Goal: Task Accomplishment & Management: Manage account settings

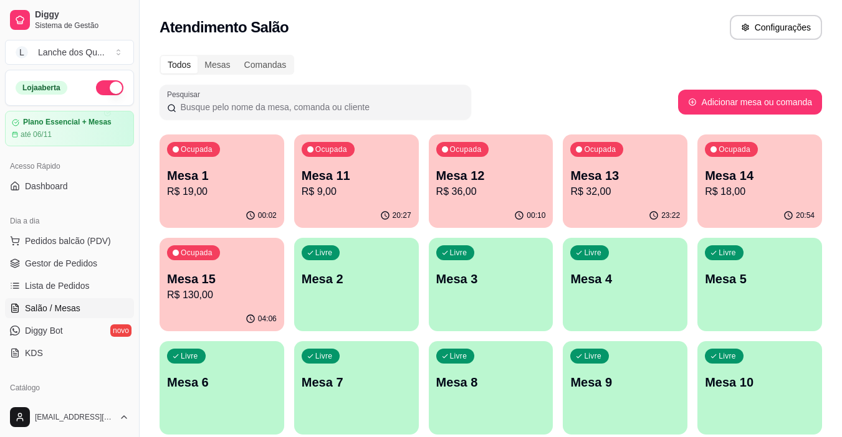
click at [170, 204] on div "00:02" at bounding box center [221, 216] width 125 height 24
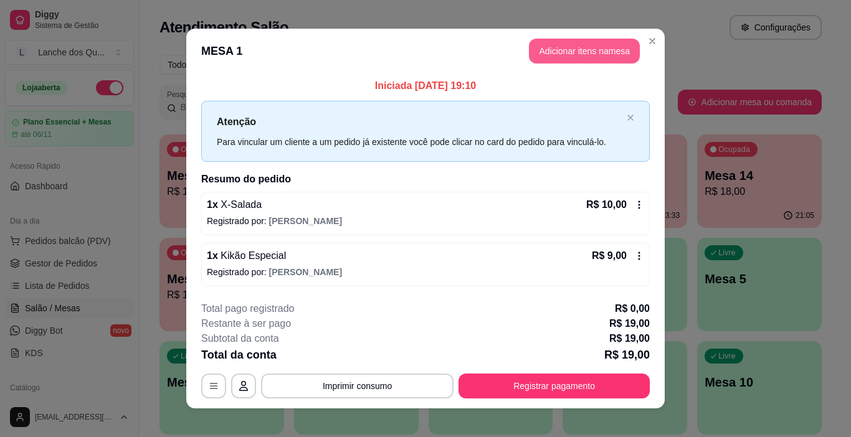
click at [590, 54] on button "Adicionar itens na mesa" at bounding box center [584, 51] width 111 height 25
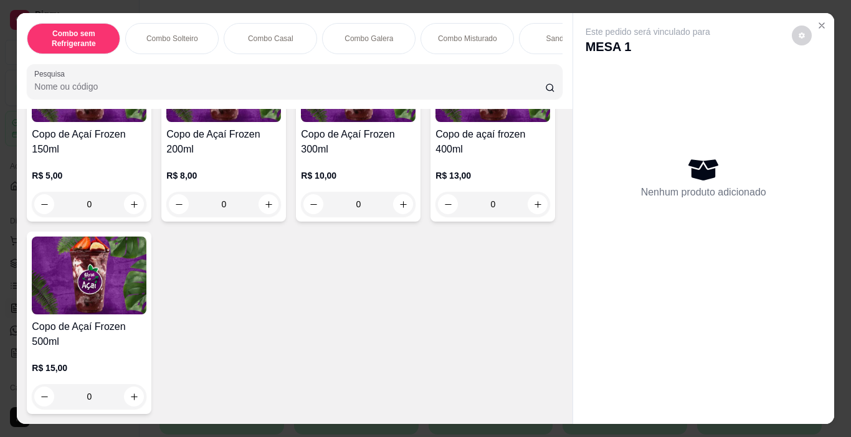
scroll to position [3800, 0]
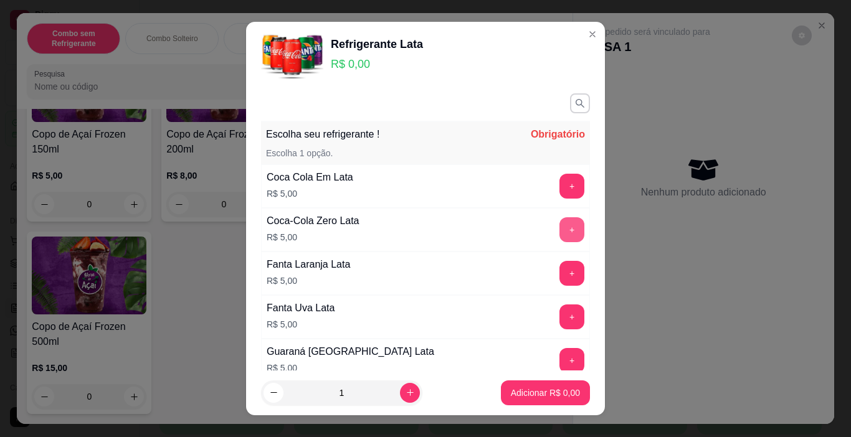
click at [559, 235] on button "+" at bounding box center [571, 229] width 25 height 25
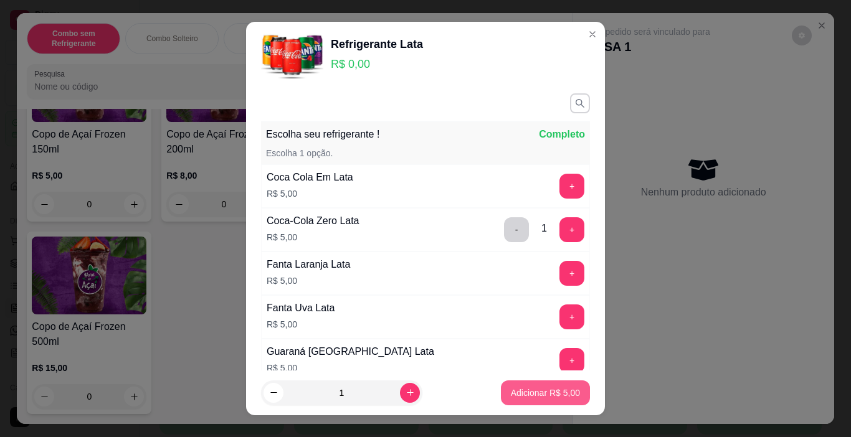
click at [516, 399] on p "Adicionar R$ 5,00" at bounding box center [545, 393] width 69 height 12
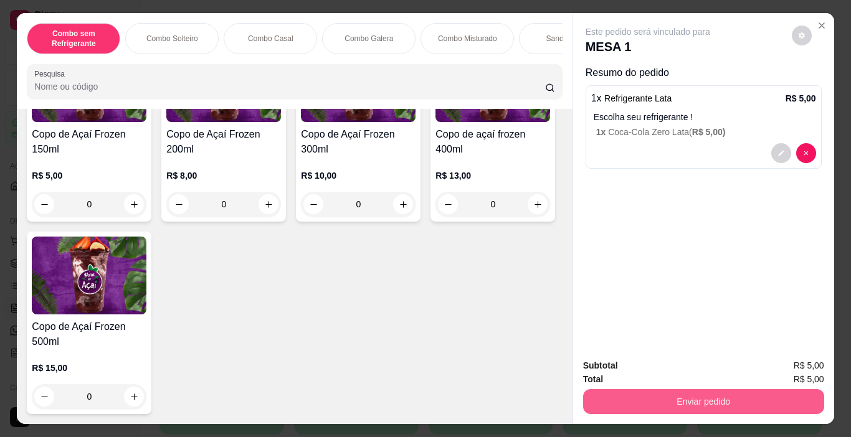
click at [671, 399] on button "Enviar pedido" at bounding box center [703, 401] width 241 height 25
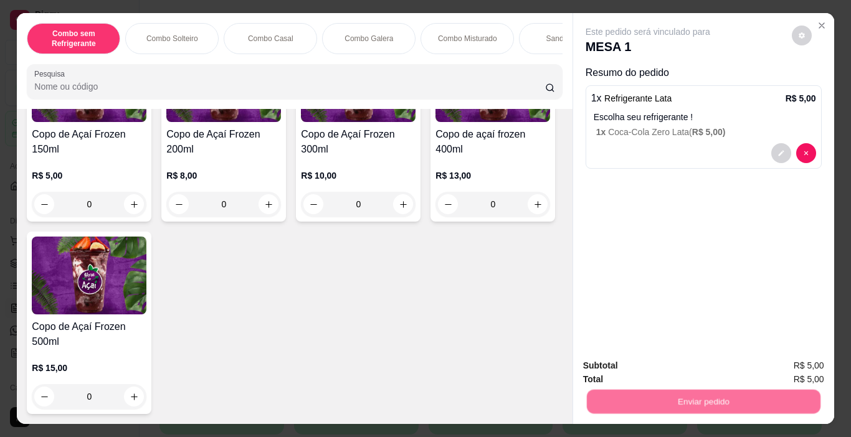
click at [777, 366] on button "Enviar pedido" at bounding box center [792, 365] width 69 height 23
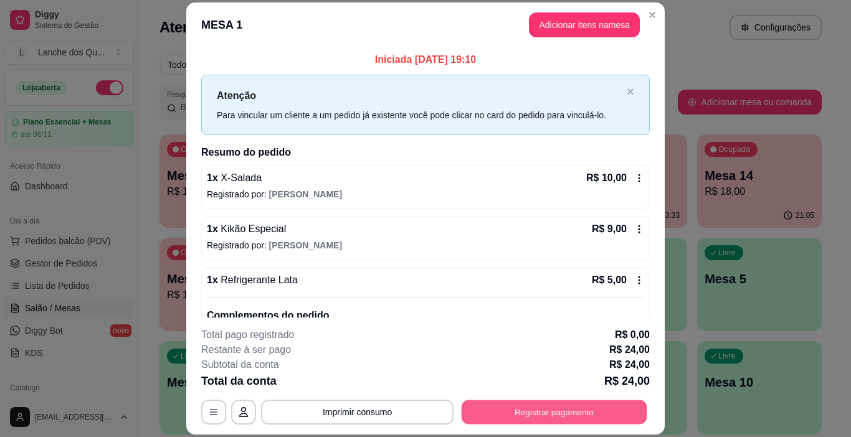
click at [504, 415] on button "Registrar pagamento" at bounding box center [555, 413] width 186 height 24
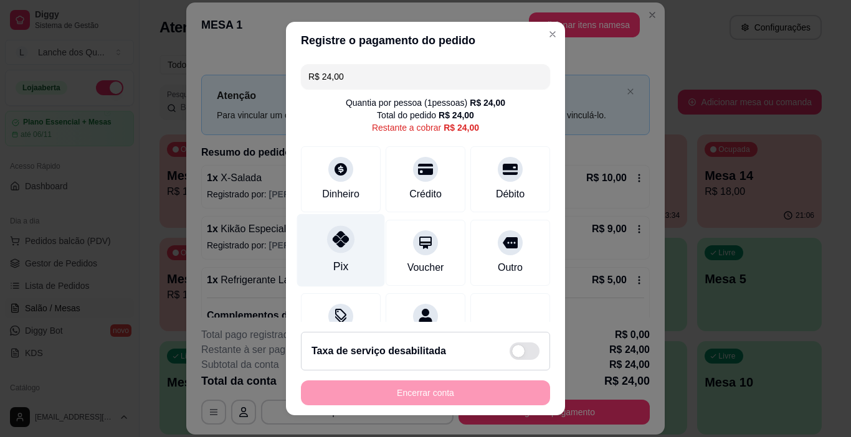
click at [327, 255] on div "Pix" at bounding box center [341, 250] width 88 height 73
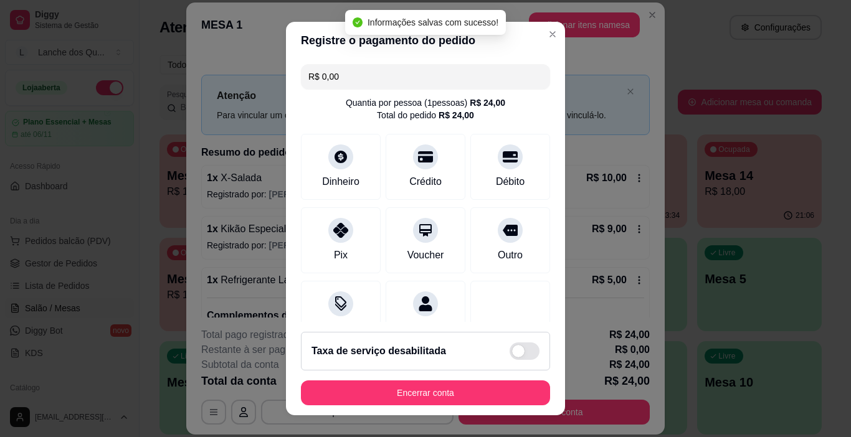
type input "R$ 0,00"
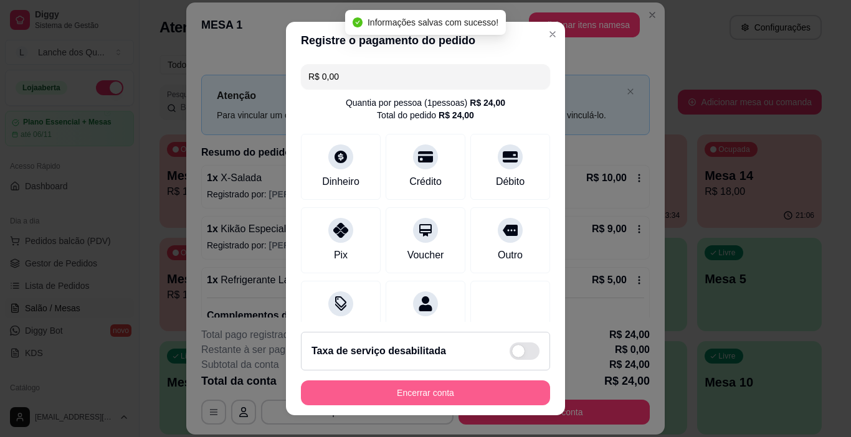
click at [406, 392] on button "Encerrar conta" at bounding box center [425, 393] width 249 height 25
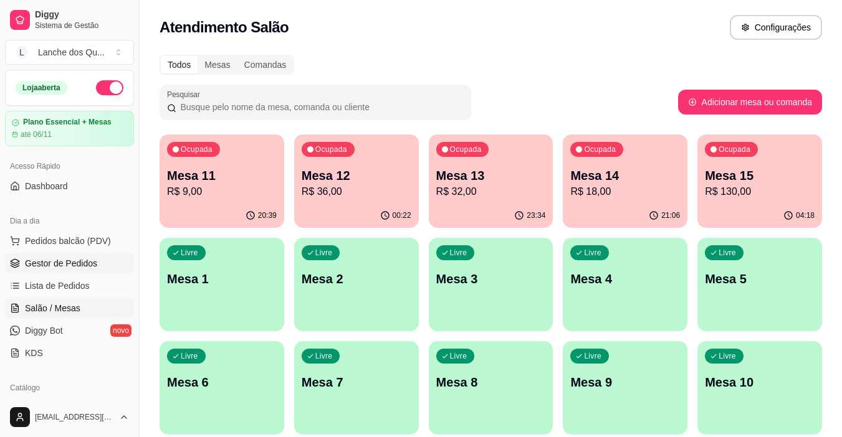
click at [59, 272] on link "Gestor de Pedidos" at bounding box center [69, 264] width 129 height 20
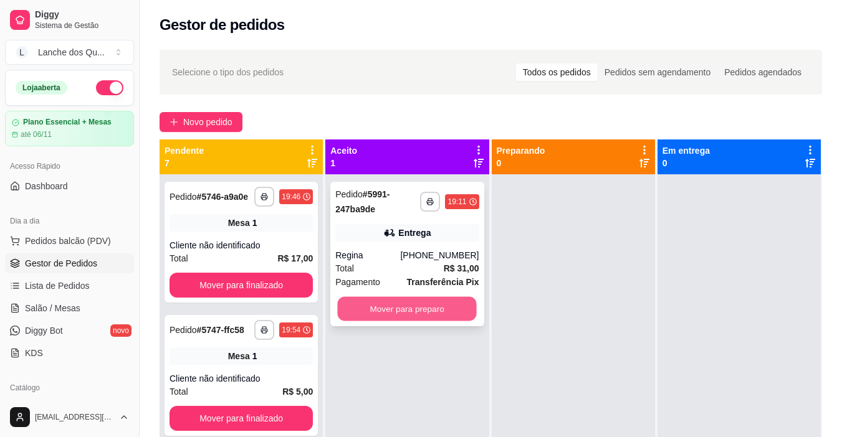
click at [420, 310] on button "Mover para preparo" at bounding box center [407, 309] width 139 height 24
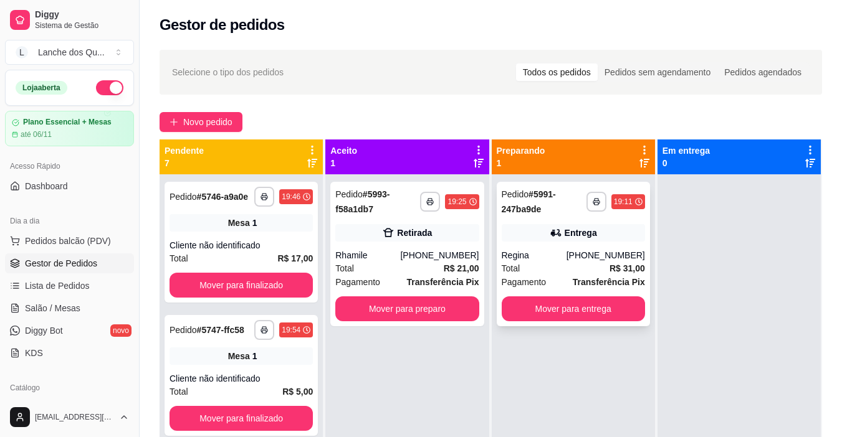
click at [582, 254] on div "(92) 99971-2446" at bounding box center [605, 255] width 78 height 12
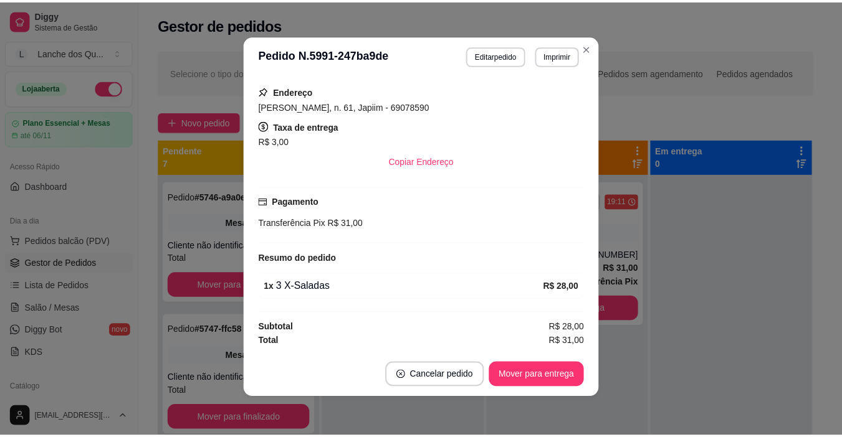
scroll to position [2, 0]
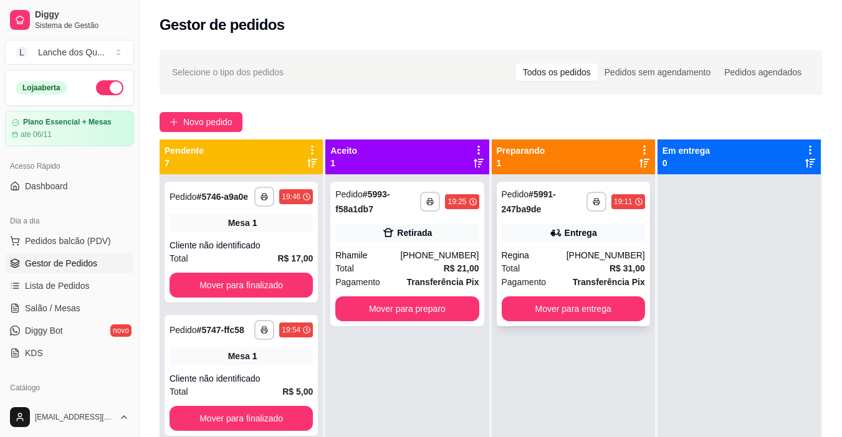
click at [637, 264] on strong "R$ 31,00" at bounding box center [627, 269] width 36 height 10
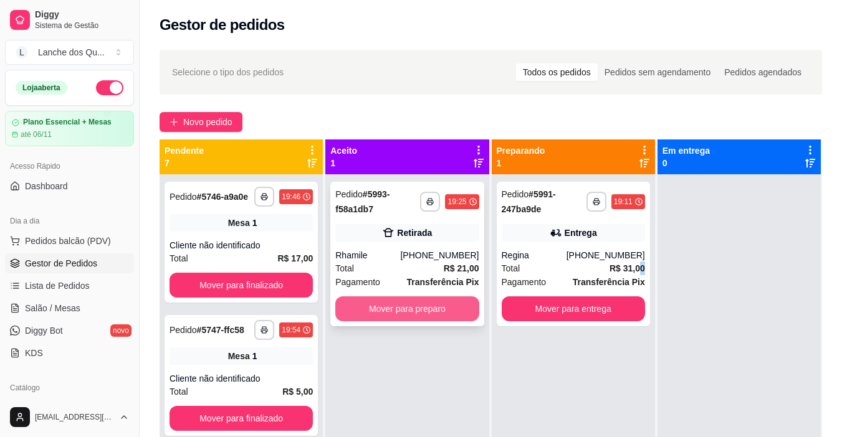
click at [409, 300] on button "Mover para preparo" at bounding box center [406, 309] width 143 height 25
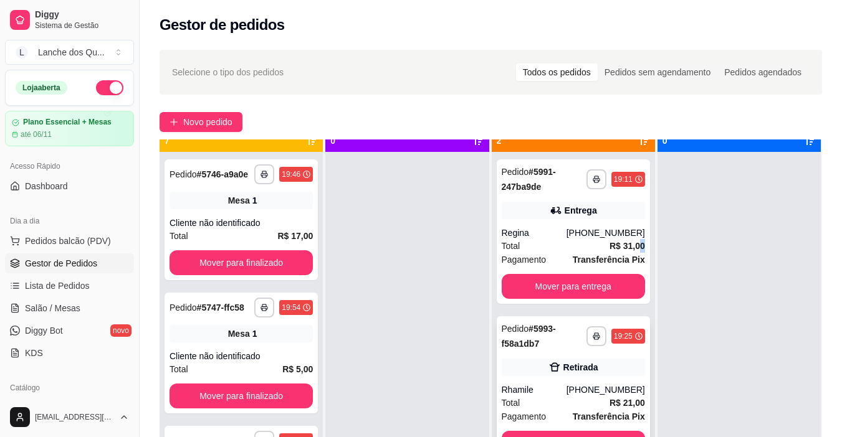
scroll to position [35, 0]
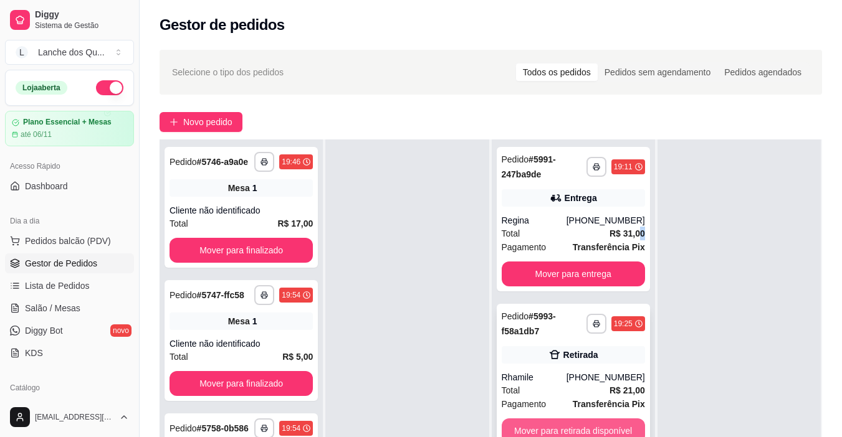
click at [592, 427] on button "Mover para retirada disponível" at bounding box center [573, 431] width 143 height 25
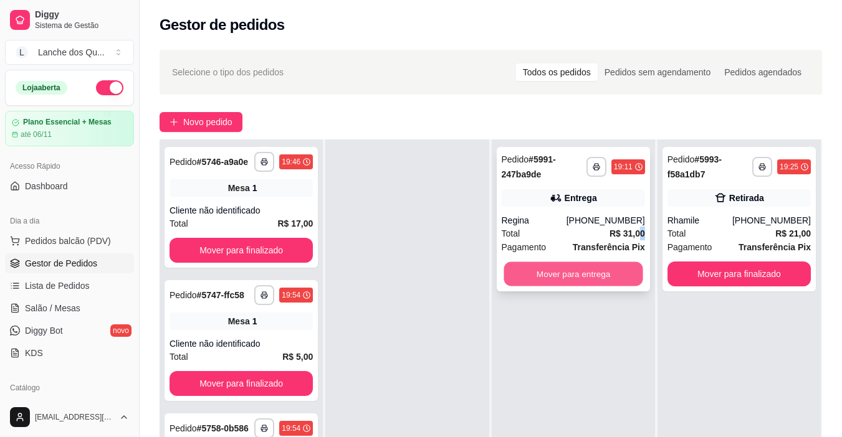
click at [586, 277] on button "Mover para entrega" at bounding box center [572, 274] width 139 height 24
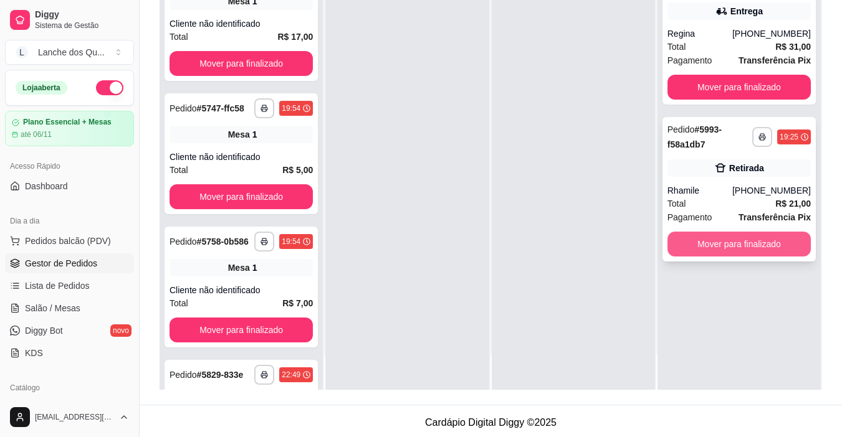
scroll to position [0, 0]
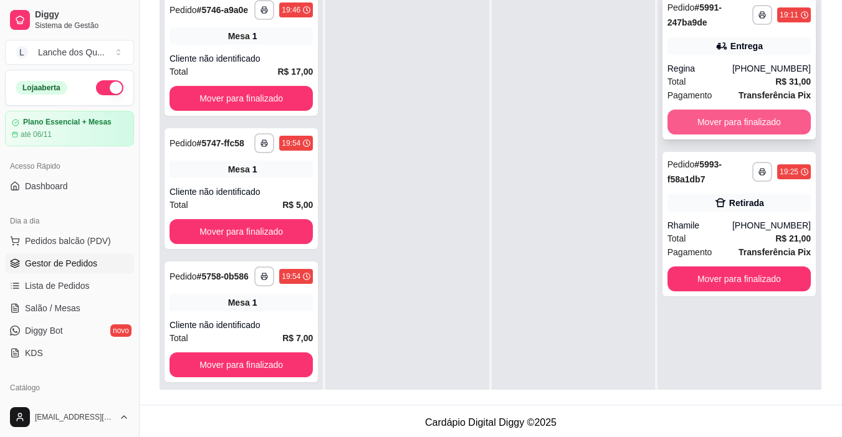
click at [750, 120] on button "Mover para finalizado" at bounding box center [738, 122] width 143 height 25
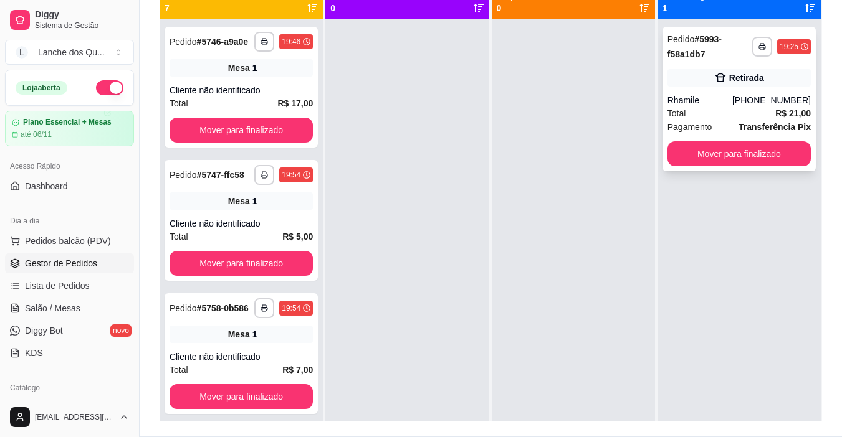
scroll to position [125, 0]
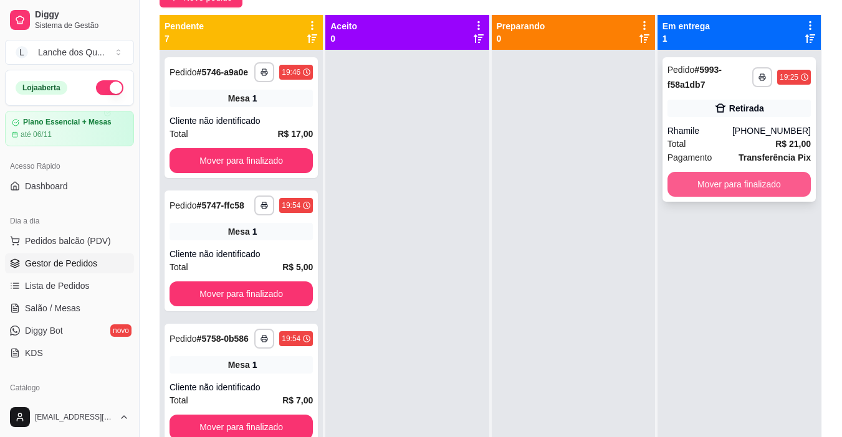
click at [749, 190] on button "Mover para finalizado" at bounding box center [738, 184] width 143 height 25
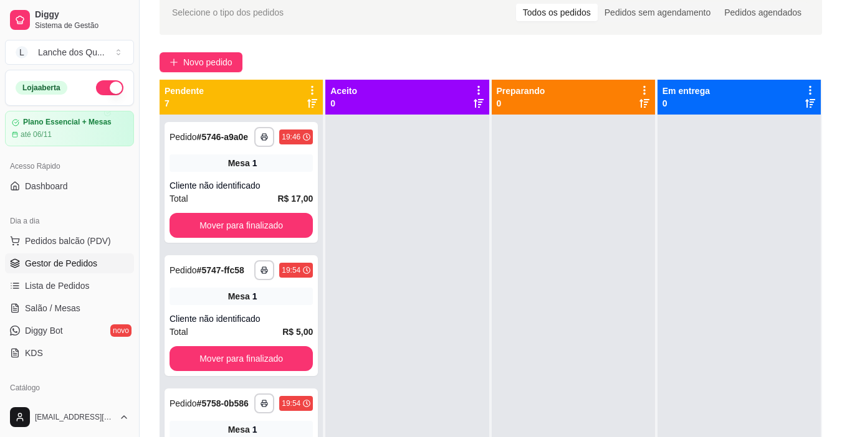
scroll to position [0, 0]
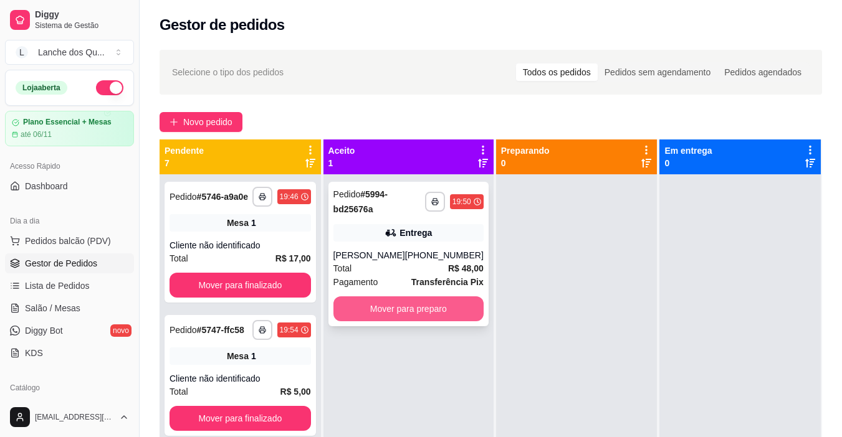
click at [406, 310] on button "Mover para preparo" at bounding box center [408, 309] width 150 height 25
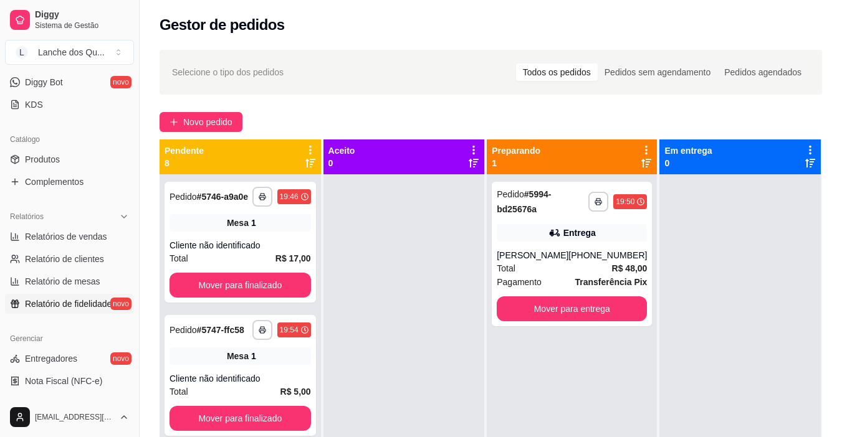
scroll to position [249, 0]
click at [57, 229] on link "Relatórios de vendas" at bounding box center [69, 236] width 129 height 20
select select "ALL"
select select "0"
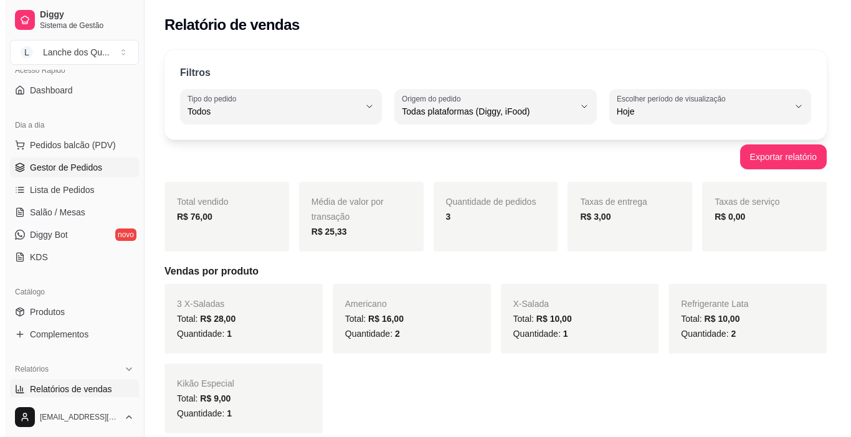
scroll to position [85, 0]
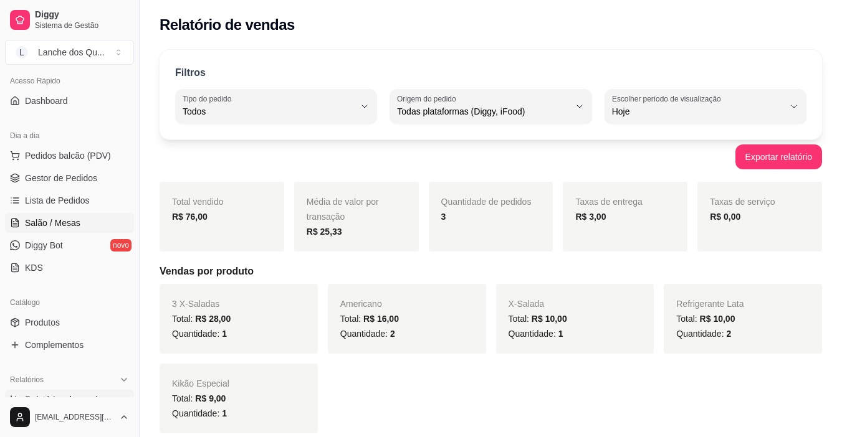
click at [61, 224] on span "Salão / Mesas" at bounding box center [52, 223] width 55 height 12
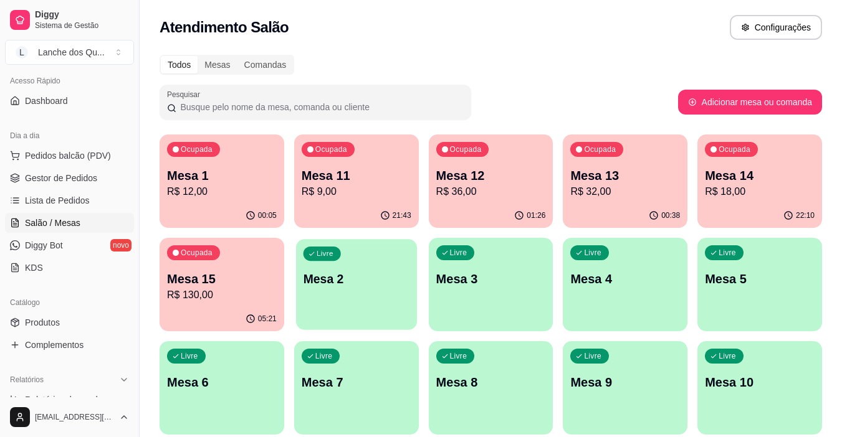
click at [368, 284] on p "Mesa 2" at bounding box center [356, 279] width 107 height 17
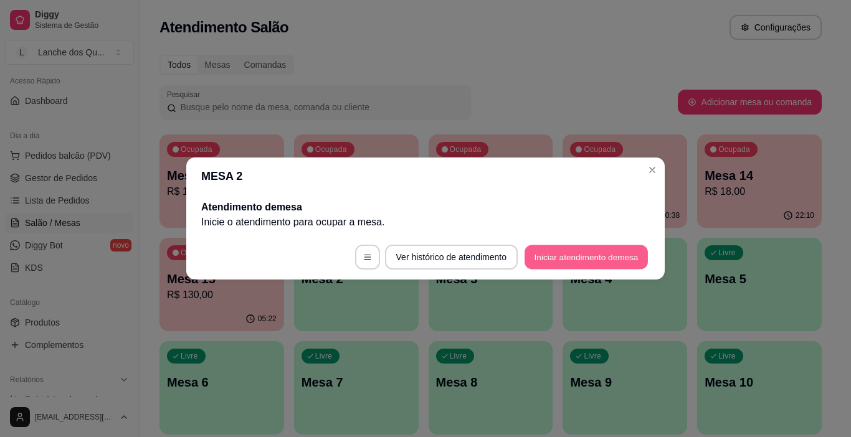
click at [604, 256] on button "Iniciar atendimento de mesa" at bounding box center [586, 257] width 123 height 24
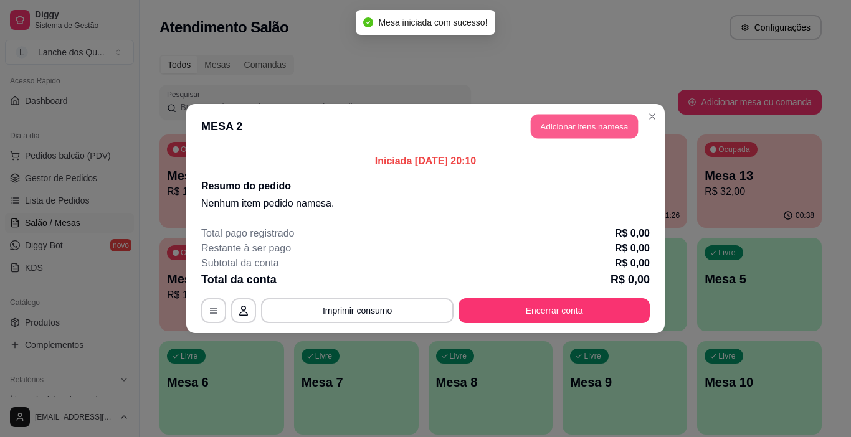
click at [602, 133] on button "Adicionar itens na mesa" at bounding box center [584, 127] width 107 height 24
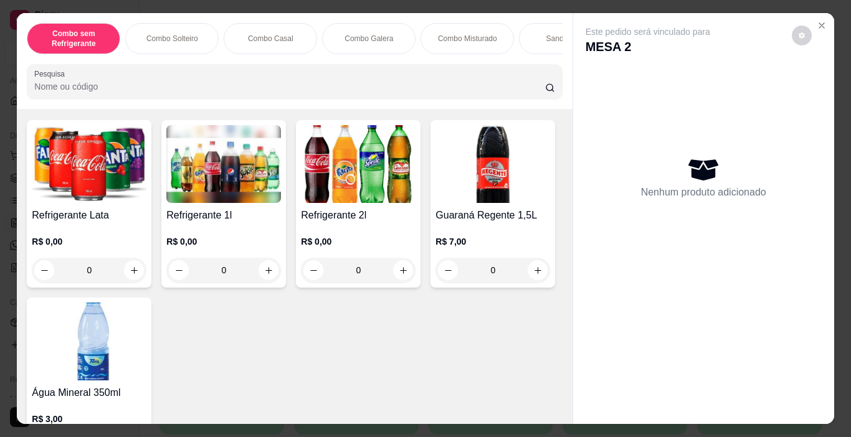
scroll to position [2803, 0]
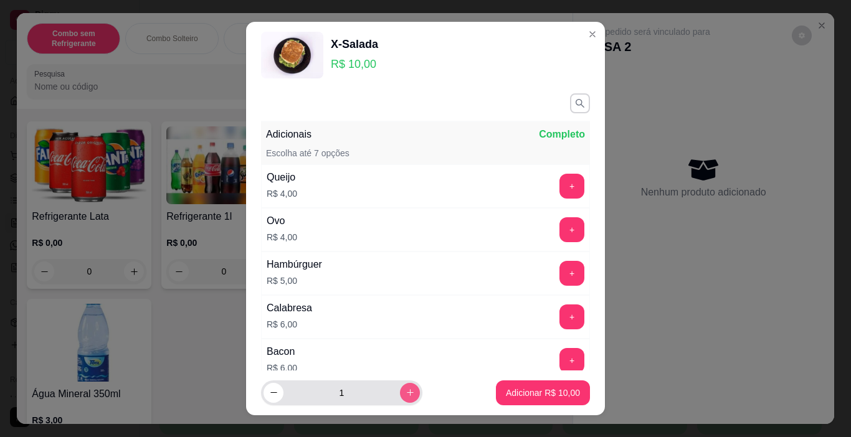
click at [406, 397] on icon "increase-product-quantity" at bounding box center [410, 392] width 9 height 9
click at [406, 397] on icon "increase-product-quantity" at bounding box center [410, 393] width 9 height 9
type input "3"
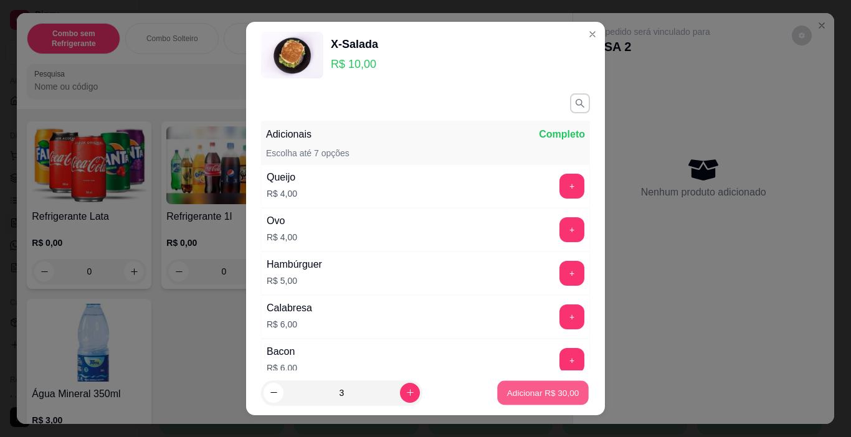
click at [528, 392] on p "Adicionar R$ 30,00" at bounding box center [543, 393] width 72 height 12
type input "3"
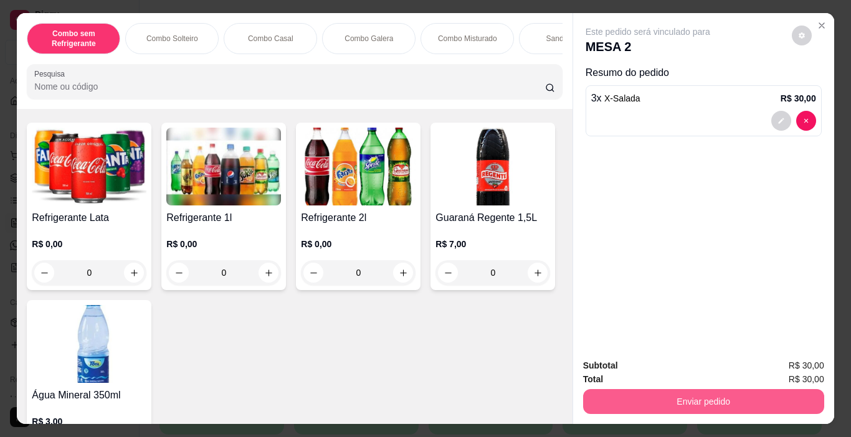
click at [664, 391] on button "Enviar pedido" at bounding box center [703, 401] width 241 height 25
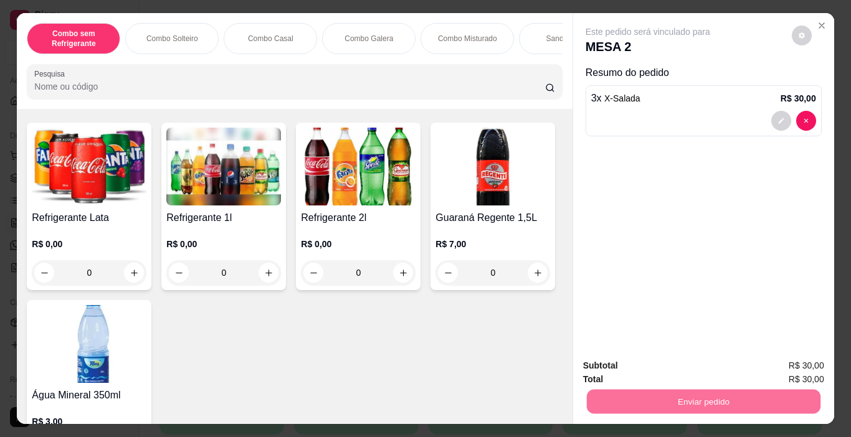
click at [707, 364] on button "Registrar cliente" at bounding box center [708, 365] width 80 height 23
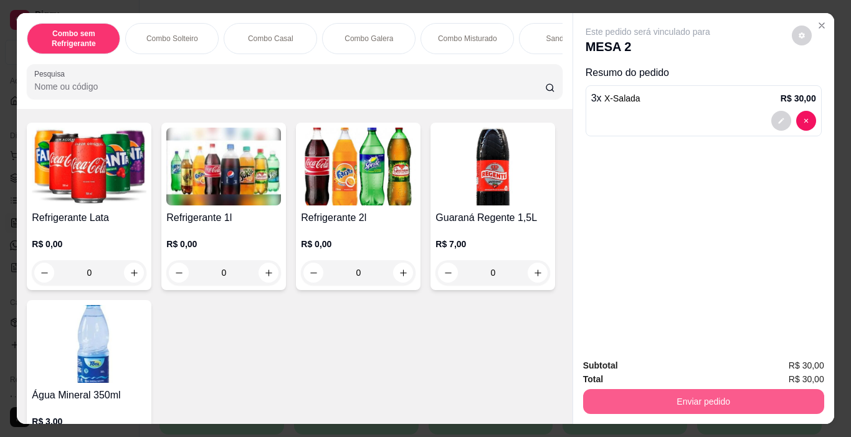
click at [721, 397] on button "Enviar pedido" at bounding box center [703, 401] width 241 height 25
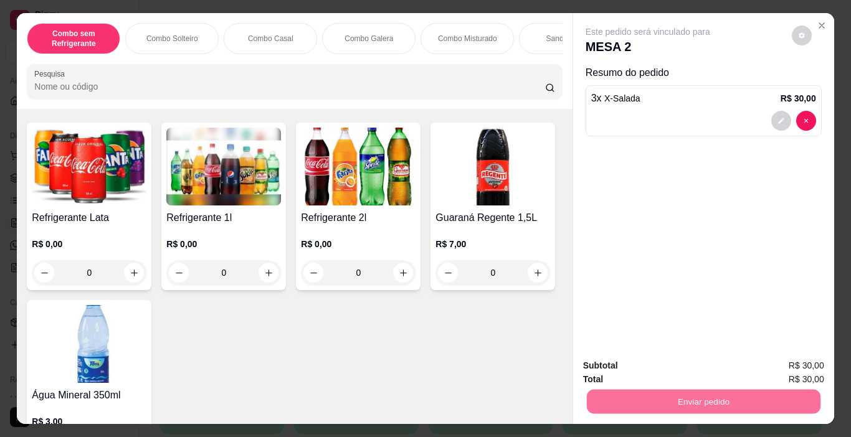
click at [788, 365] on button "Enviar pedido" at bounding box center [791, 366] width 70 height 24
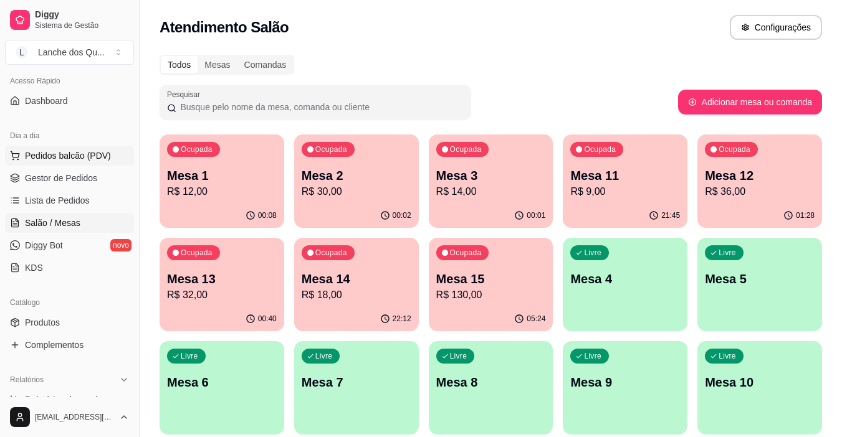
click at [102, 157] on span "Pedidos balcão (PDV)" at bounding box center [68, 156] width 86 height 12
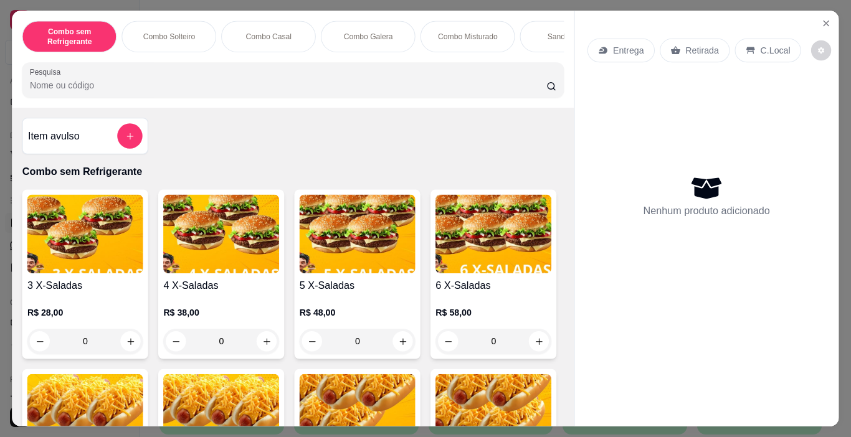
click at [99, 179] on p "Combo sem Refrigerante" at bounding box center [292, 171] width 541 height 15
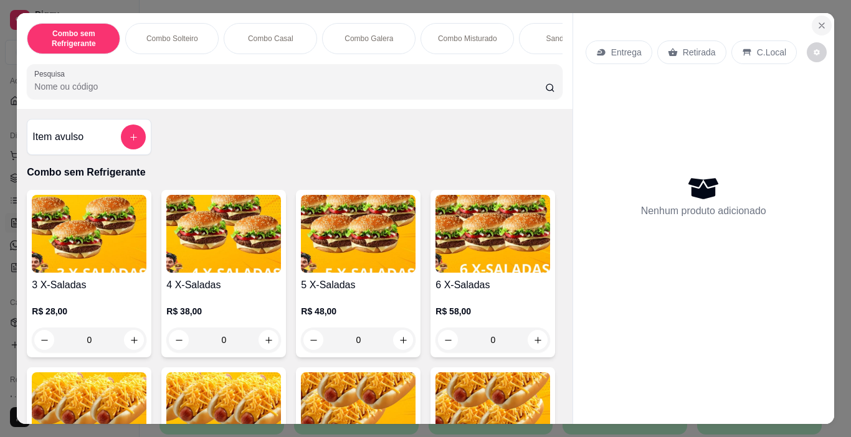
click at [817, 21] on icon "Close" at bounding box center [822, 26] width 10 height 10
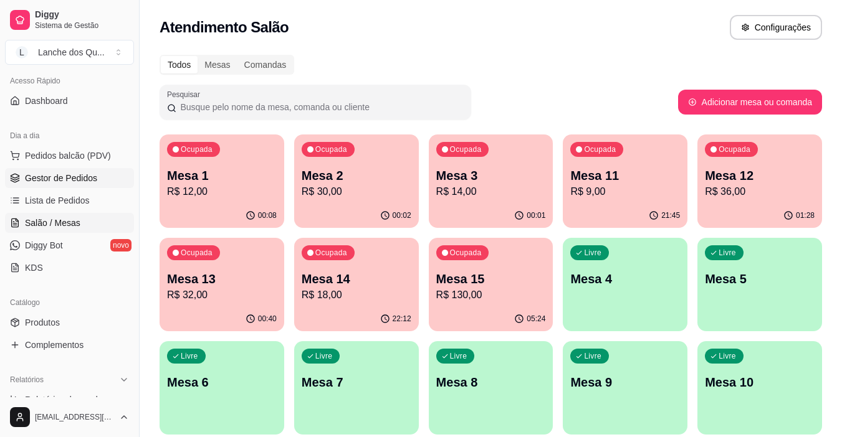
click at [66, 181] on span "Gestor de Pedidos" at bounding box center [61, 178] width 72 height 12
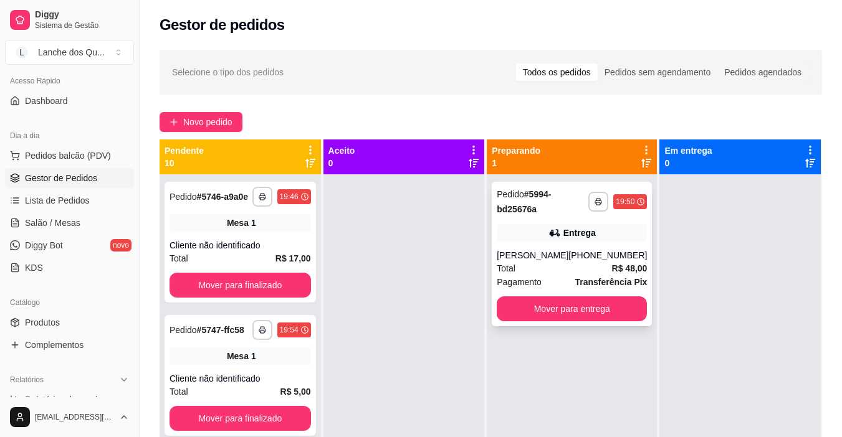
click at [569, 247] on div "**********" at bounding box center [572, 254] width 160 height 145
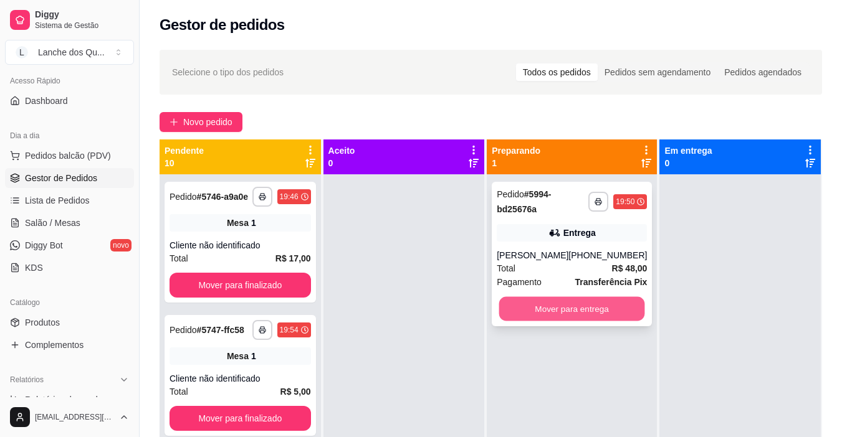
click at [542, 310] on button "Mover para entrega" at bounding box center [572, 309] width 146 height 24
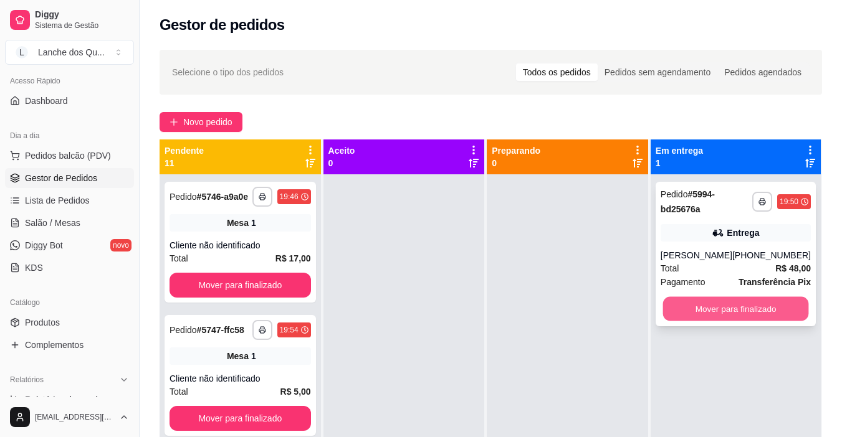
click at [739, 317] on button "Mover para finalizado" at bounding box center [735, 309] width 146 height 24
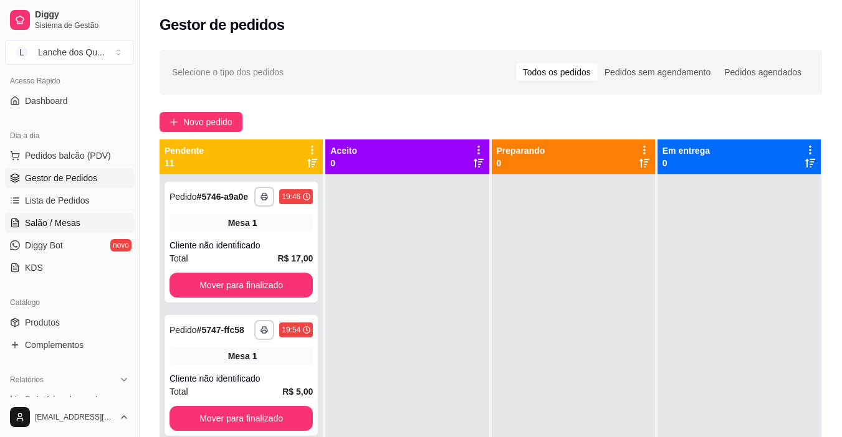
click at [49, 225] on span "Salão / Mesas" at bounding box center [52, 223] width 55 height 12
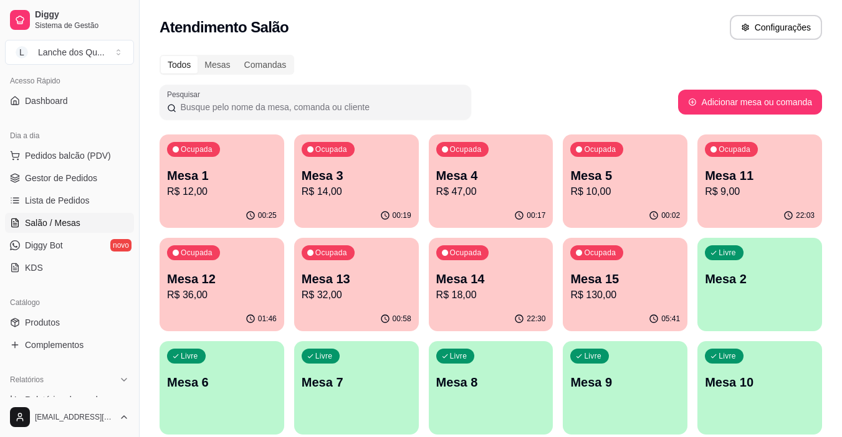
click at [219, 189] on p "R$ 12,00" at bounding box center [222, 191] width 110 height 15
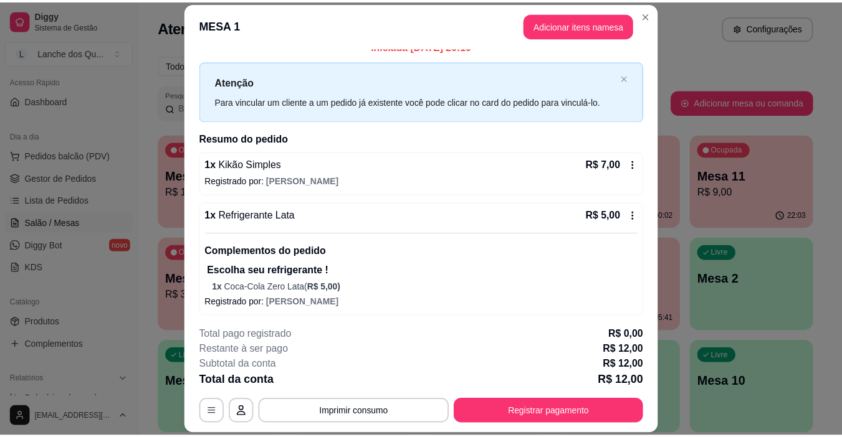
scroll to position [17, 0]
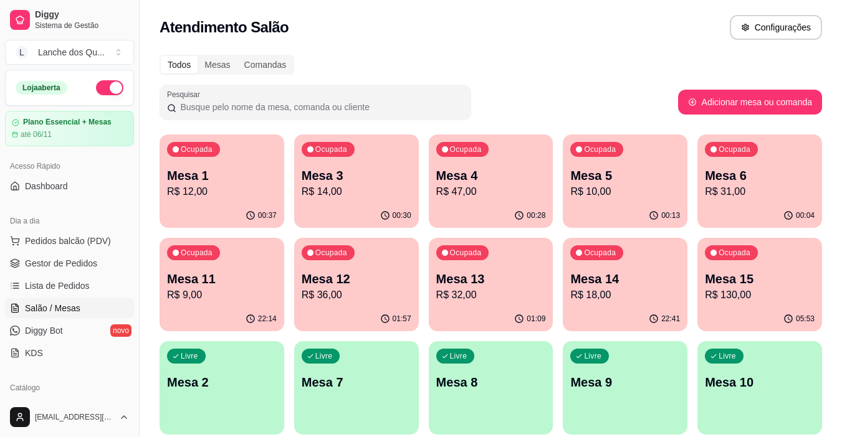
click at [467, 193] on p "R$ 47,00" at bounding box center [491, 191] width 110 height 15
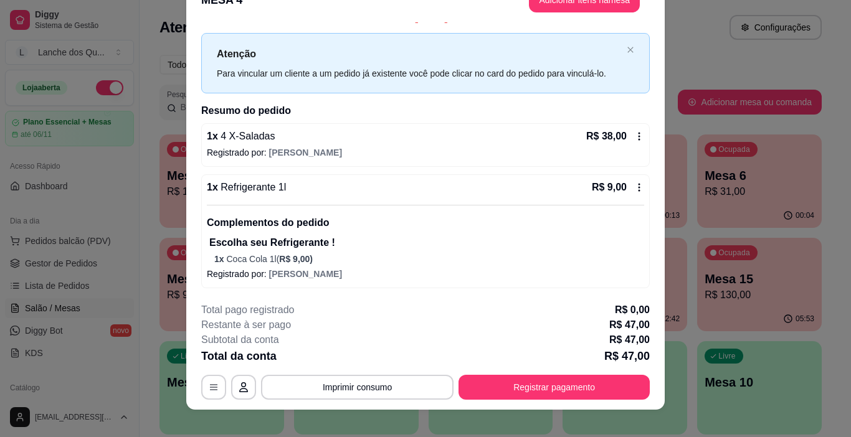
scroll to position [37, 0]
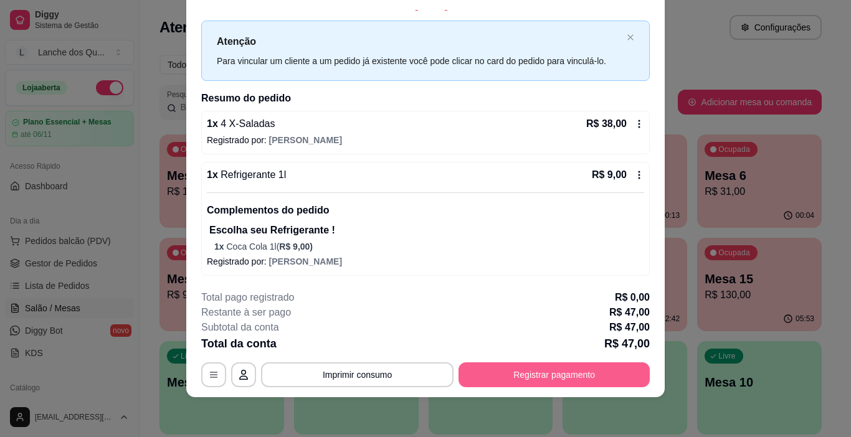
click at [506, 378] on button "Registrar pagamento" at bounding box center [554, 375] width 191 height 25
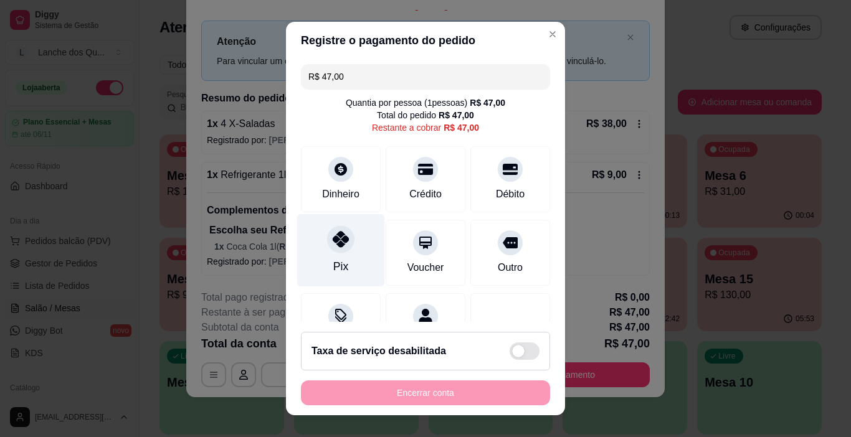
click at [336, 239] on icon at bounding box center [341, 239] width 16 height 16
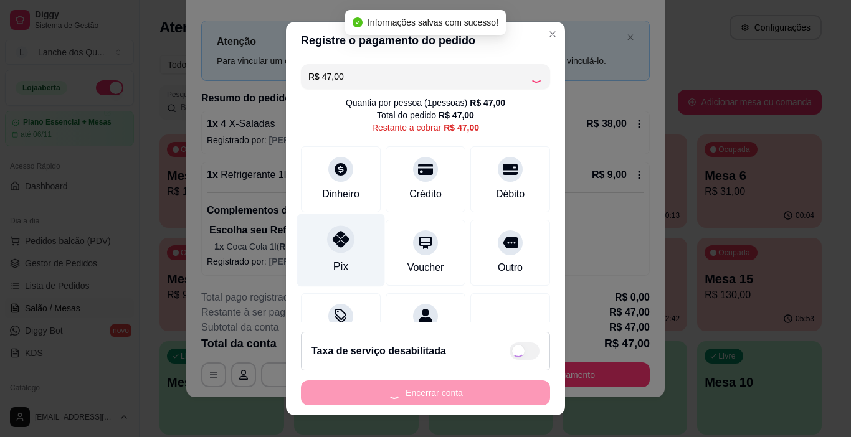
type input "R$ 0,00"
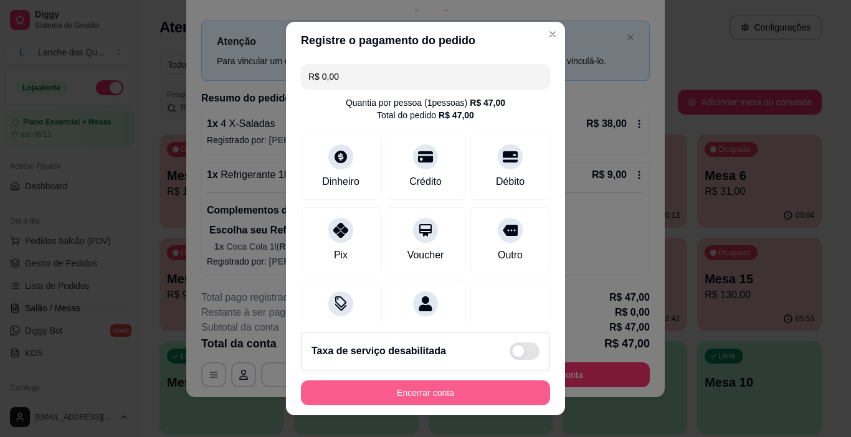
click at [358, 396] on button "Encerrar conta" at bounding box center [425, 393] width 249 height 25
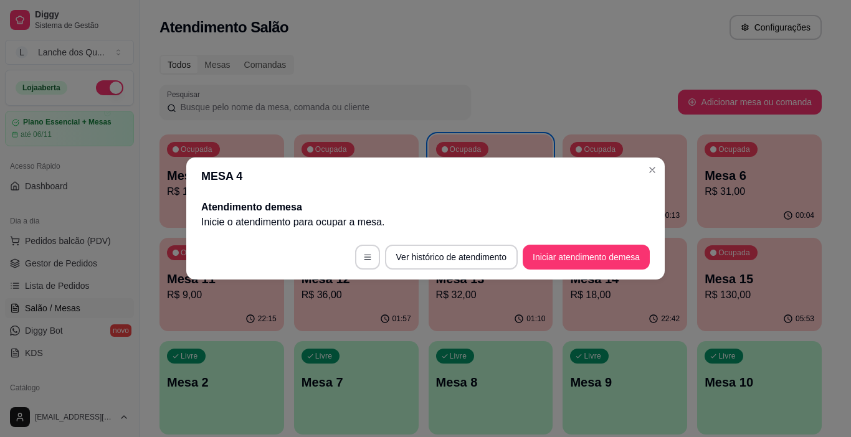
scroll to position [0, 0]
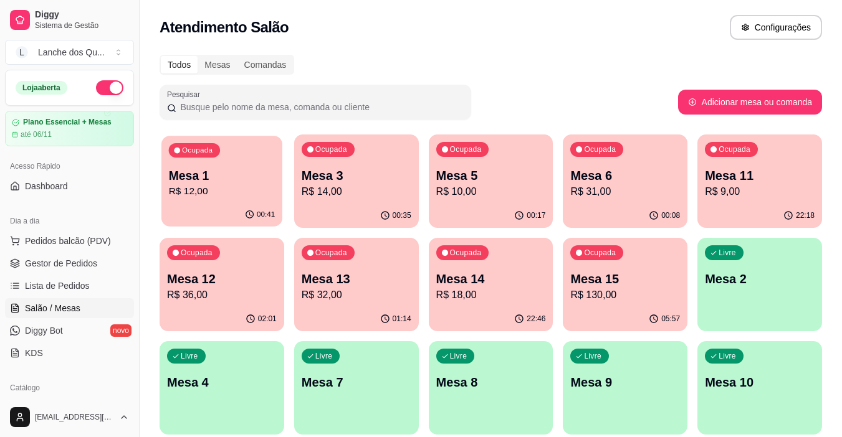
click at [216, 179] on p "Mesa 1" at bounding box center [222, 176] width 107 height 17
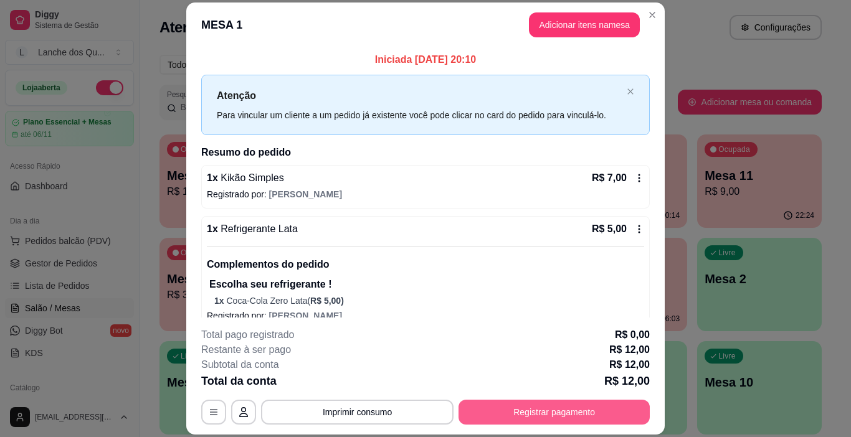
click at [535, 407] on button "Registrar pagamento" at bounding box center [554, 412] width 191 height 25
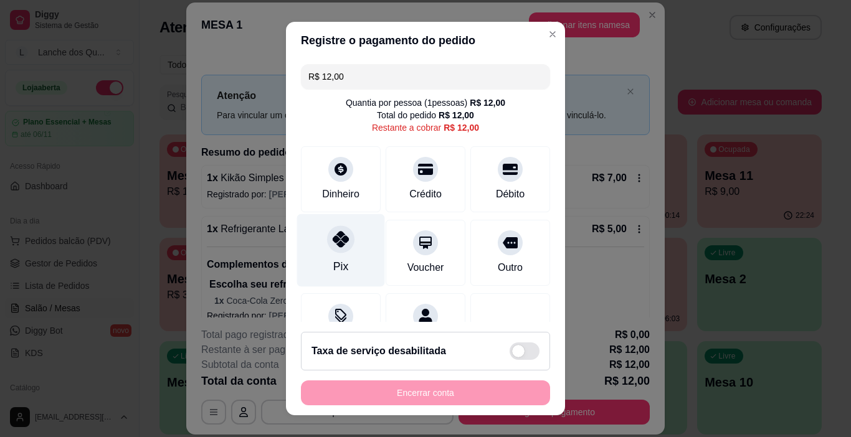
click at [333, 239] on icon at bounding box center [341, 239] width 16 height 16
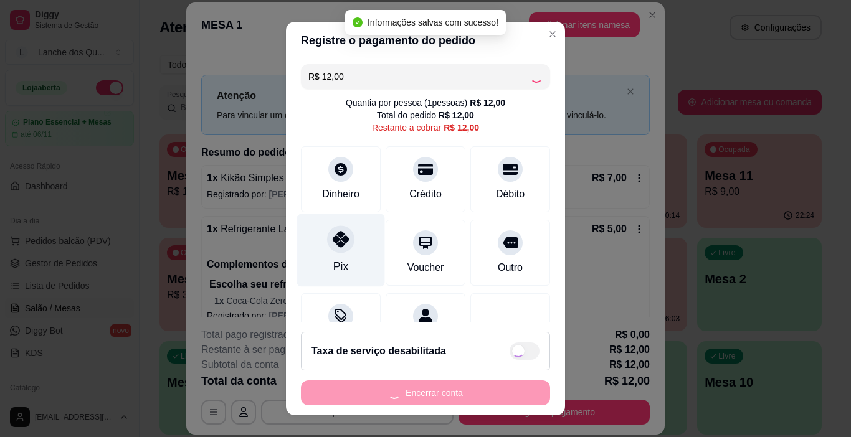
type input "R$ 0,00"
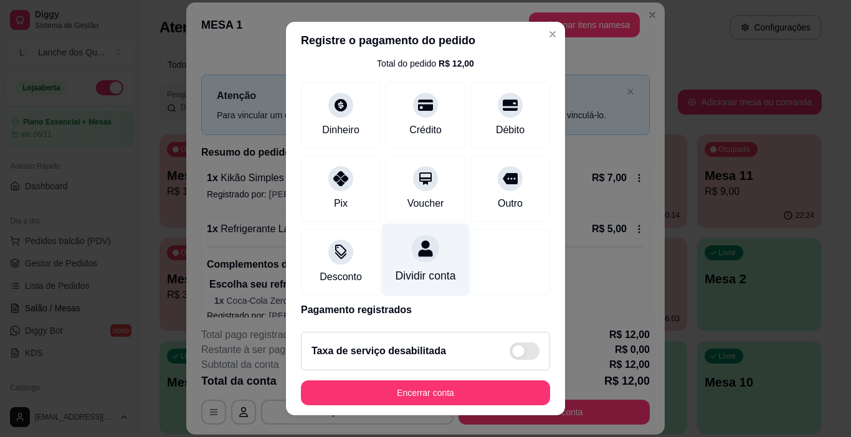
scroll to position [110, 0]
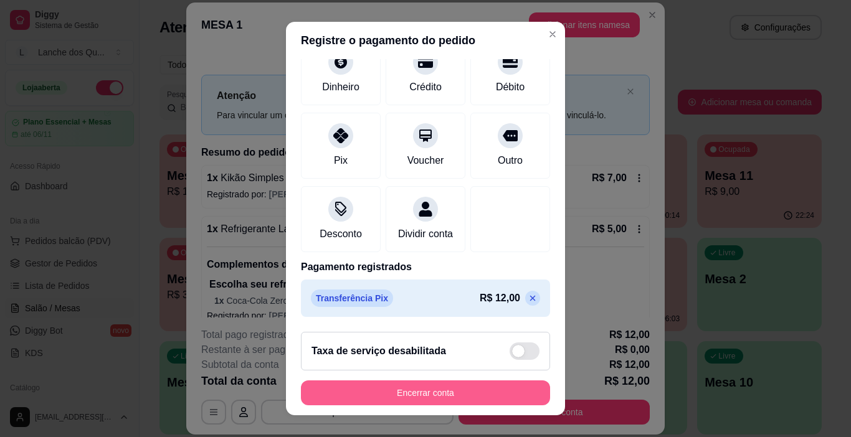
click at [411, 396] on button "Encerrar conta" at bounding box center [425, 393] width 249 height 25
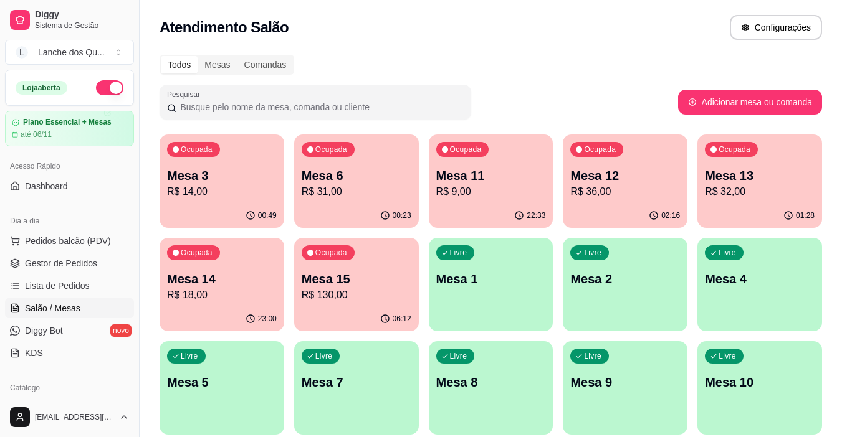
click at [235, 179] on p "Mesa 3" at bounding box center [222, 175] width 110 height 17
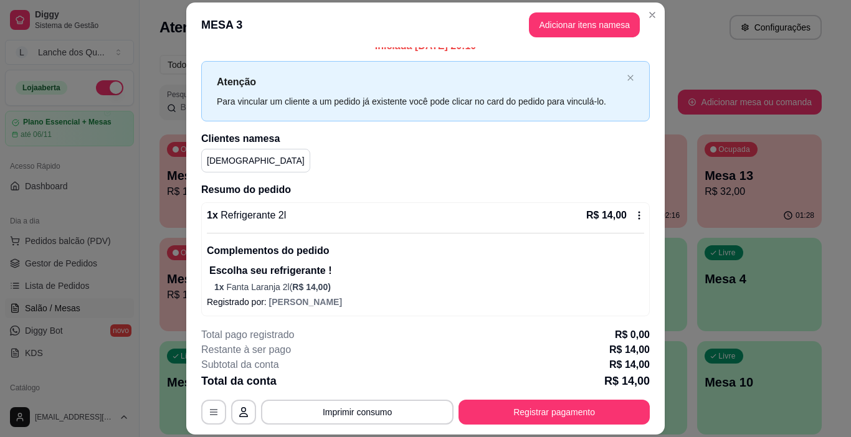
scroll to position [17, 0]
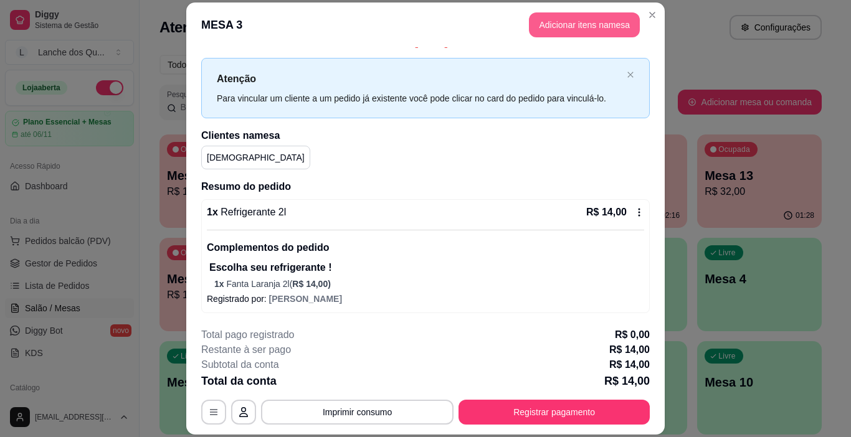
click at [597, 30] on button "Adicionar itens na mesa" at bounding box center [584, 24] width 111 height 25
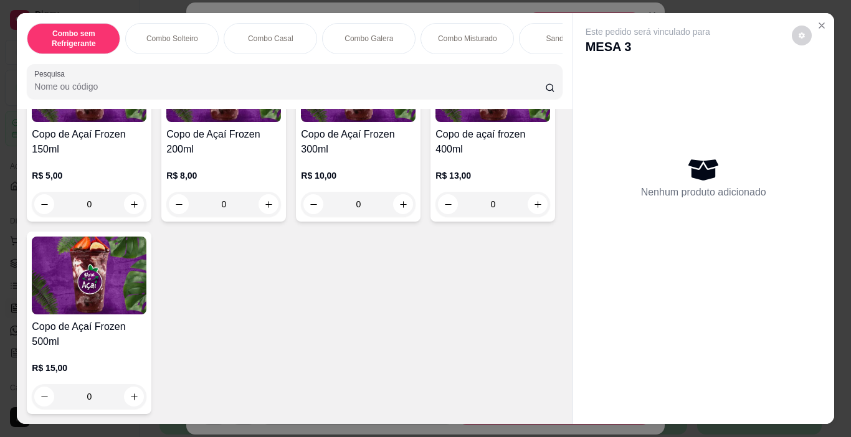
scroll to position [3862, 0]
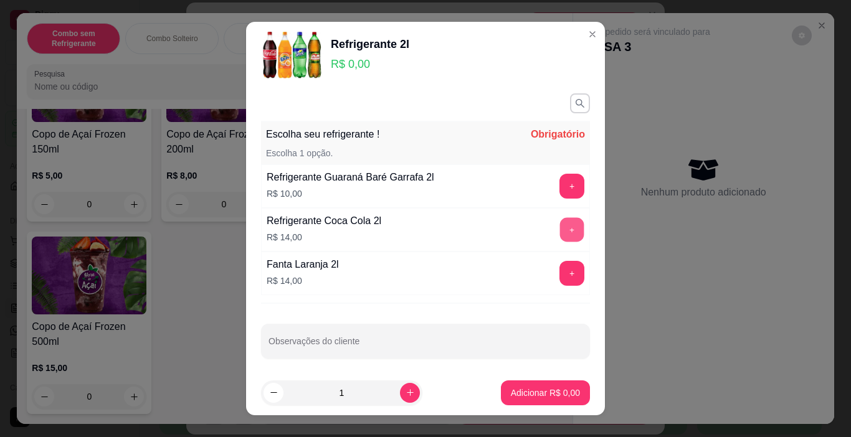
click at [560, 232] on button "+" at bounding box center [572, 230] width 24 height 24
click at [554, 400] on button "Adicionar R$ 14,00" at bounding box center [543, 393] width 94 height 25
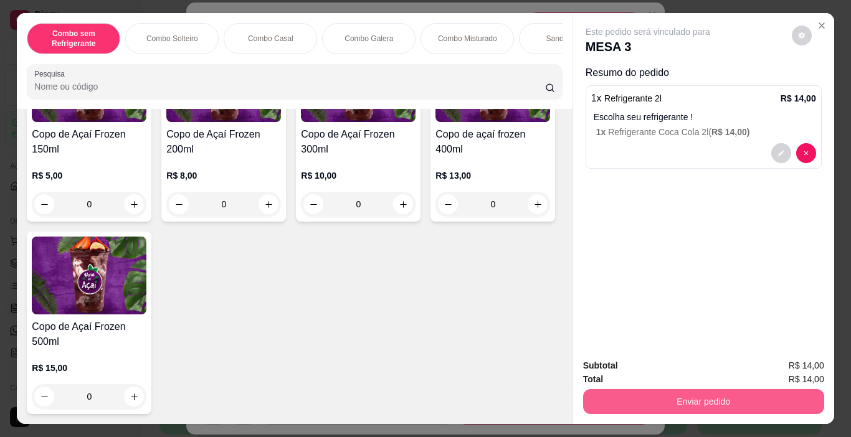
click at [667, 396] on button "Enviar pedido" at bounding box center [703, 401] width 241 height 25
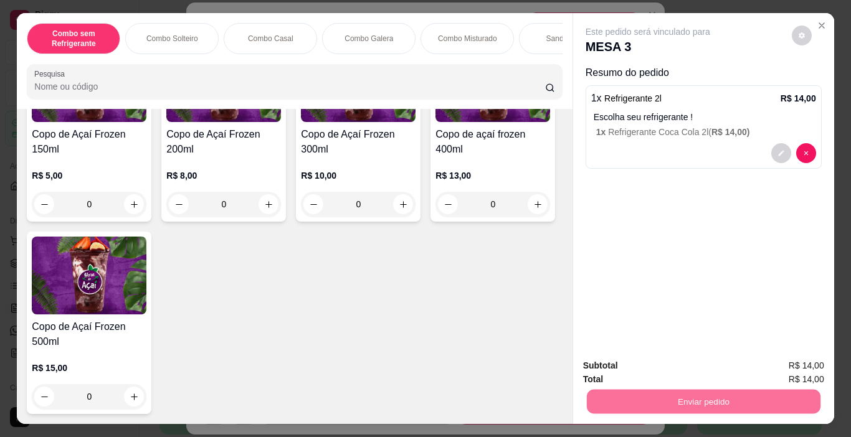
click at [782, 364] on button "Enviar pedido" at bounding box center [791, 366] width 70 height 24
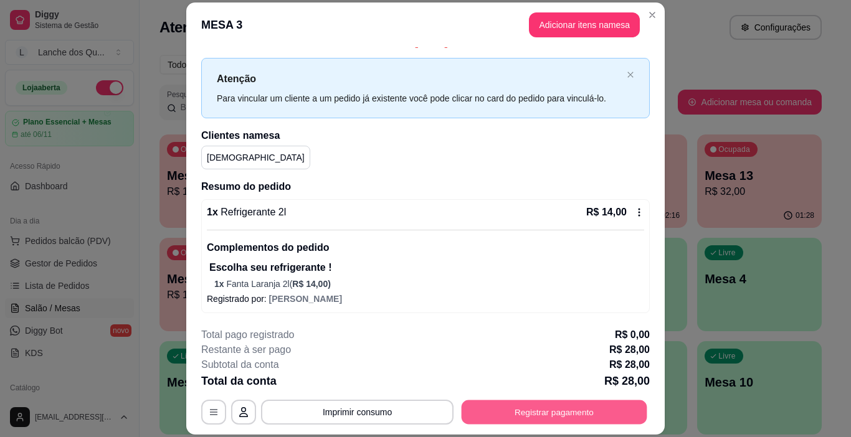
click at [553, 410] on button "Registrar pagamento" at bounding box center [555, 413] width 186 height 24
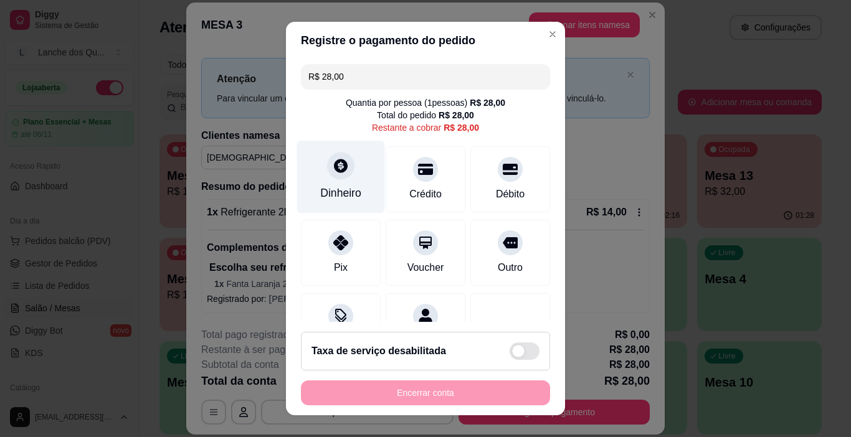
click at [333, 159] on icon at bounding box center [341, 166] width 16 height 16
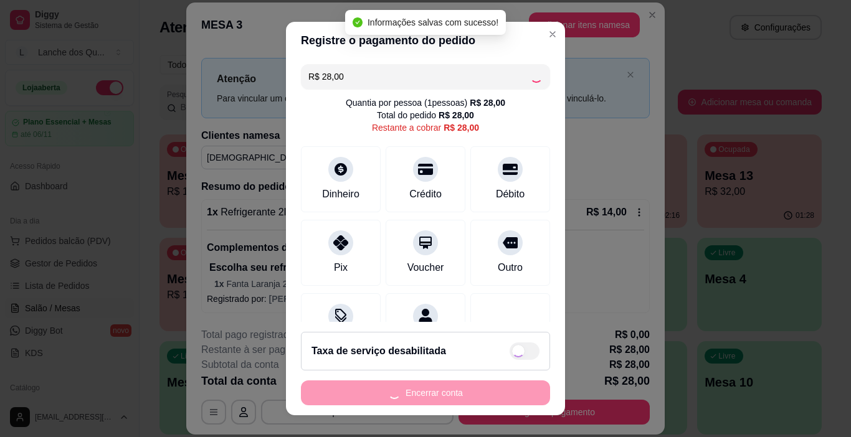
type input "R$ 0,00"
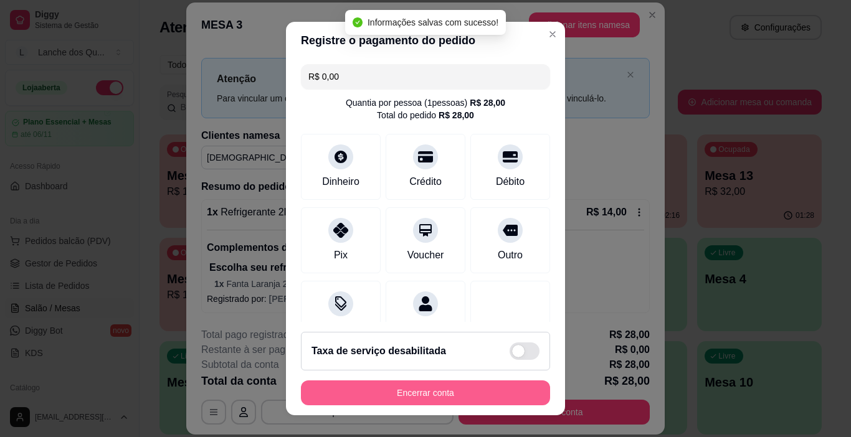
click at [394, 392] on button "Encerrar conta" at bounding box center [425, 393] width 249 height 25
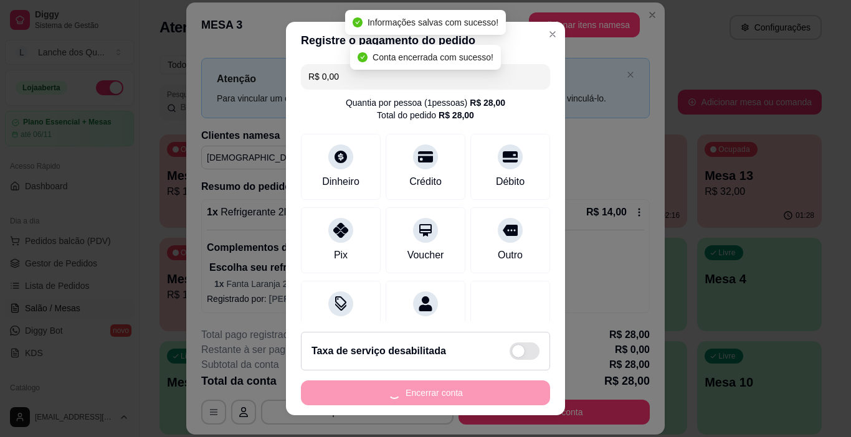
scroll to position [0, 0]
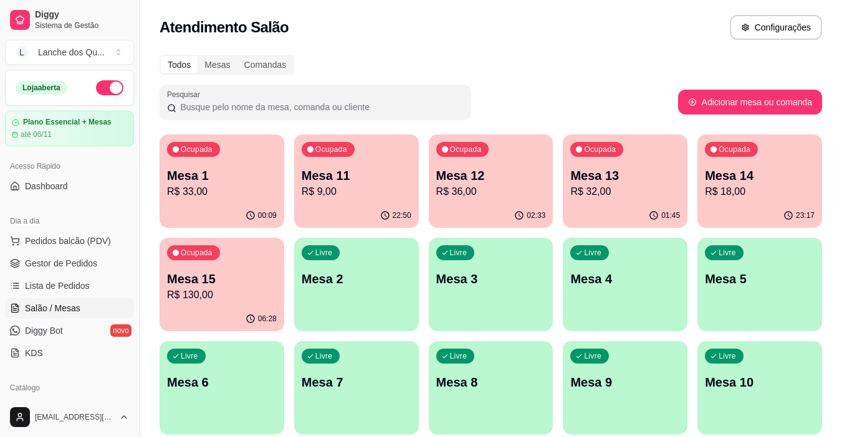
click at [351, 278] on p "Mesa 2" at bounding box center [357, 278] width 110 height 17
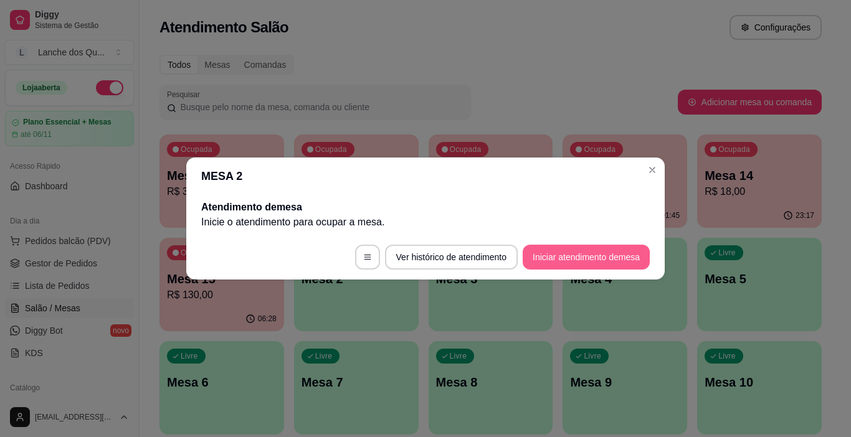
click at [569, 251] on button "Iniciar atendimento de mesa" at bounding box center [586, 257] width 127 height 25
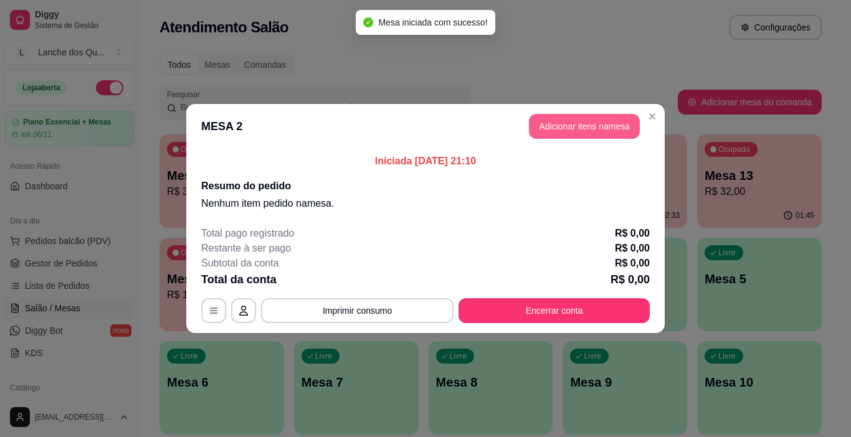
click at [585, 130] on button "Adicionar itens na mesa" at bounding box center [584, 126] width 111 height 25
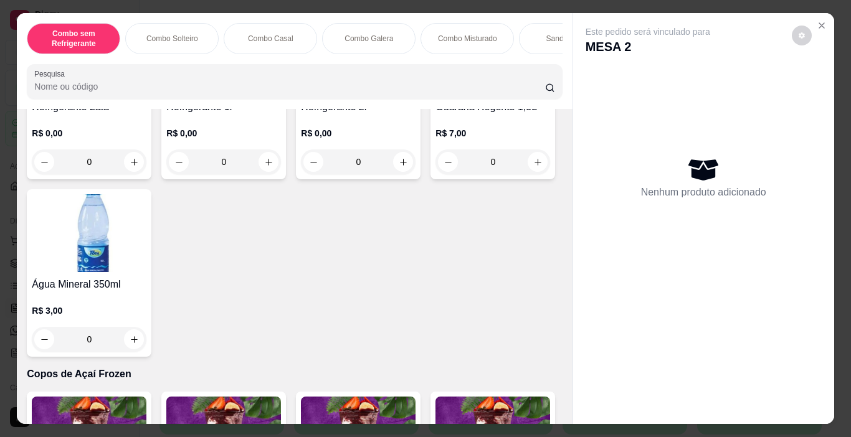
scroll to position [2990, 0]
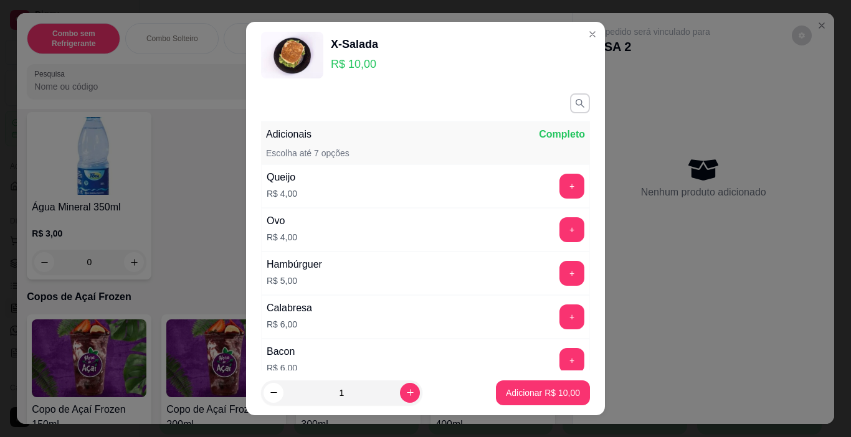
click at [385, 392] on input "1" at bounding box center [341, 393] width 116 height 25
click at [406, 391] on icon "increase-product-quantity" at bounding box center [410, 392] width 9 height 9
type input "2"
click at [510, 396] on p "Adicionar R$ 20,00" at bounding box center [543, 393] width 74 height 12
type input "2"
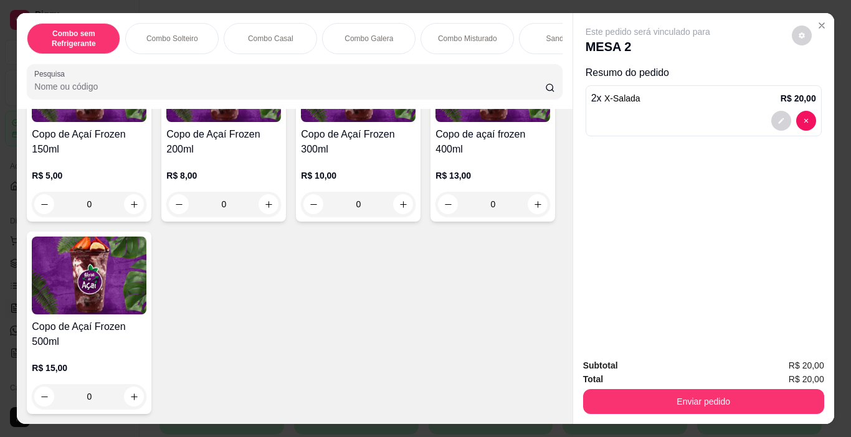
scroll to position [3987, 0]
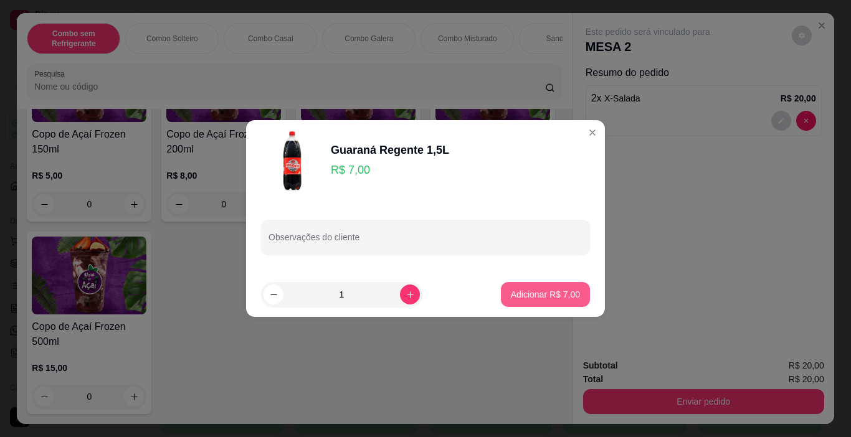
click at [546, 296] on p "Adicionar R$ 7,00" at bounding box center [545, 294] width 69 height 12
type input "1"
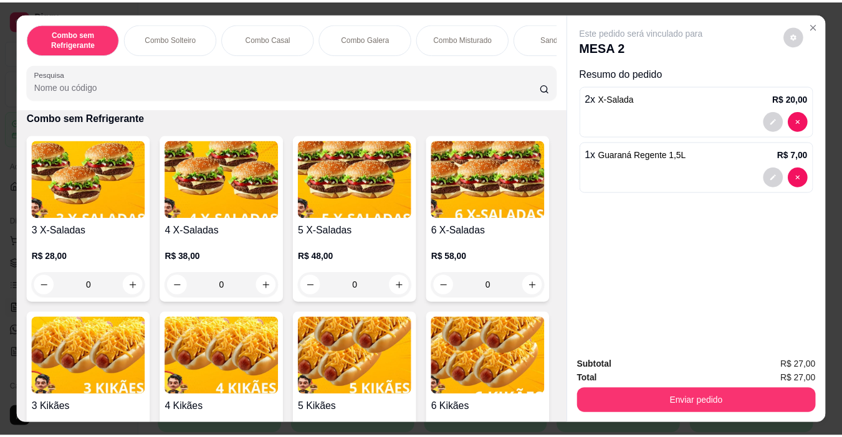
scroll to position [0, 0]
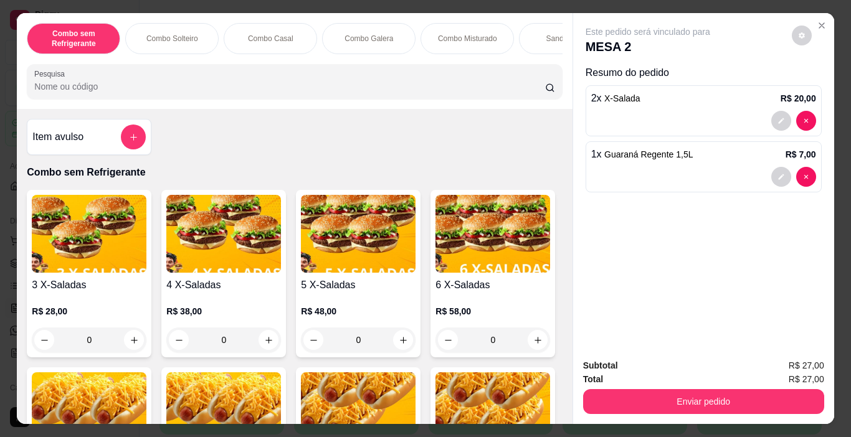
click at [121, 150] on div at bounding box center [133, 137] width 25 height 25
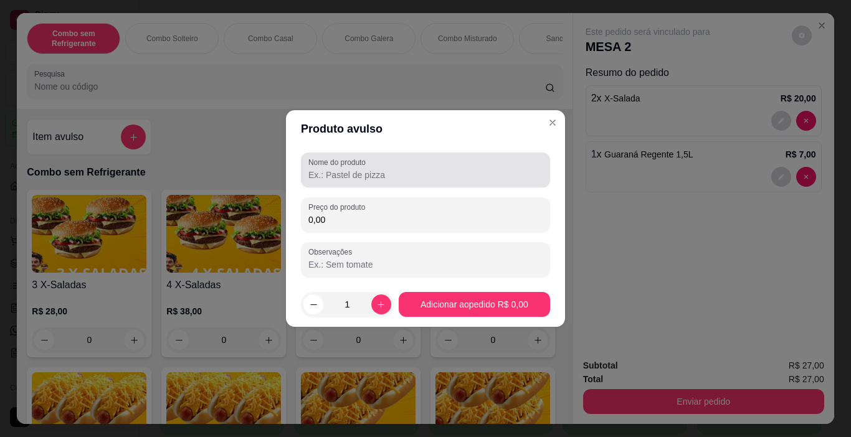
click at [360, 174] on input "Nome do produto" at bounding box center [425, 175] width 234 height 12
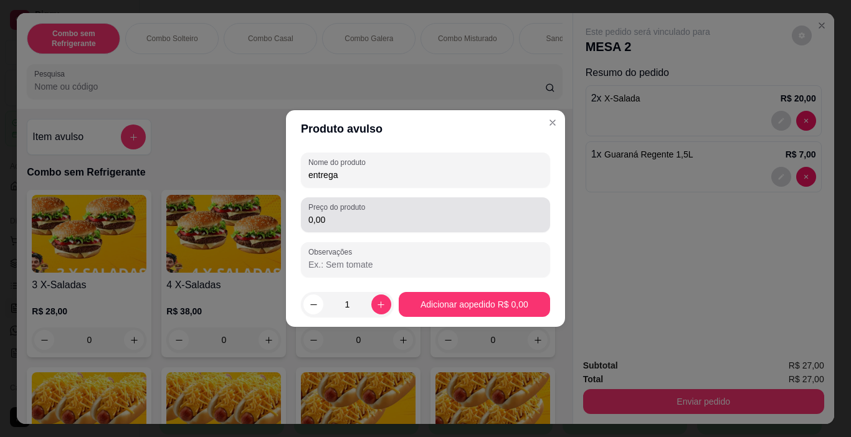
type input "entrega"
click at [338, 222] on input "0,00" at bounding box center [425, 220] width 234 height 12
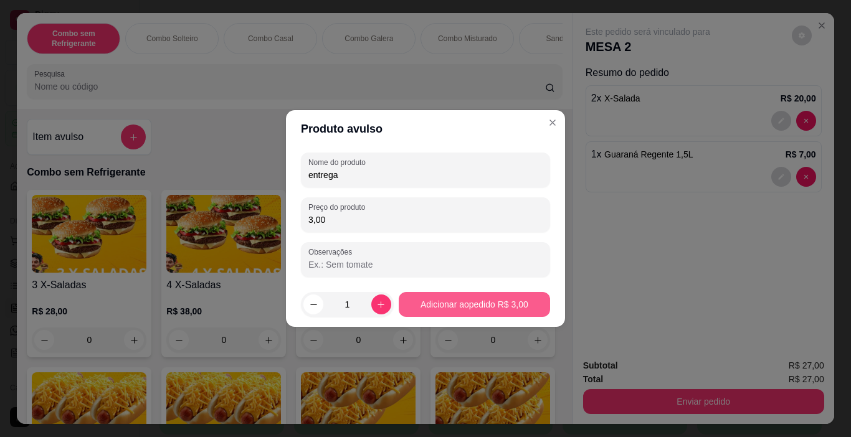
type input "3,00"
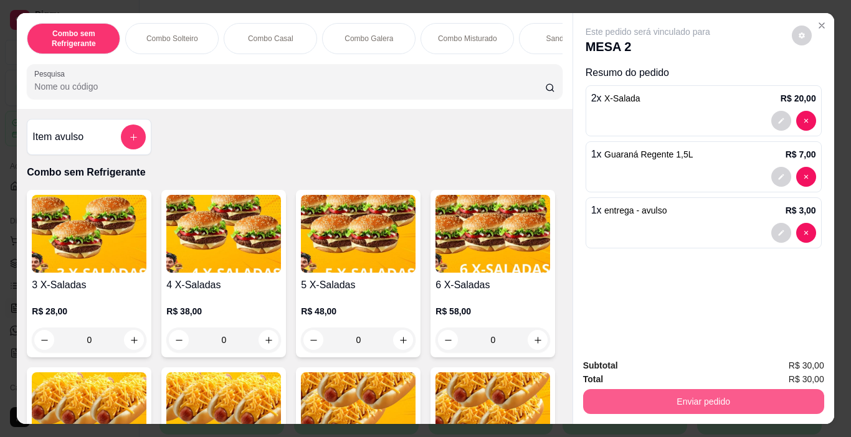
click at [716, 401] on button "Enviar pedido" at bounding box center [703, 401] width 241 height 25
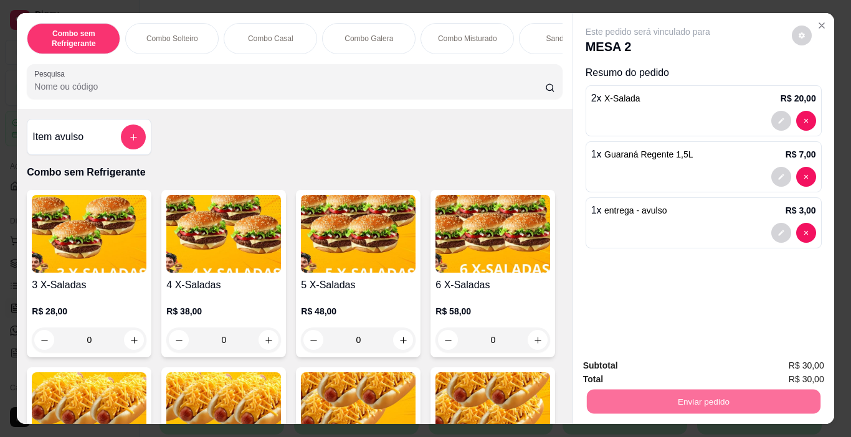
click at [789, 364] on button "Enviar pedido" at bounding box center [791, 366] width 70 height 24
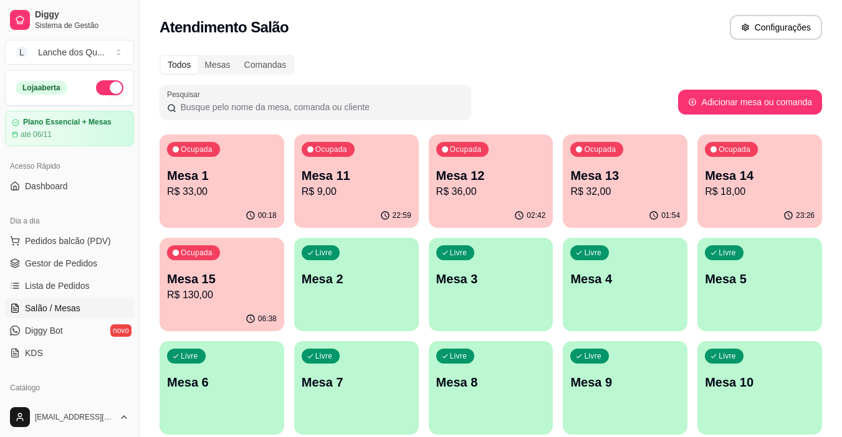
click at [194, 173] on p "Mesa 1" at bounding box center [222, 175] width 110 height 17
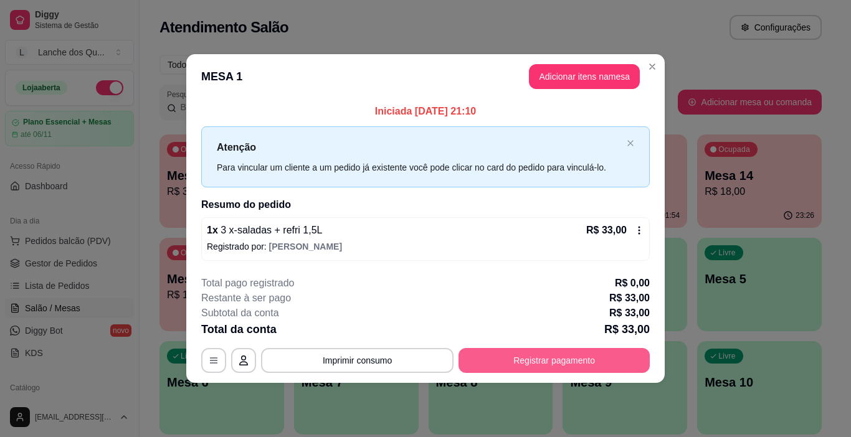
click at [580, 365] on button "Registrar pagamento" at bounding box center [554, 360] width 191 height 25
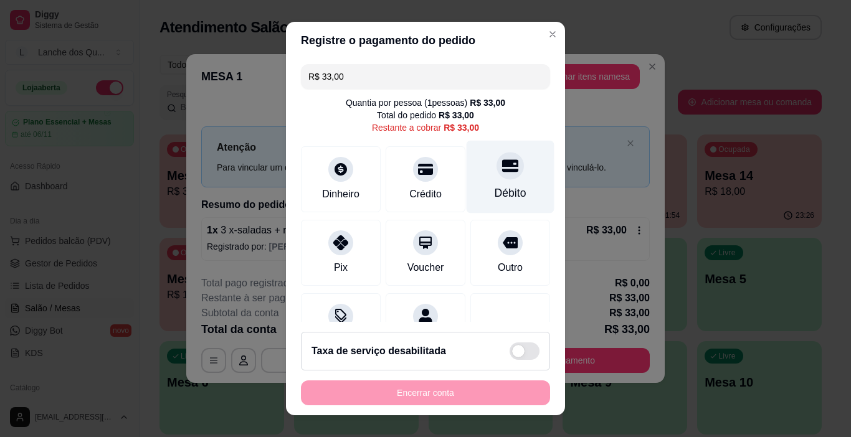
click at [480, 183] on div "Débito" at bounding box center [511, 177] width 88 height 73
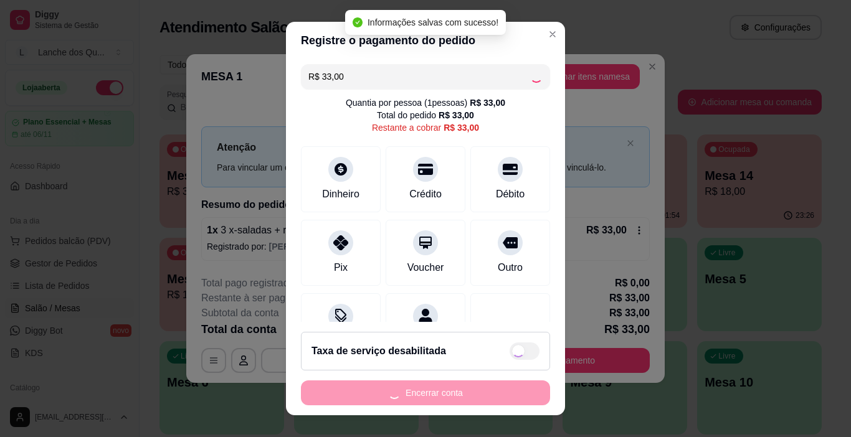
type input "R$ 0,00"
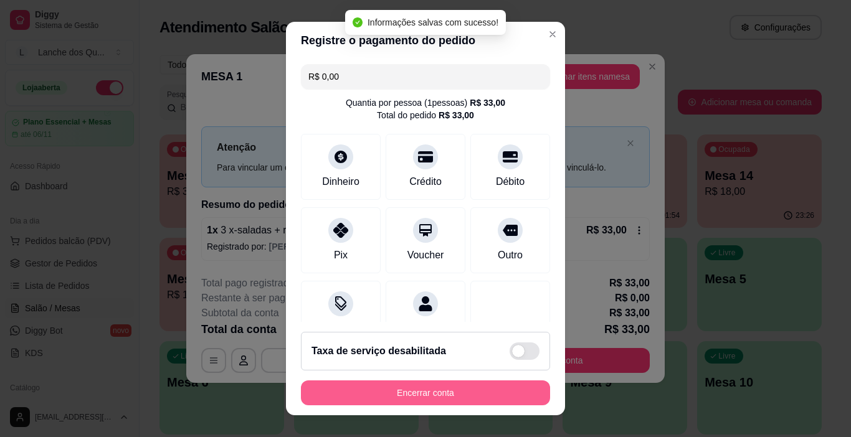
click at [433, 398] on button "Encerrar conta" at bounding box center [425, 393] width 249 height 25
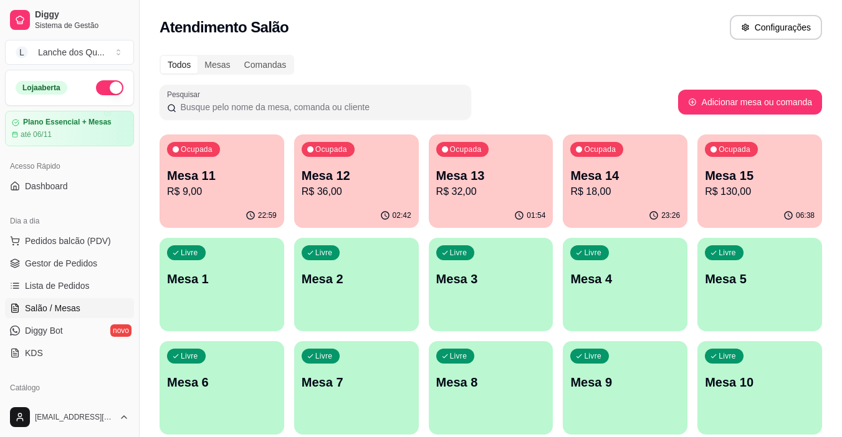
click at [59, 310] on span "Salão / Mesas" at bounding box center [52, 308] width 55 height 12
click at [66, 282] on span "Lista de Pedidos" at bounding box center [57, 286] width 65 height 12
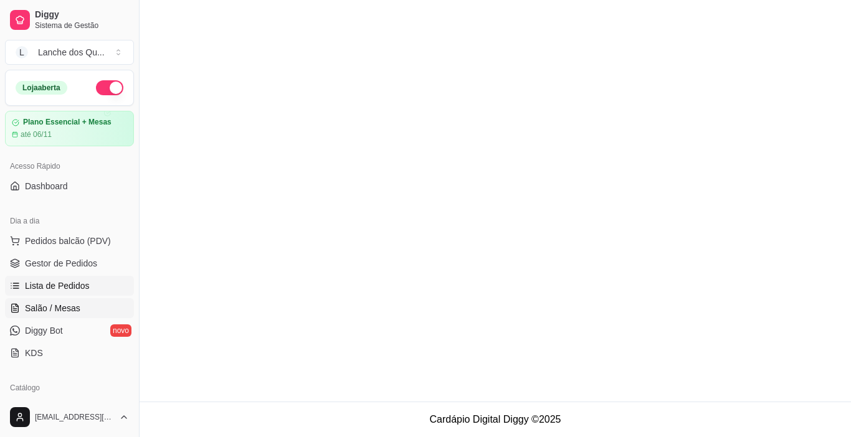
click at [72, 303] on span "Salão / Mesas" at bounding box center [52, 308] width 55 height 12
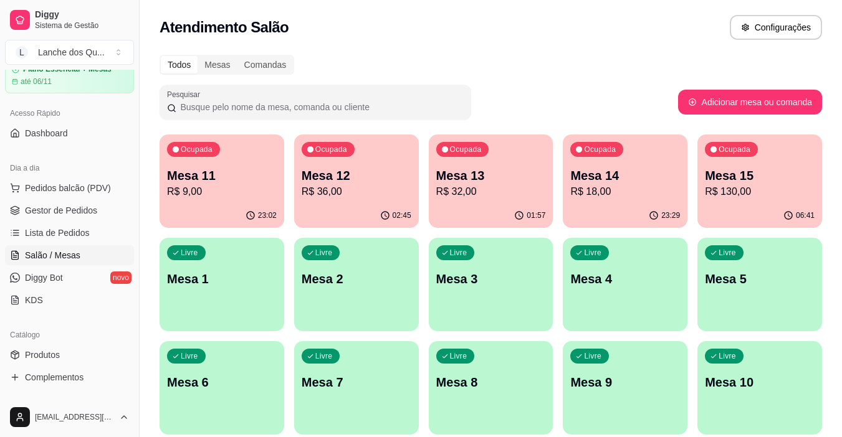
scroll to position [125, 0]
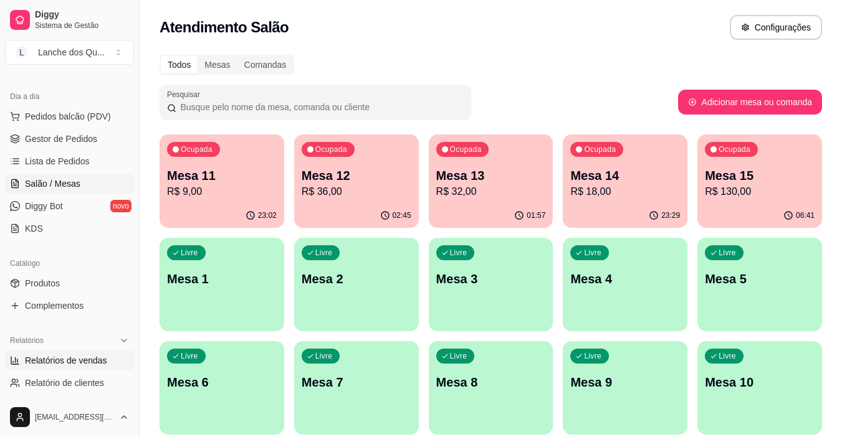
click at [64, 361] on span "Relatórios de vendas" at bounding box center [66, 360] width 82 height 12
select select "ALL"
select select "0"
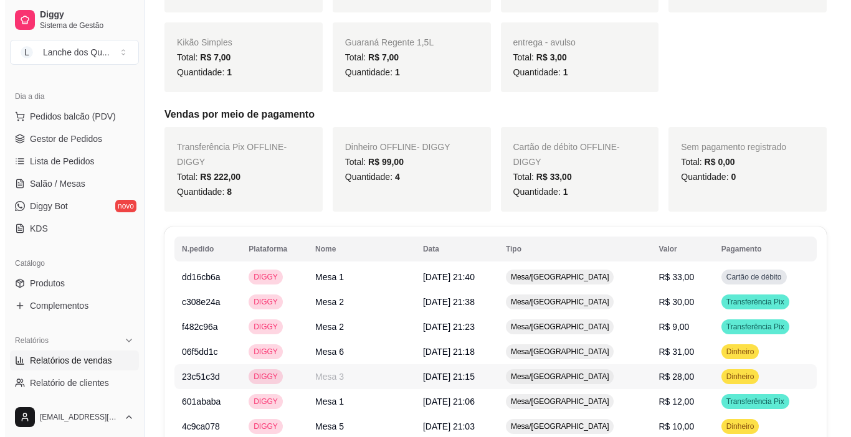
scroll to position [623, 0]
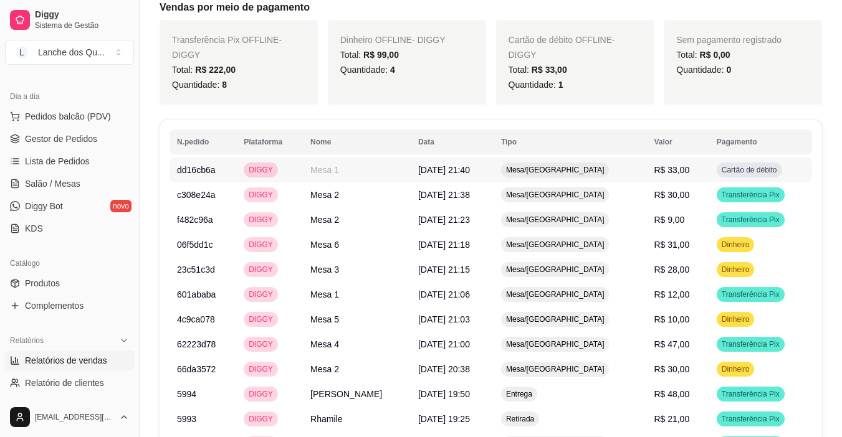
click at [671, 165] on span "R$ 33,00" at bounding box center [672, 170] width 36 height 10
click at [686, 186] on td "R$ 30,00" at bounding box center [677, 195] width 62 height 25
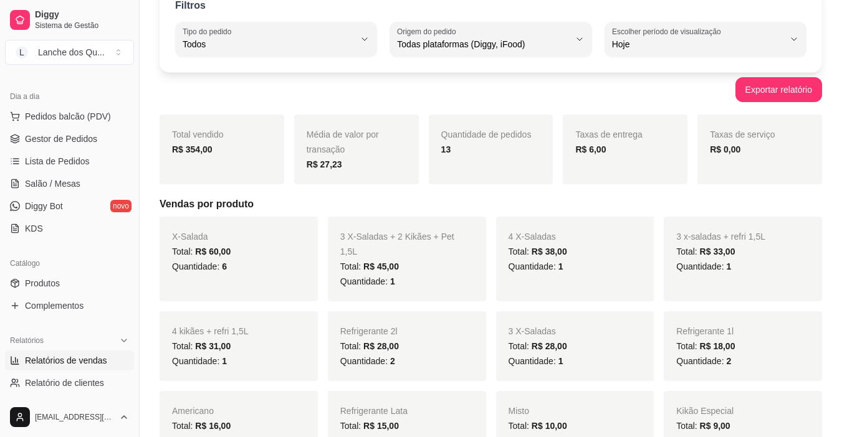
scroll to position [0, 0]
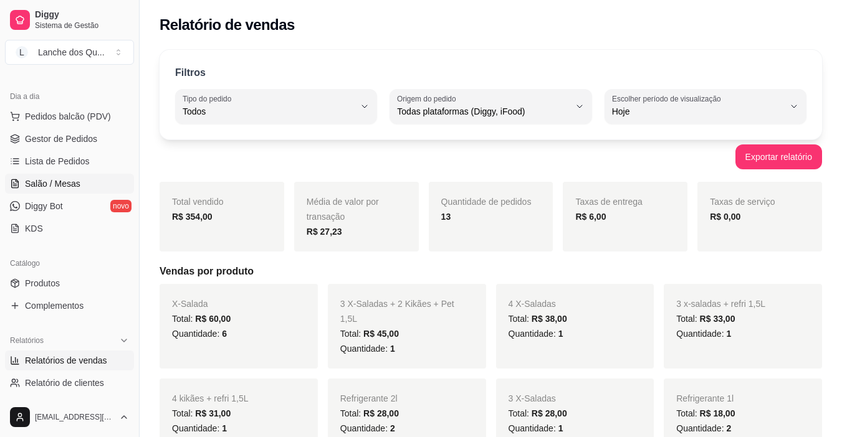
click at [54, 179] on span "Salão / Mesas" at bounding box center [52, 184] width 55 height 12
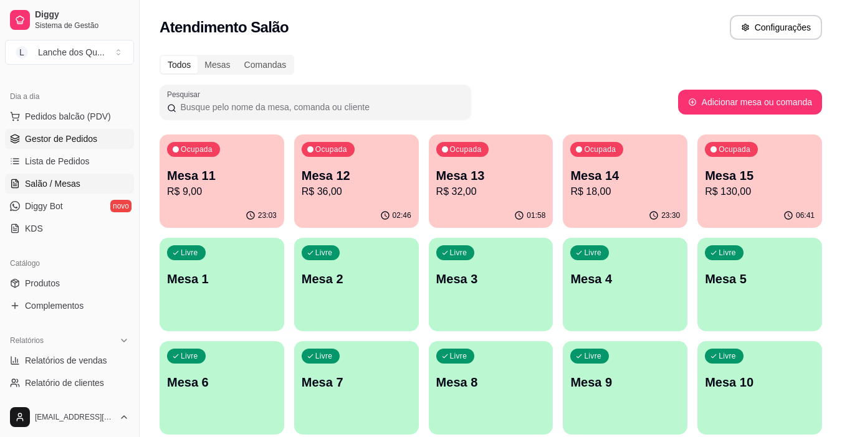
click at [55, 145] on span "Gestor de Pedidos" at bounding box center [61, 139] width 72 height 12
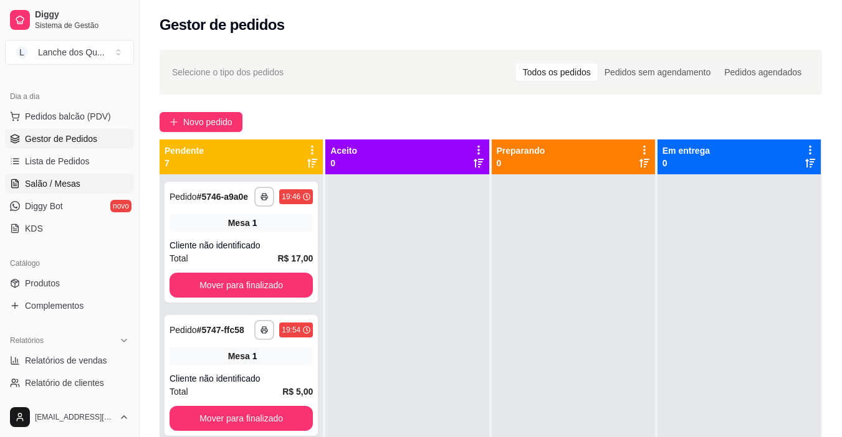
click at [51, 183] on span "Salão / Mesas" at bounding box center [52, 184] width 55 height 12
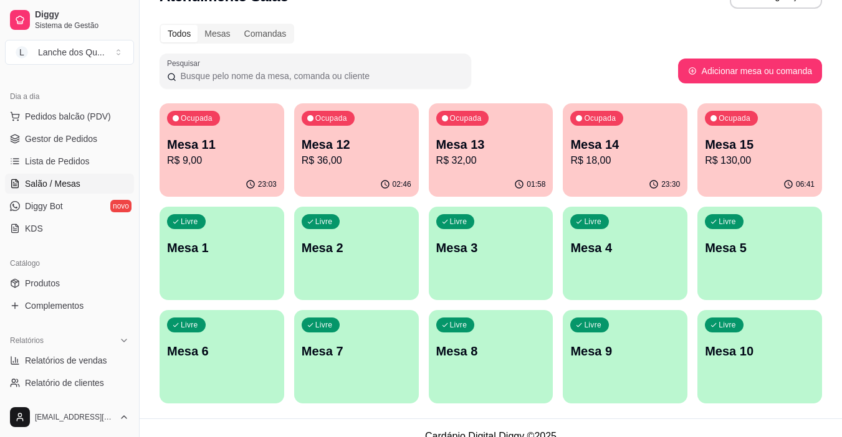
scroll to position [48, 0]
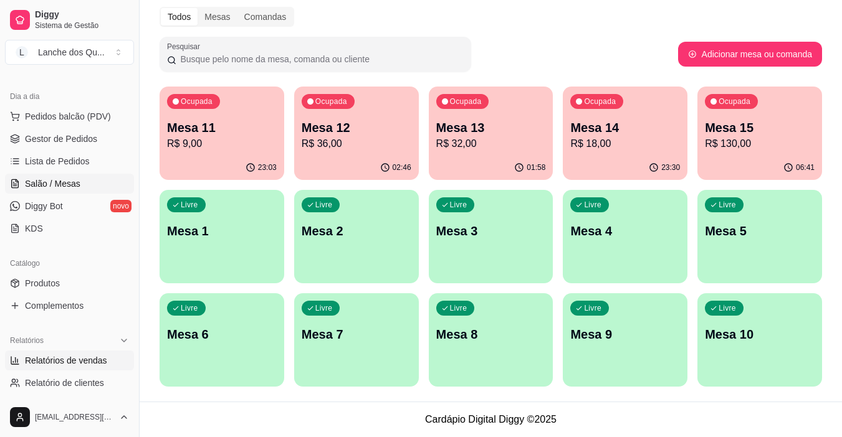
click at [54, 364] on span "Relatórios de vendas" at bounding box center [66, 360] width 82 height 12
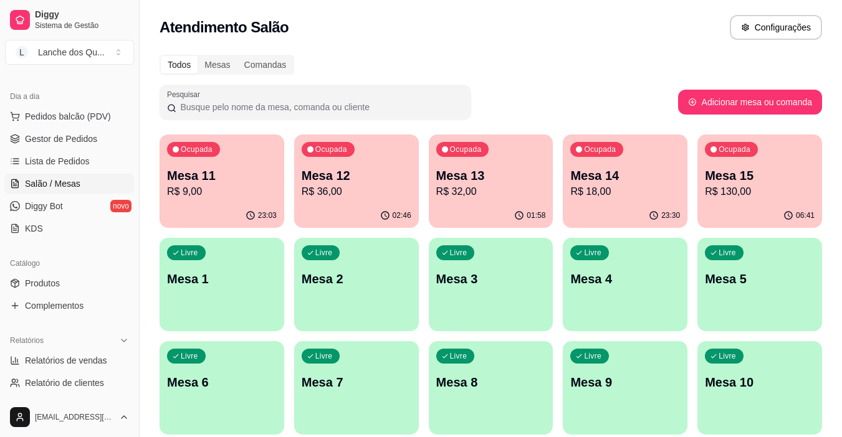
select select "ALL"
select select "0"
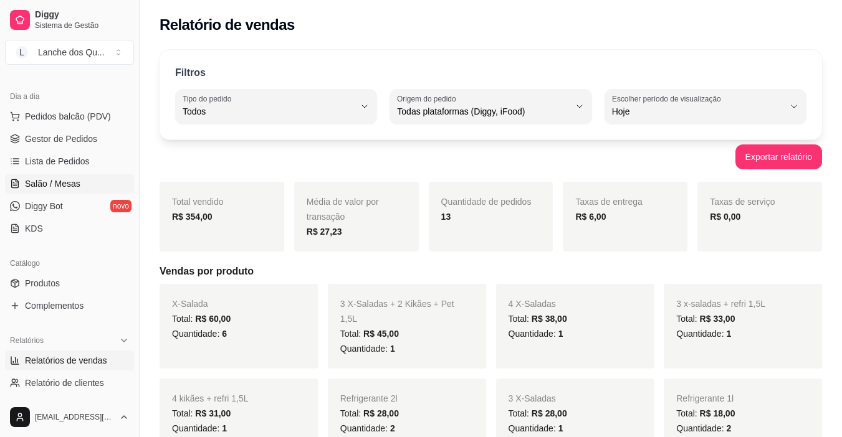
click at [45, 182] on span "Salão / Mesas" at bounding box center [52, 184] width 55 height 12
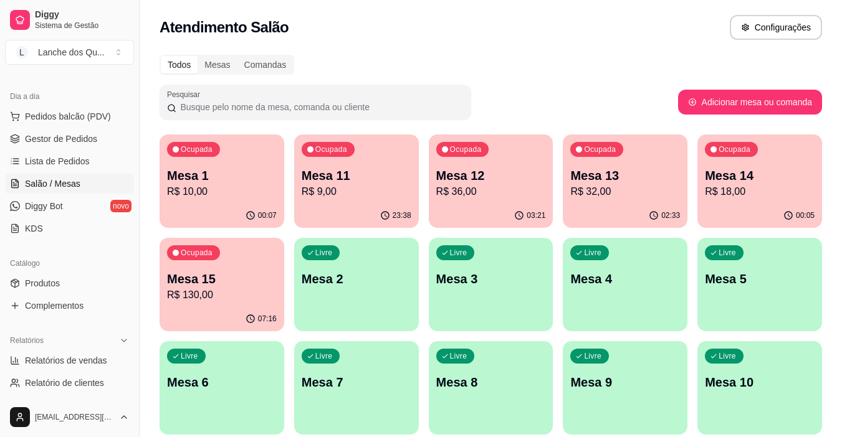
click at [204, 173] on p "Mesa 1" at bounding box center [222, 175] width 110 height 17
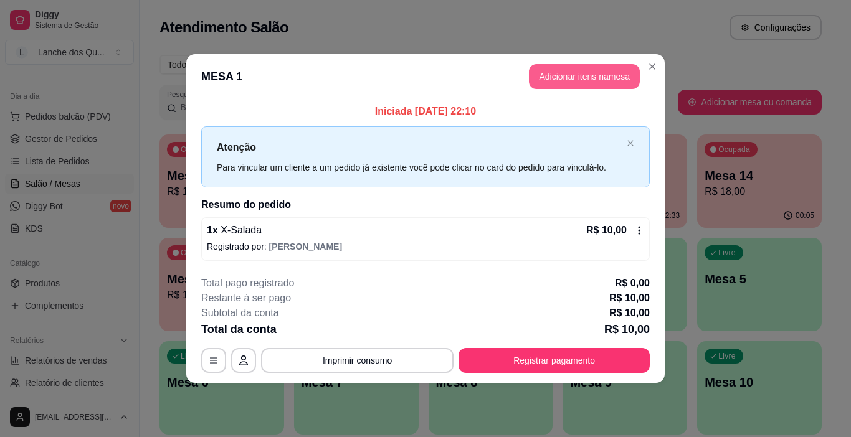
click at [579, 74] on button "Adicionar itens na mesa" at bounding box center [584, 76] width 111 height 25
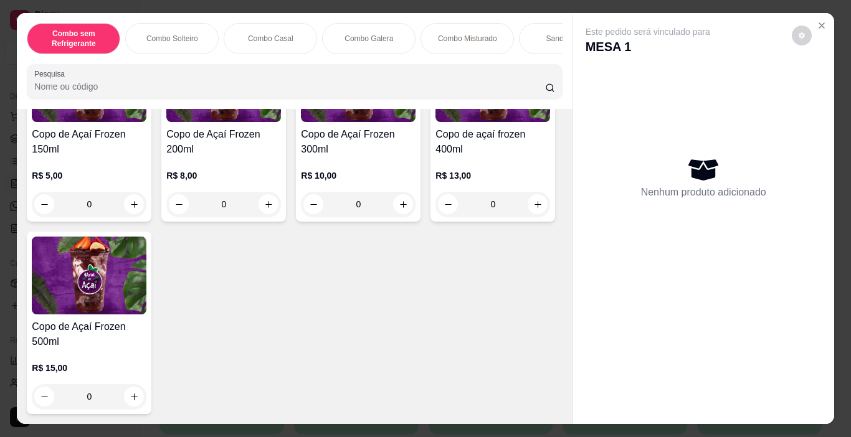
scroll to position [3862, 0]
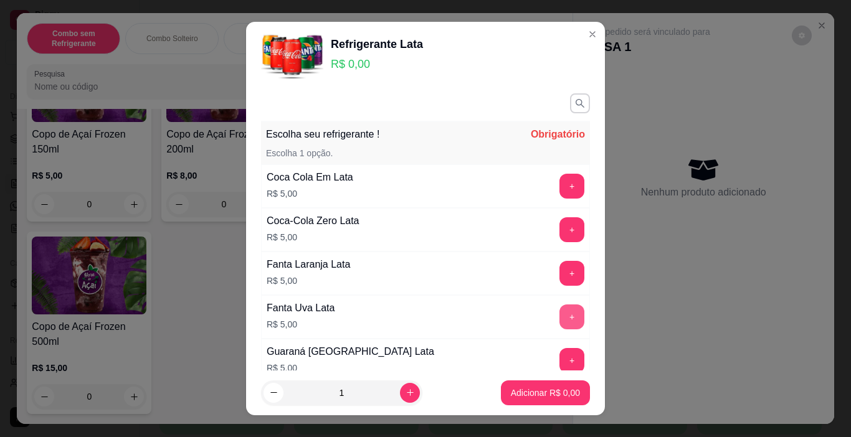
click at [559, 315] on button "+" at bounding box center [571, 317] width 25 height 25
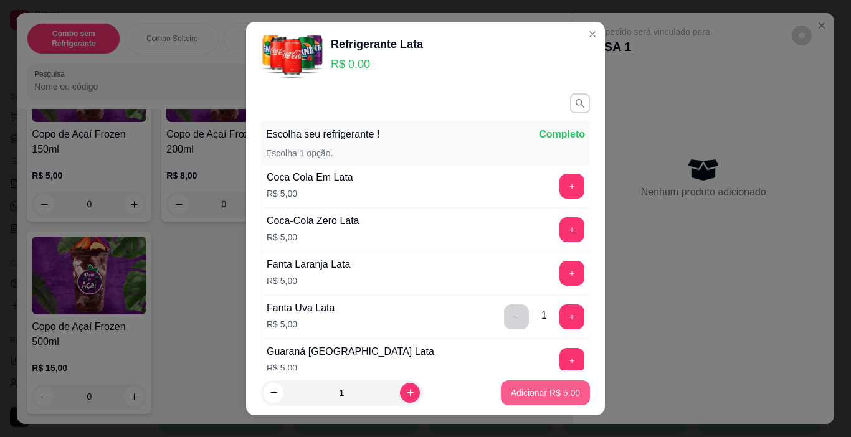
click at [532, 396] on p "Adicionar R$ 5,00" at bounding box center [545, 393] width 69 height 12
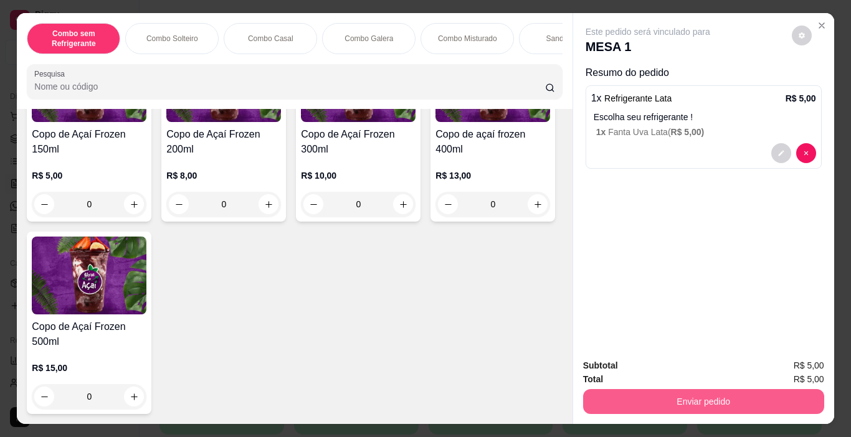
click at [666, 390] on button "Enviar pedido" at bounding box center [703, 401] width 241 height 25
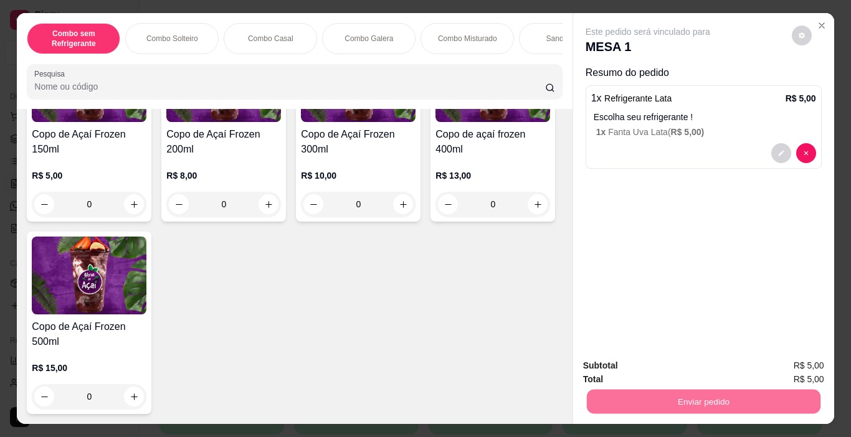
click at [802, 371] on button "Enviar pedido" at bounding box center [791, 366] width 70 height 24
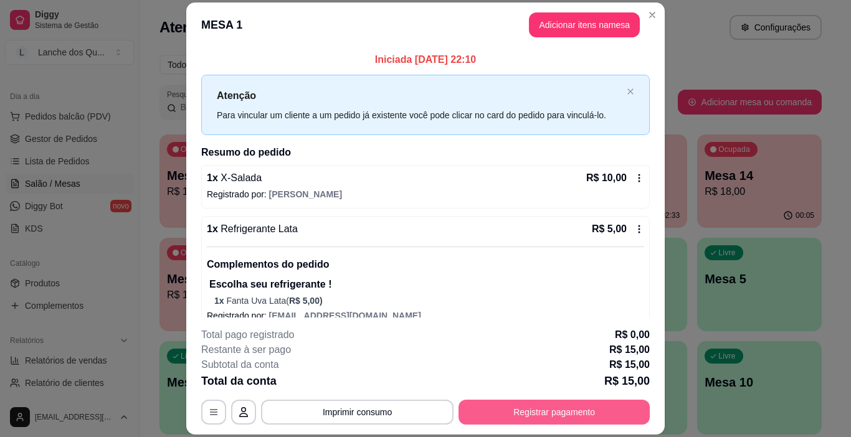
click at [537, 416] on button "Registrar pagamento" at bounding box center [554, 412] width 191 height 25
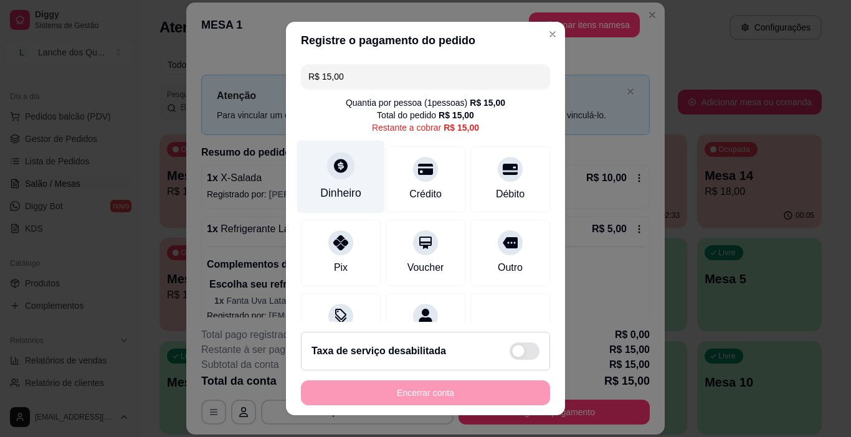
click at [320, 187] on div "Dinheiro" at bounding box center [340, 193] width 41 height 16
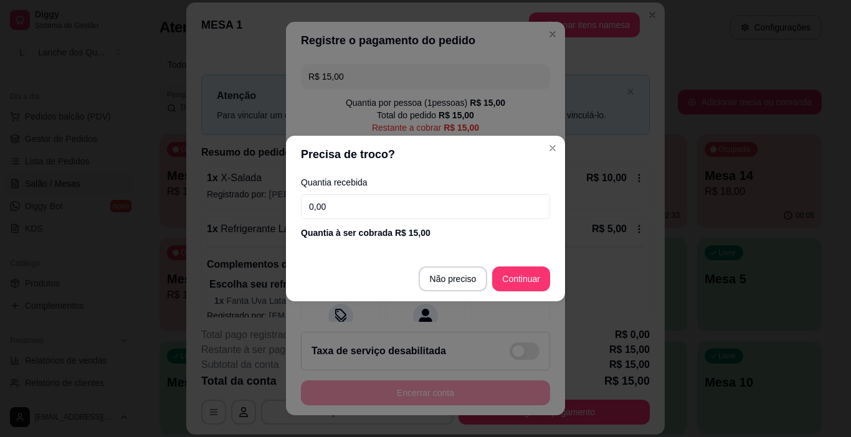
click at [349, 215] on input "0,00" at bounding box center [425, 206] width 249 height 25
type input "50,00"
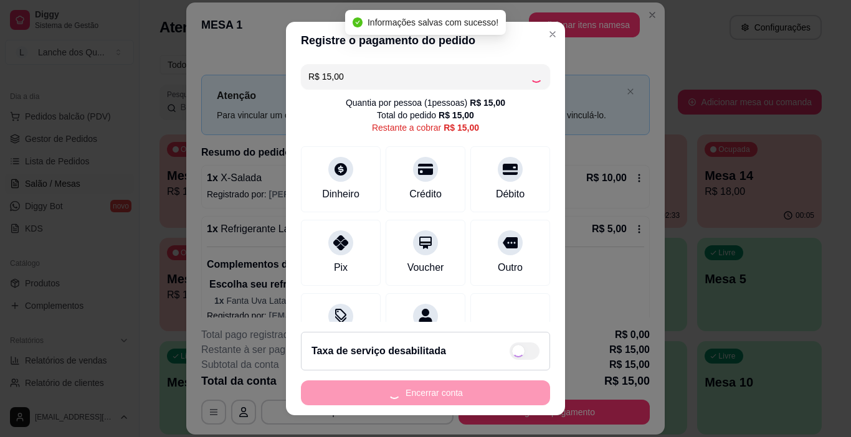
type input "R$ 0,00"
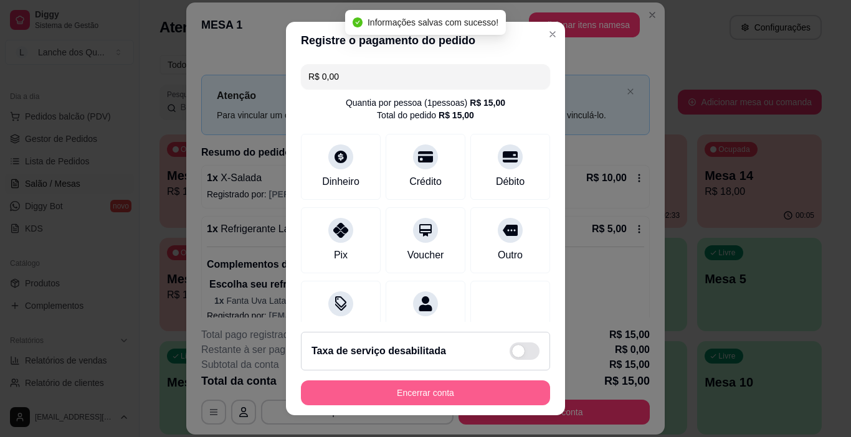
click at [432, 391] on button "Encerrar conta" at bounding box center [425, 393] width 249 height 25
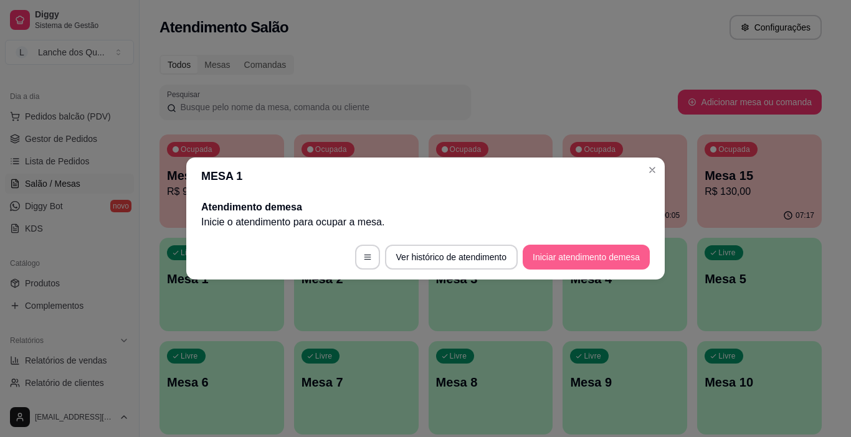
click at [564, 259] on button "Iniciar atendimento de mesa" at bounding box center [586, 257] width 127 height 25
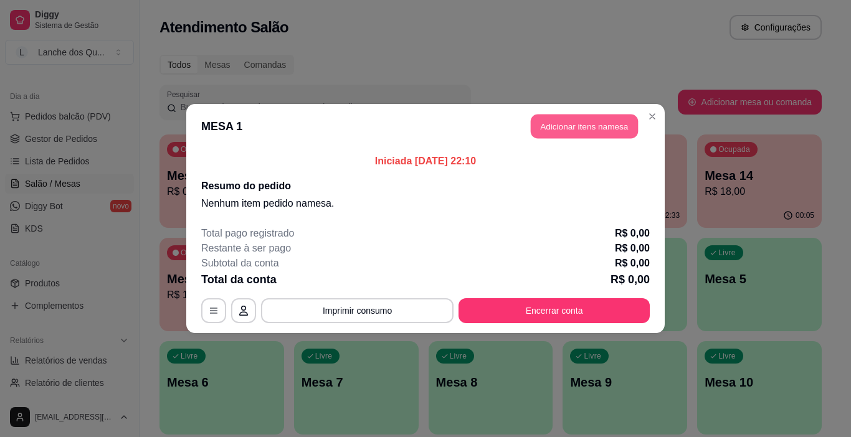
click at [577, 125] on button "Adicionar itens na mesa" at bounding box center [584, 127] width 107 height 24
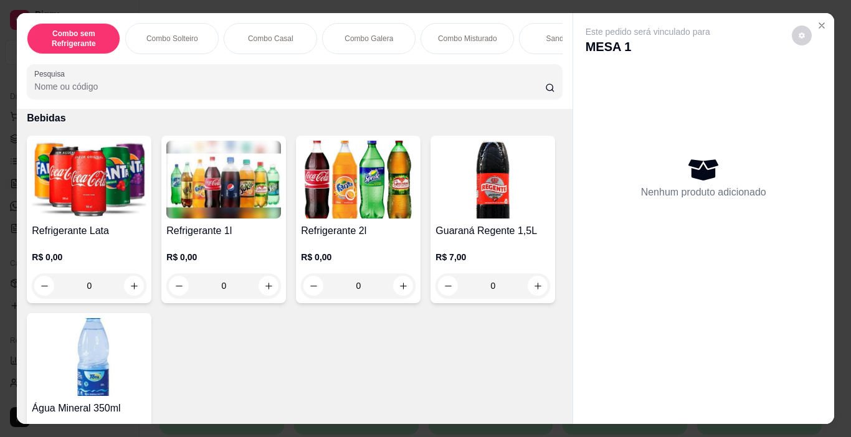
scroll to position [2866, 0]
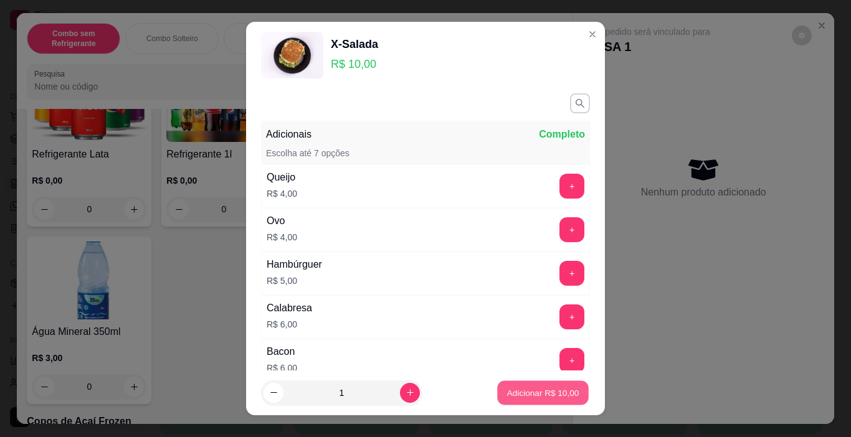
click at [507, 390] on p "Adicionar R$ 10,00" at bounding box center [543, 393] width 72 height 12
type input "1"
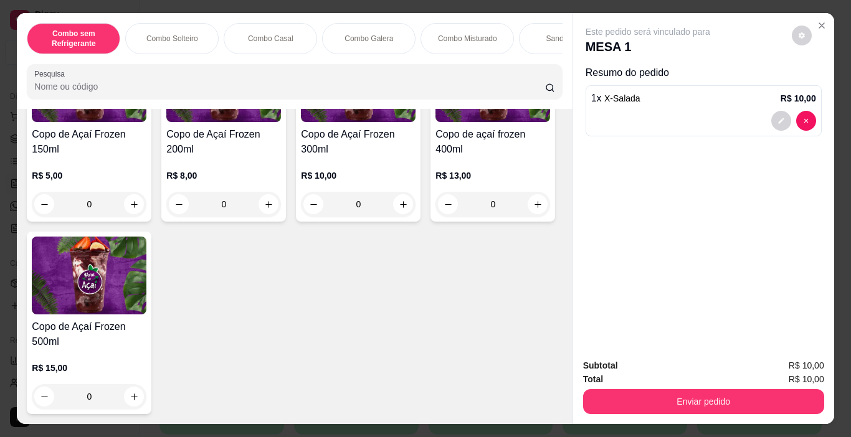
scroll to position [3800, 0]
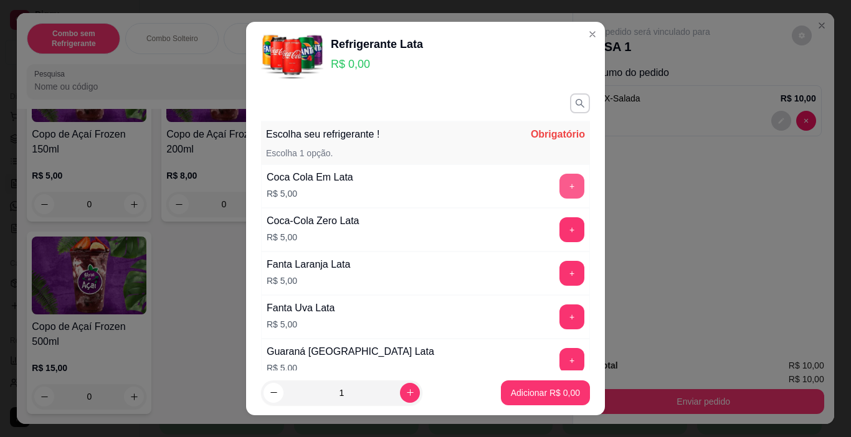
click at [559, 187] on button "+" at bounding box center [571, 186] width 25 height 25
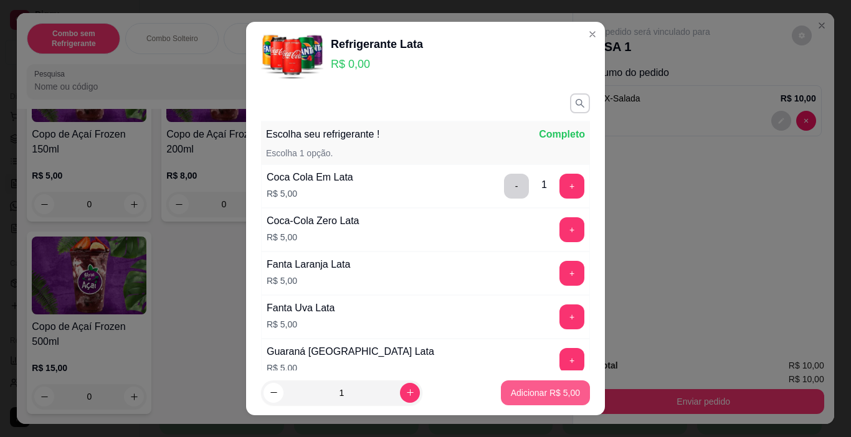
click at [556, 394] on p "Adicionar R$ 5,00" at bounding box center [545, 393] width 69 height 12
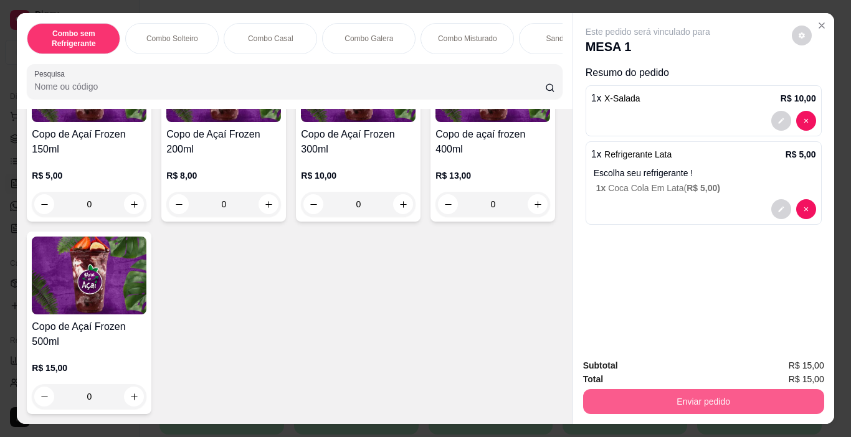
click at [643, 389] on button "Enviar pedido" at bounding box center [703, 401] width 241 height 25
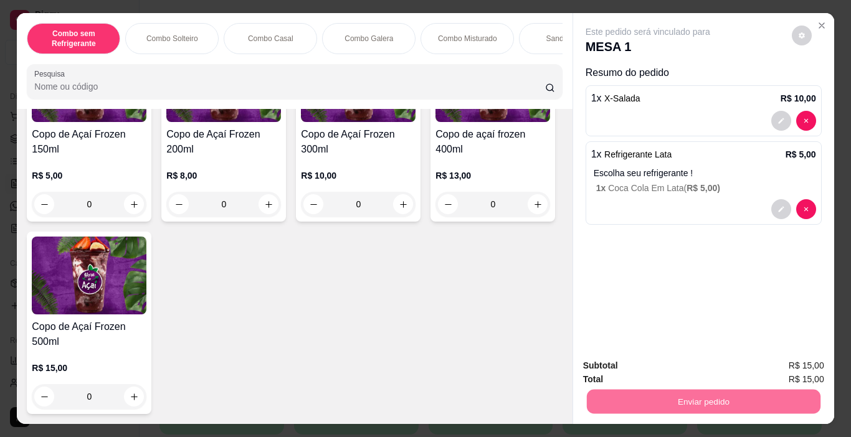
click at [781, 364] on button "Enviar pedido" at bounding box center [791, 366] width 70 height 24
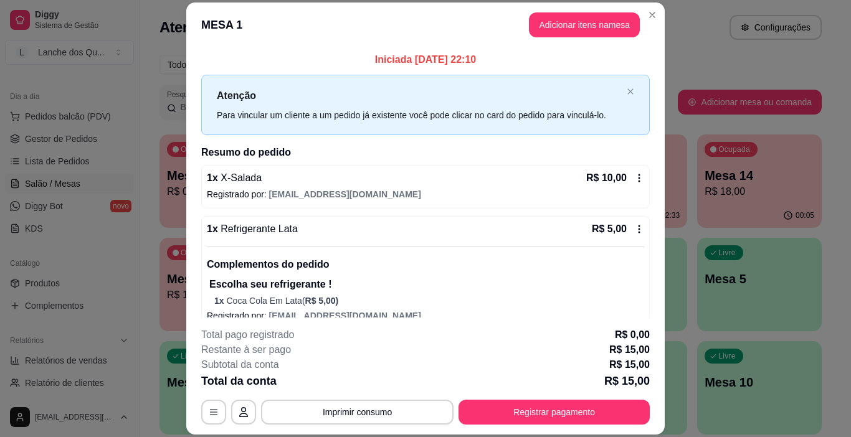
scroll to position [37, 0]
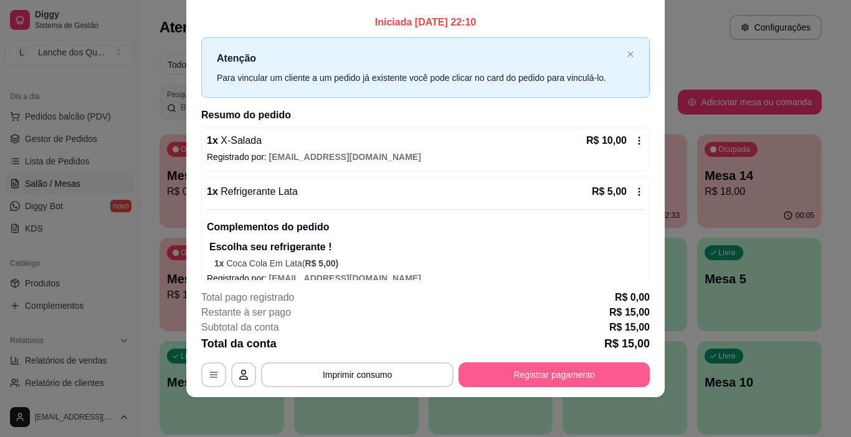
click at [528, 376] on button "Registrar pagamento" at bounding box center [554, 375] width 191 height 25
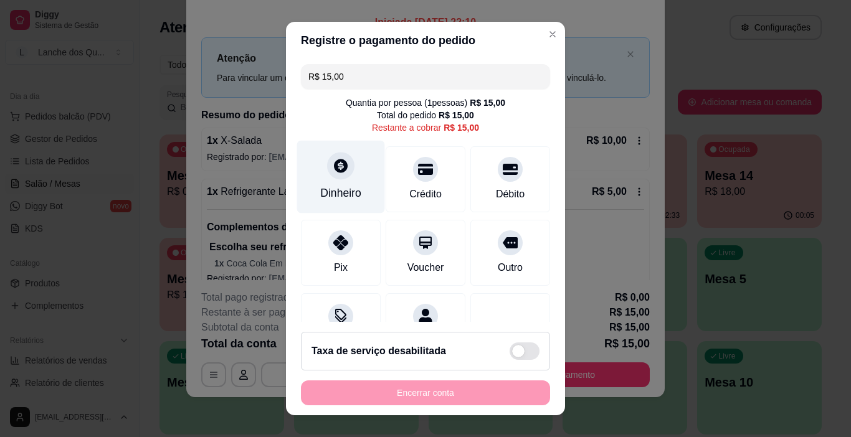
click at [334, 174] on div at bounding box center [340, 166] width 27 height 27
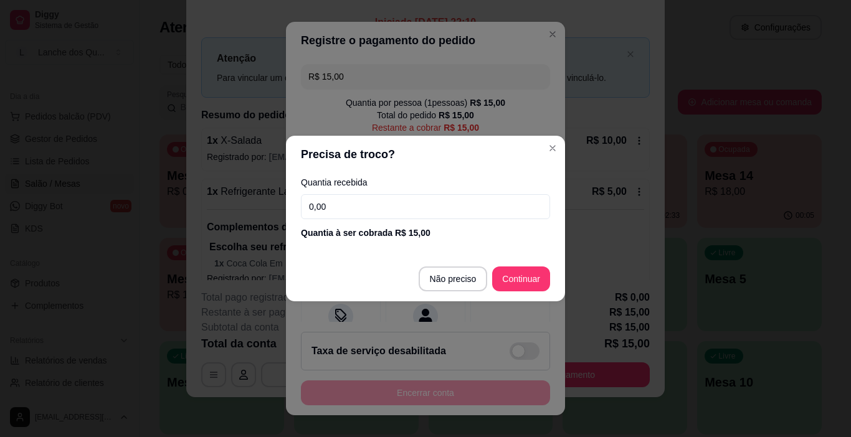
click at [331, 205] on input "0,00" at bounding box center [425, 206] width 249 height 25
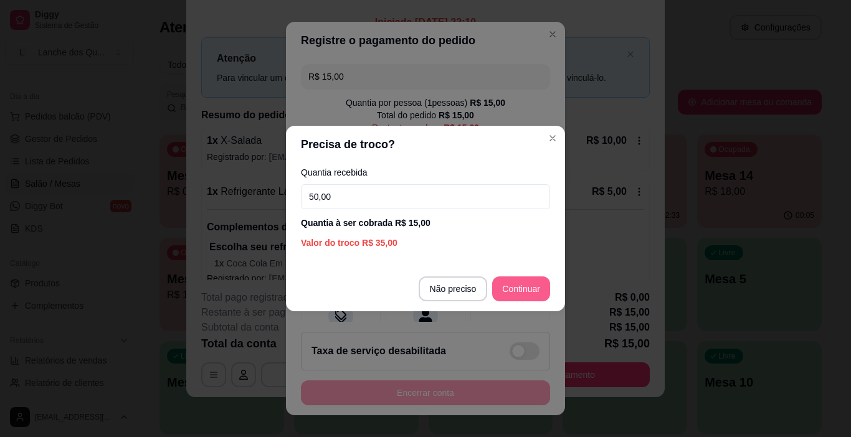
type input "50,00"
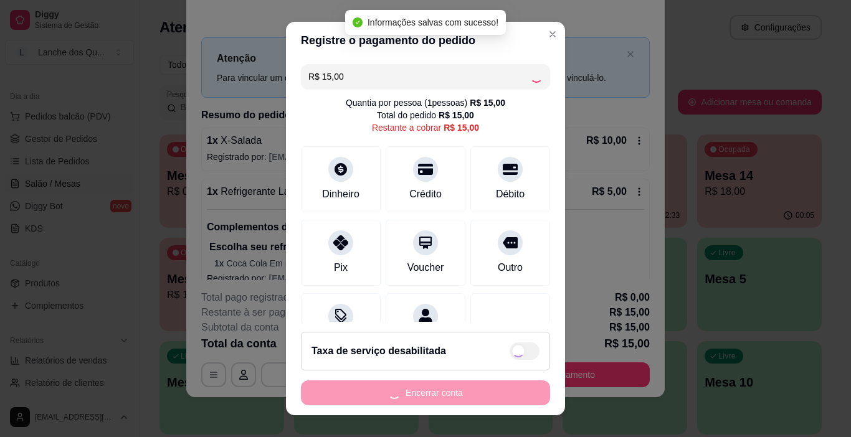
type input "R$ 0,00"
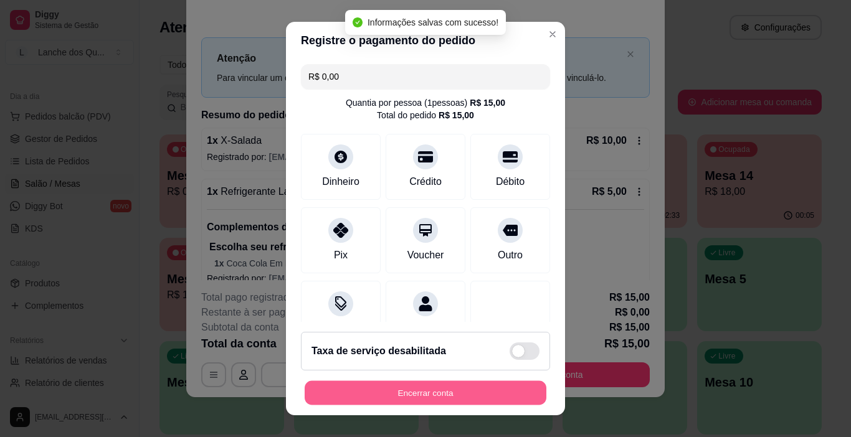
click at [421, 395] on button "Encerrar conta" at bounding box center [426, 393] width 242 height 24
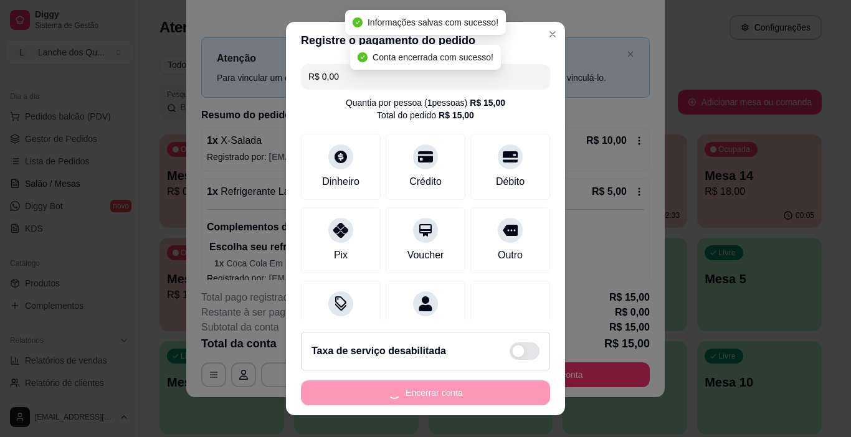
scroll to position [0, 0]
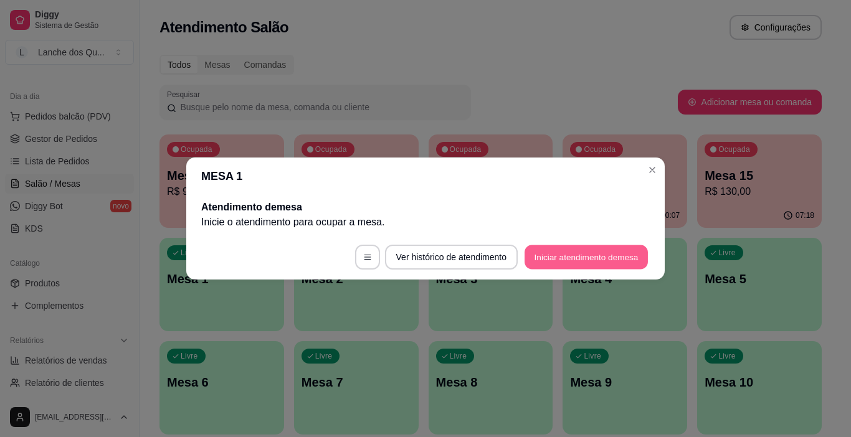
click at [591, 255] on button "Iniciar atendimento de mesa" at bounding box center [586, 257] width 123 height 24
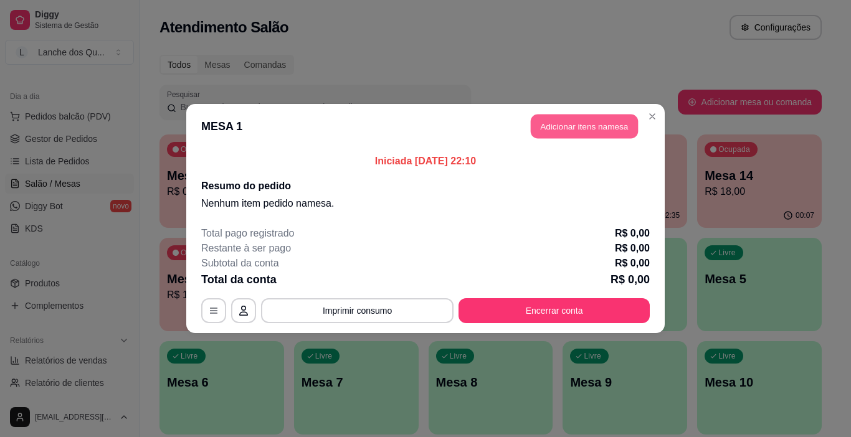
click at [574, 129] on button "Adicionar itens na mesa" at bounding box center [584, 127] width 107 height 24
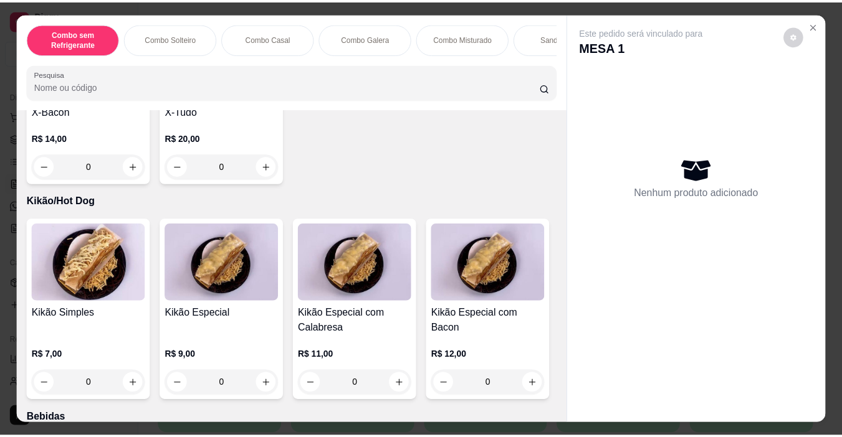
scroll to position [2554, 0]
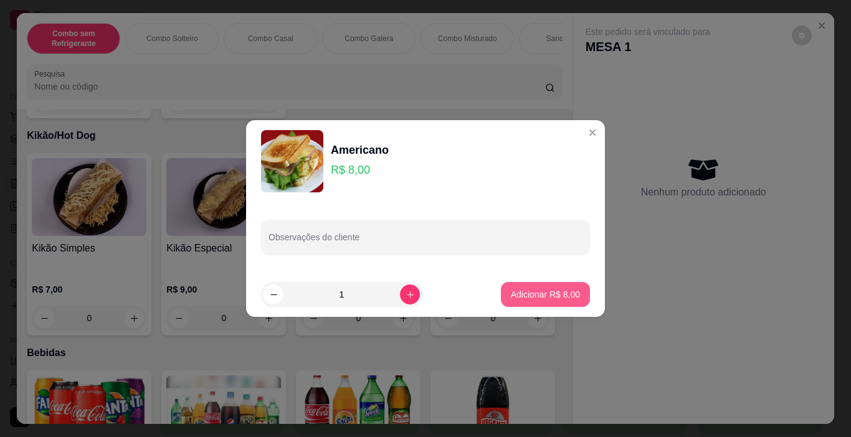
click at [541, 298] on p "Adicionar R$ 8,00" at bounding box center [545, 294] width 69 height 12
type input "1"
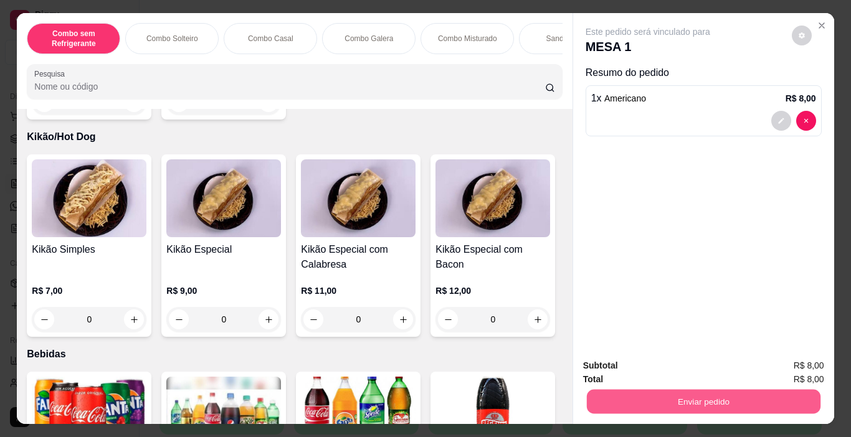
click at [642, 390] on button "Enviar pedido" at bounding box center [703, 402] width 234 height 24
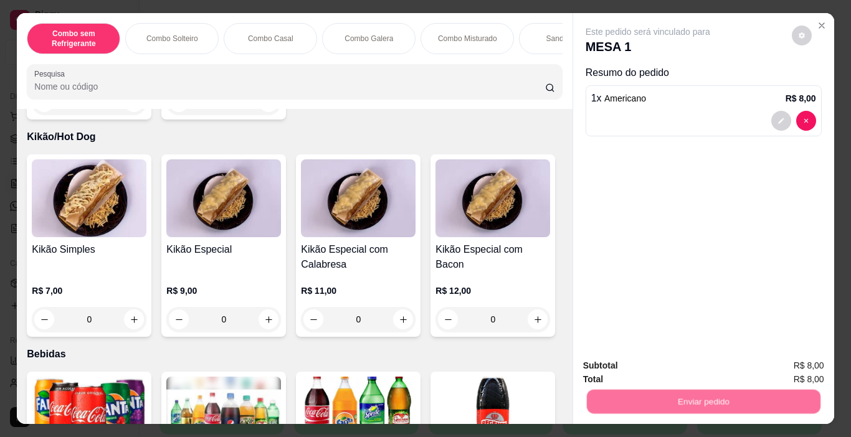
click at [781, 359] on button "Enviar pedido" at bounding box center [792, 365] width 69 height 23
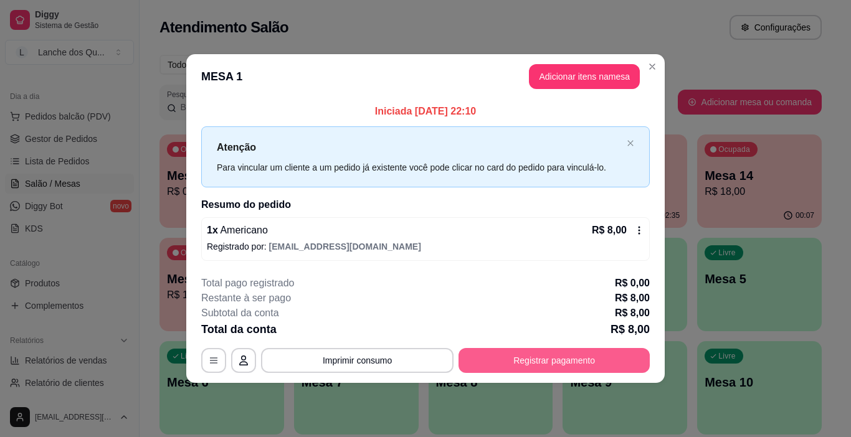
click at [515, 358] on button "Registrar pagamento" at bounding box center [554, 360] width 191 height 25
click at [329, 182] on div "Dinheiro" at bounding box center [341, 177] width 88 height 73
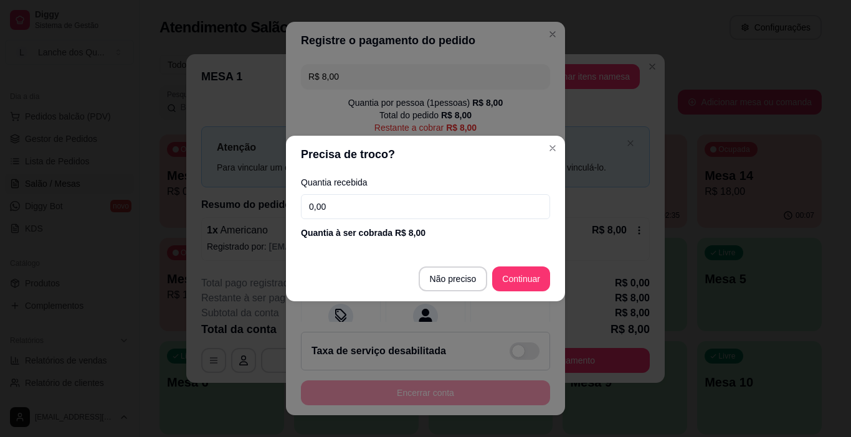
click at [332, 209] on input "0,00" at bounding box center [425, 206] width 249 height 25
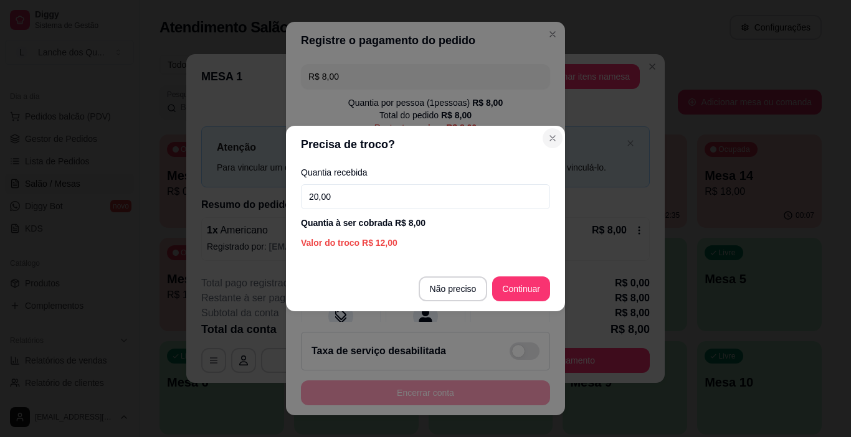
type input "20,00"
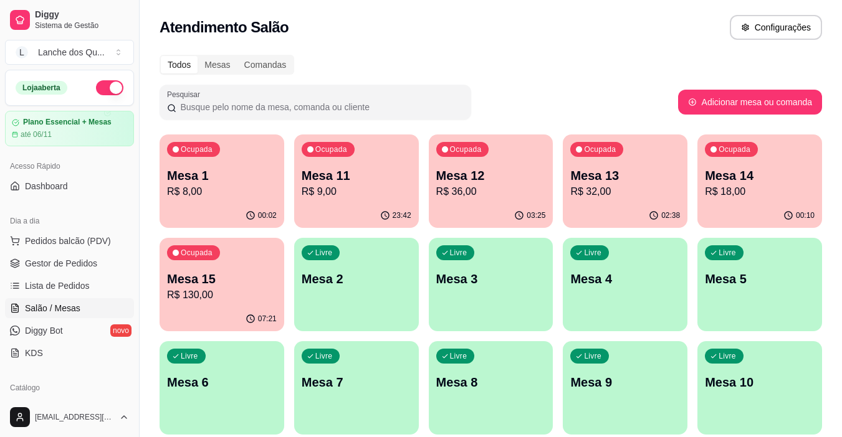
click at [330, 288] on div "Livre Mesa 2" at bounding box center [356, 277] width 125 height 78
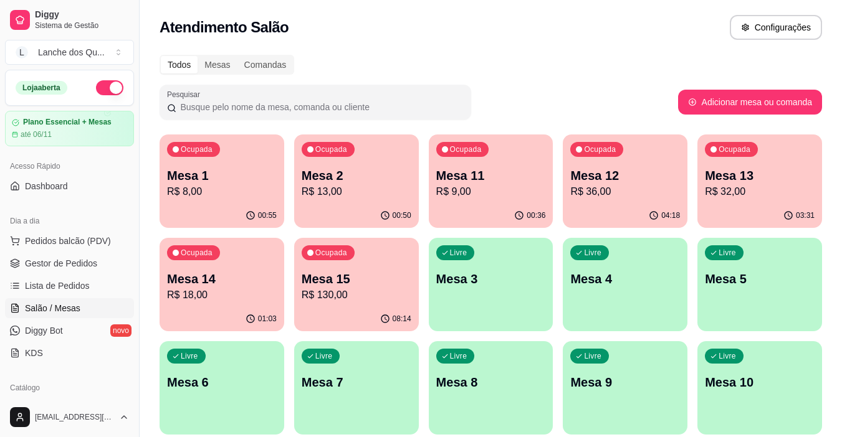
click at [518, 295] on div "Livre Mesa 3" at bounding box center [491, 277] width 125 height 78
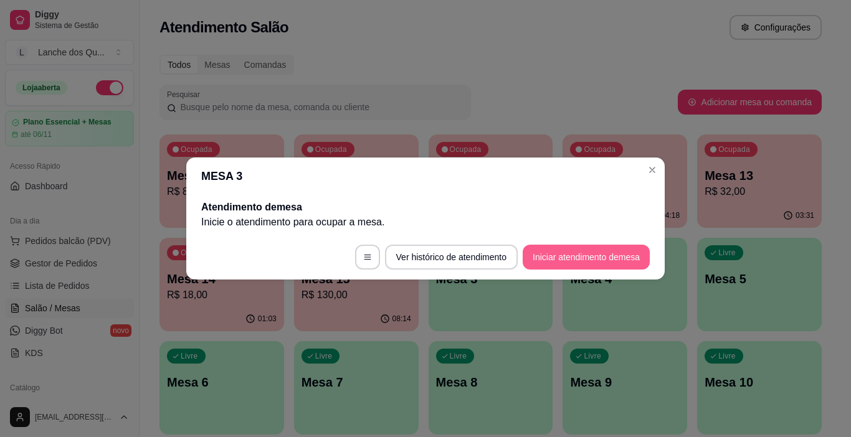
click at [566, 240] on footer "Ver histórico de atendimento Iniciar atendimento de mesa" at bounding box center [425, 257] width 478 height 45
click at [569, 260] on button "Iniciar atendimento de mesa" at bounding box center [586, 257] width 127 height 25
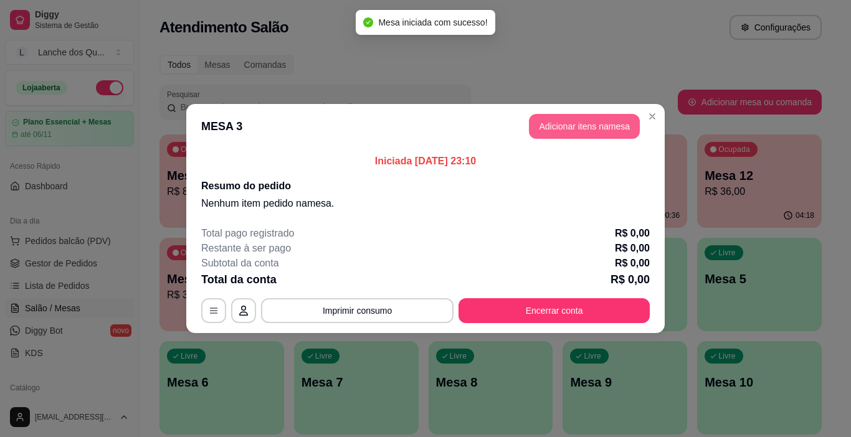
click at [573, 131] on button "Adicionar itens na mesa" at bounding box center [584, 126] width 111 height 25
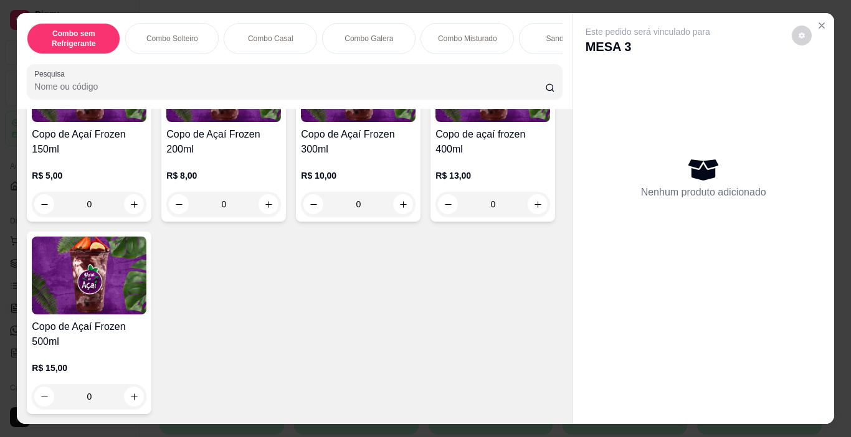
scroll to position [3862, 0]
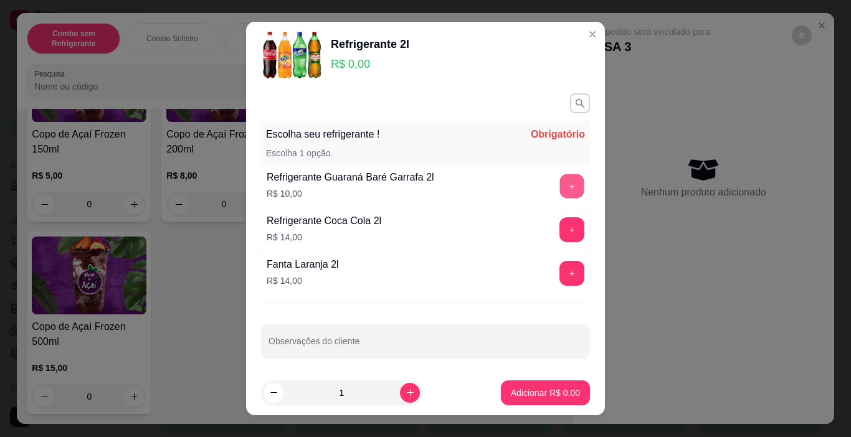
click at [560, 189] on button "+" at bounding box center [572, 186] width 24 height 24
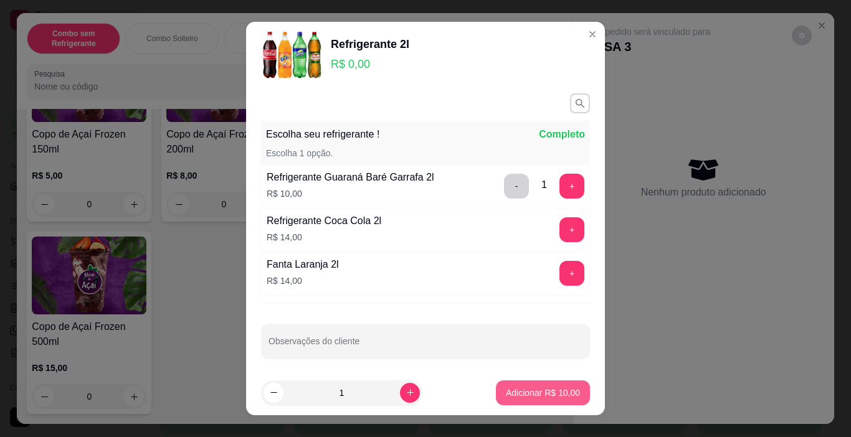
click at [536, 397] on p "Adicionar R$ 10,00" at bounding box center [543, 393] width 74 height 12
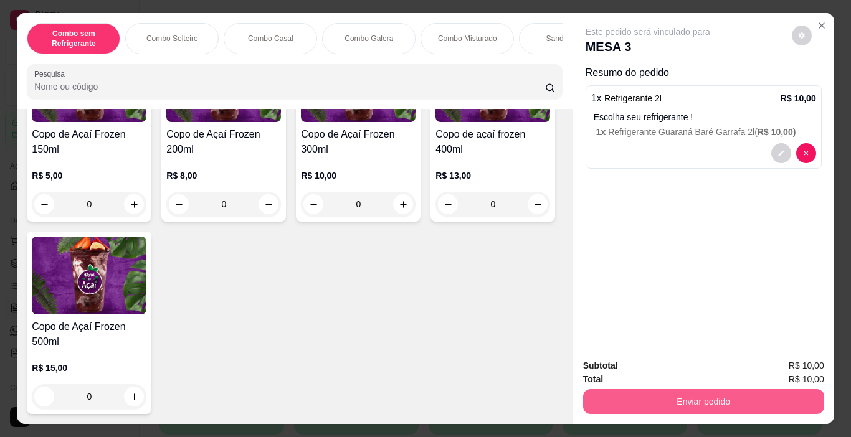
click at [678, 391] on button "Enviar pedido" at bounding box center [703, 401] width 241 height 25
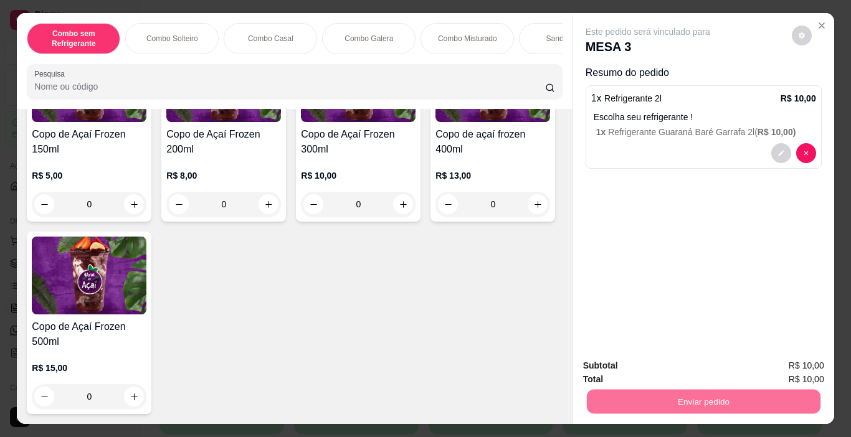
click at [791, 360] on button "Enviar pedido" at bounding box center [791, 366] width 70 height 24
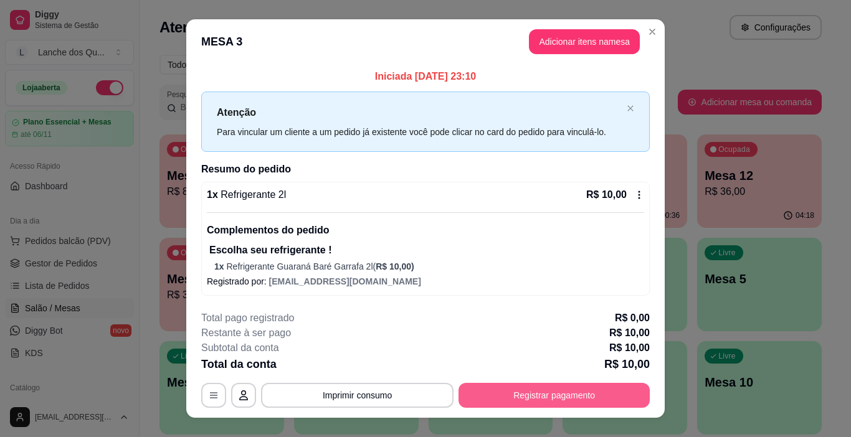
click at [559, 388] on button "Registrar pagamento" at bounding box center [554, 395] width 191 height 25
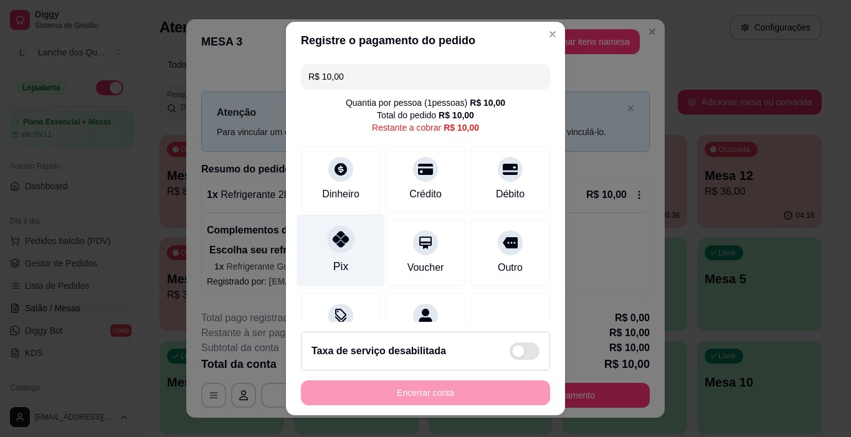
click at [341, 241] on icon at bounding box center [341, 239] width 16 height 16
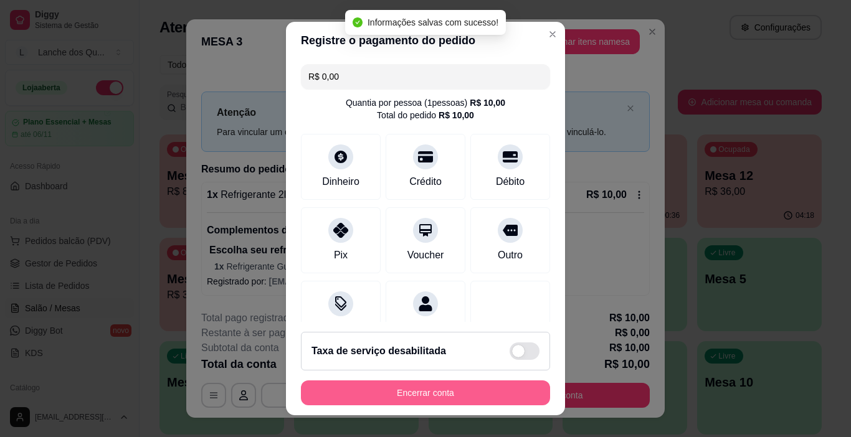
type input "R$ 0,00"
click at [459, 394] on button "Encerrar conta" at bounding box center [426, 393] width 242 height 24
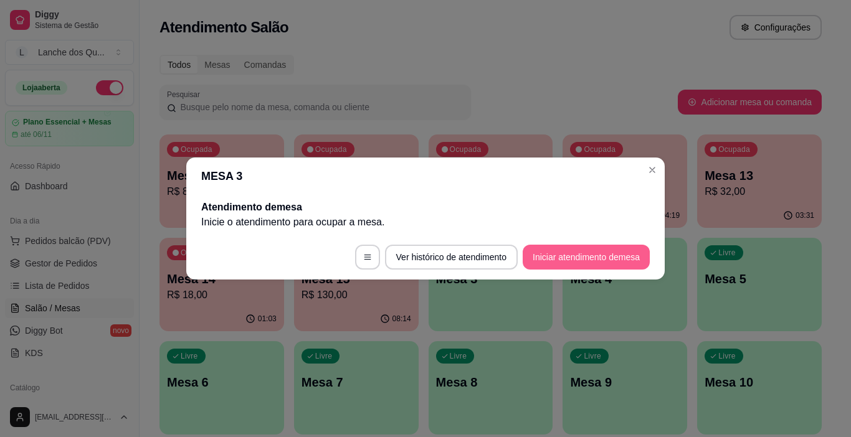
click at [574, 257] on button "Iniciar atendimento de mesa" at bounding box center [586, 257] width 127 height 25
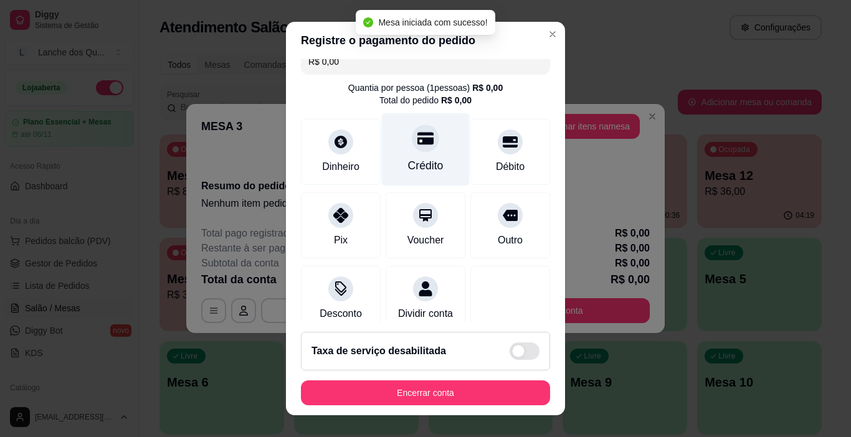
scroll to position [0, 0]
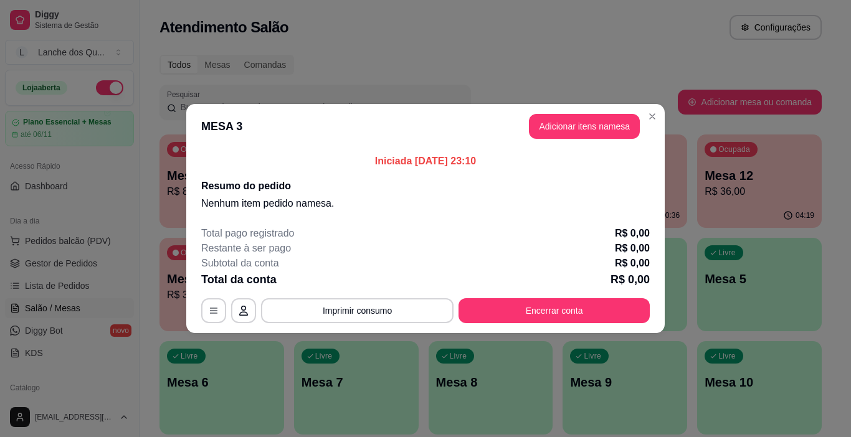
click at [584, 123] on button "Adicionar itens na mesa" at bounding box center [584, 126] width 111 height 25
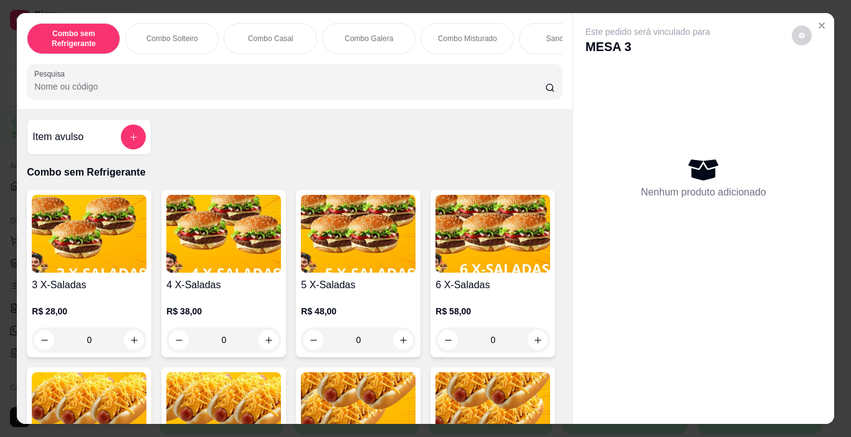
click at [85, 150] on div "Item avulso" at bounding box center [88, 137] width 113 height 25
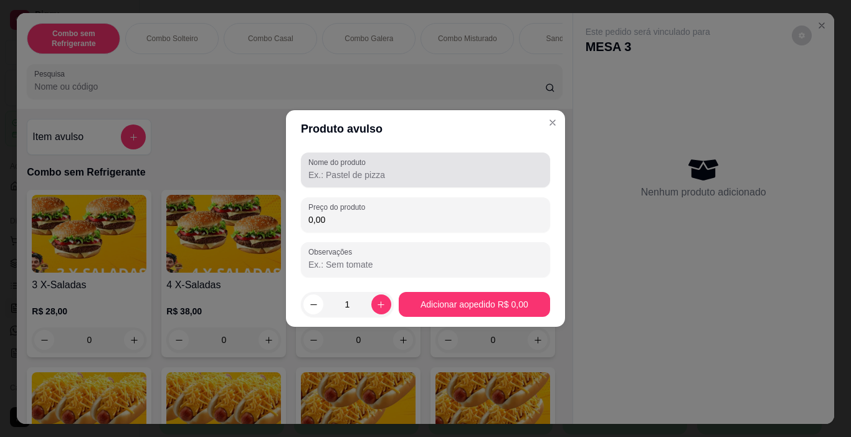
drag, startPoint x: 368, startPoint y: 168, endPoint x: 375, endPoint y: 161, distance: 9.3
click at [369, 167] on div "Nome do produto" at bounding box center [425, 170] width 249 height 35
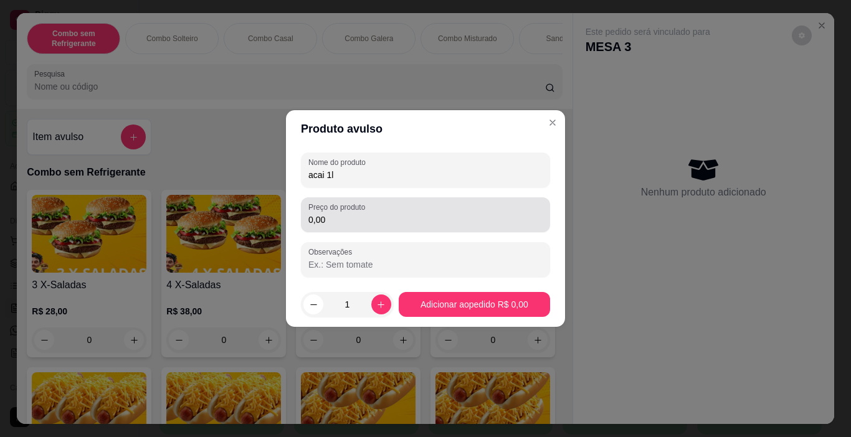
type input "acai 1l"
drag, startPoint x: 334, startPoint y: 222, endPoint x: 276, endPoint y: 222, distance: 57.9
click at [276, 222] on div "Produto avulso Nome do produto acai 1l Preço do produto 0,00 Observações 1 Adic…" at bounding box center [425, 218] width 851 height 437
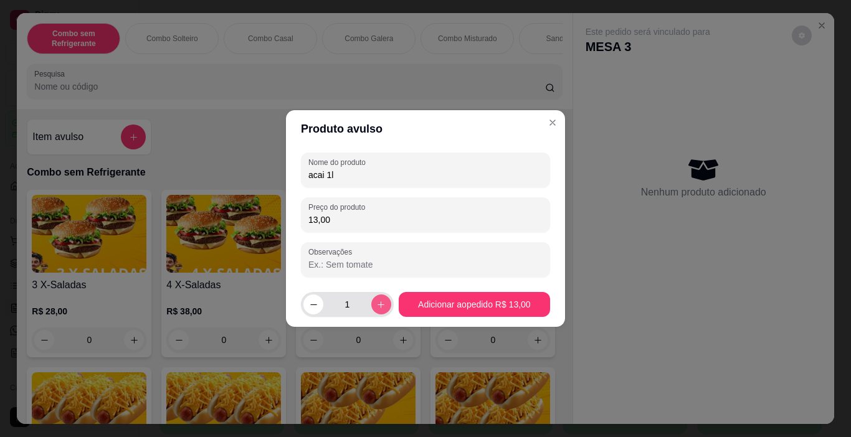
type input "13,00"
click at [372, 302] on button "increase-product-quantity" at bounding box center [381, 305] width 20 height 20
type input "2"
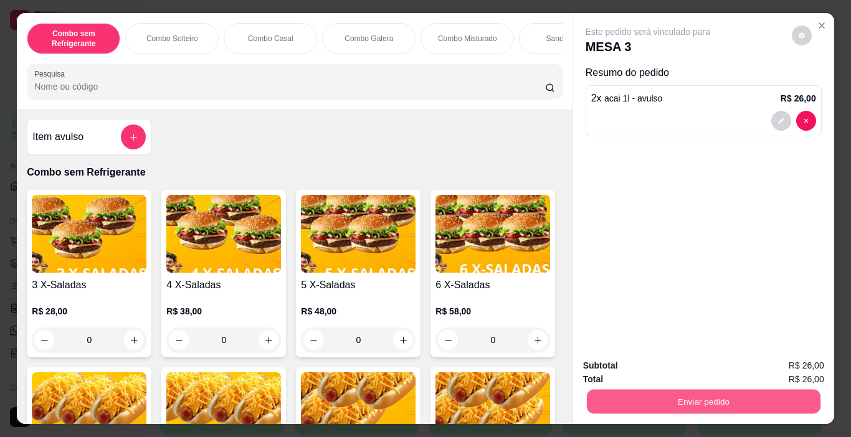
click at [663, 392] on button "Enviar pedido" at bounding box center [703, 402] width 234 height 24
click at [786, 363] on button "Enviar pedido" at bounding box center [792, 365] width 69 height 23
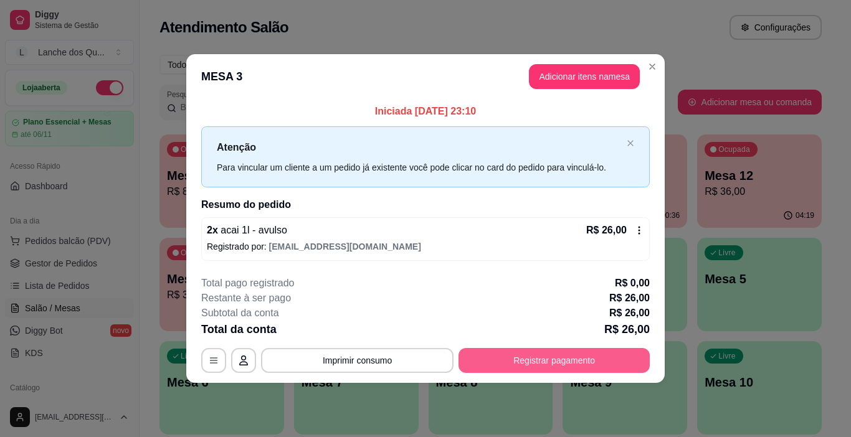
click at [564, 367] on button "Registrar pagamento" at bounding box center [554, 360] width 191 height 25
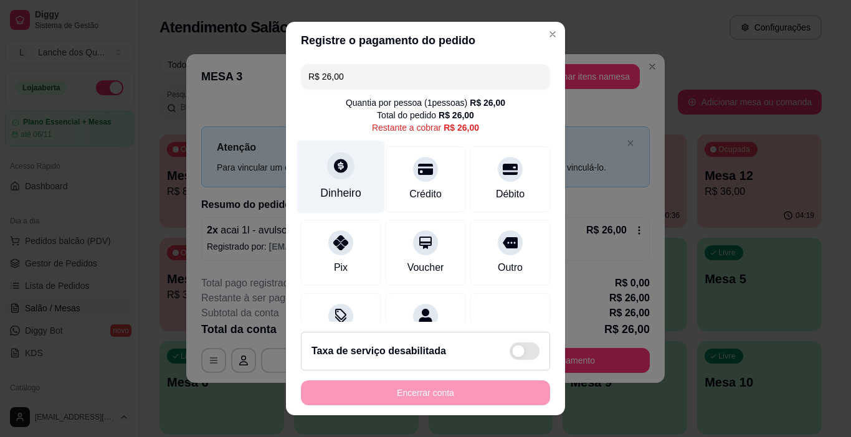
click at [344, 183] on div "Dinheiro" at bounding box center [341, 177] width 88 height 73
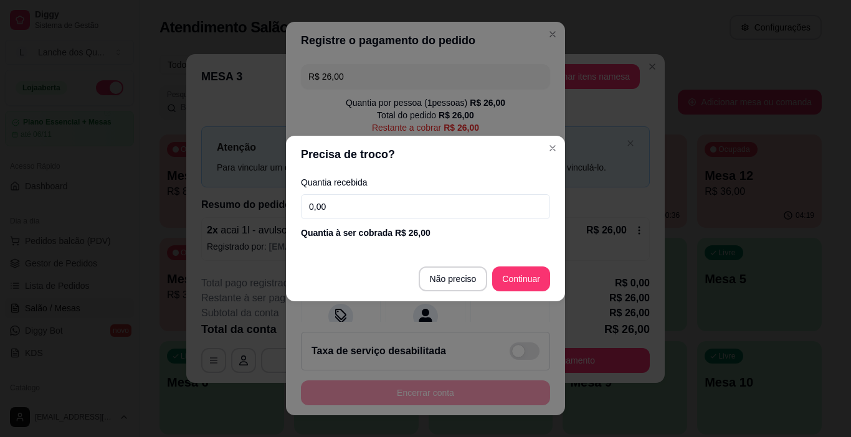
drag, startPoint x: 371, startPoint y: 211, endPoint x: 207, endPoint y: 204, distance: 163.4
click at [194, 207] on div "Precisa de troco? Quantia recebida 0,00 Quantia à ser cobrada R$ 26,00 Não prec…" at bounding box center [425, 218] width 851 height 437
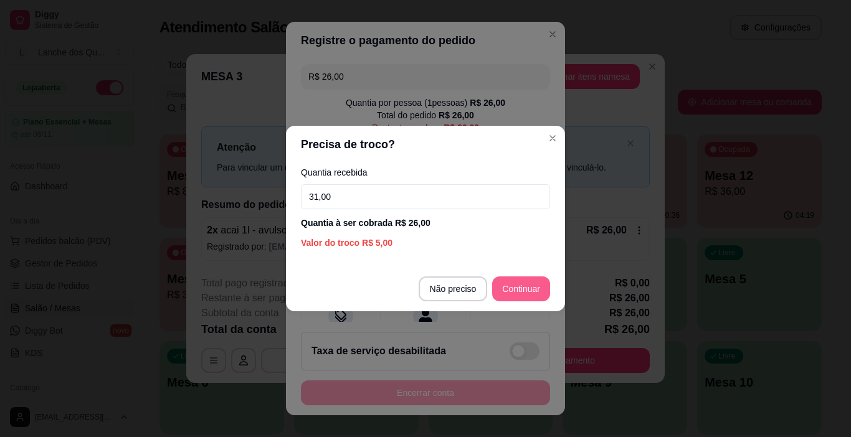
type input "31,00"
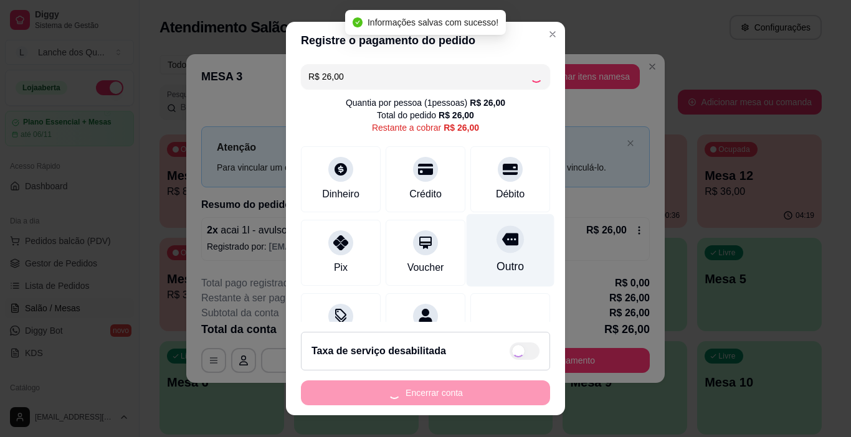
type input "R$ 0,00"
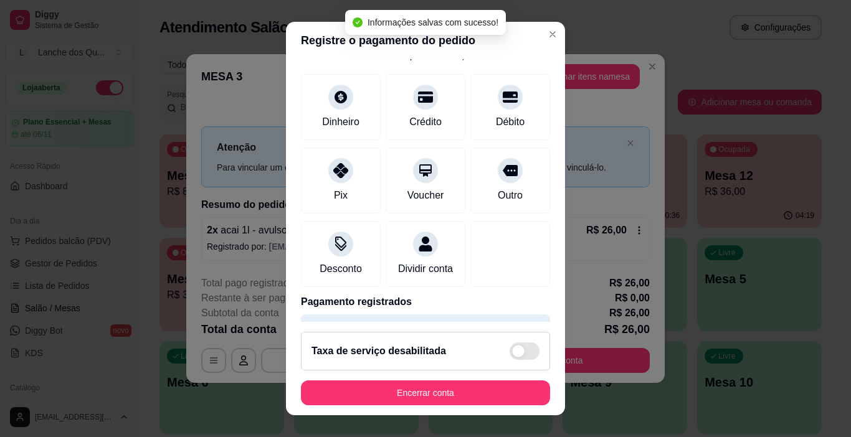
scroll to position [110, 0]
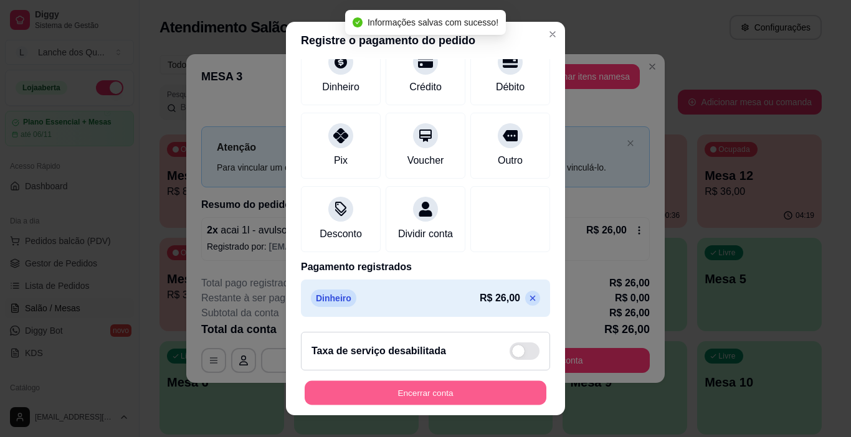
click at [414, 398] on button "Encerrar conta" at bounding box center [426, 393] width 242 height 24
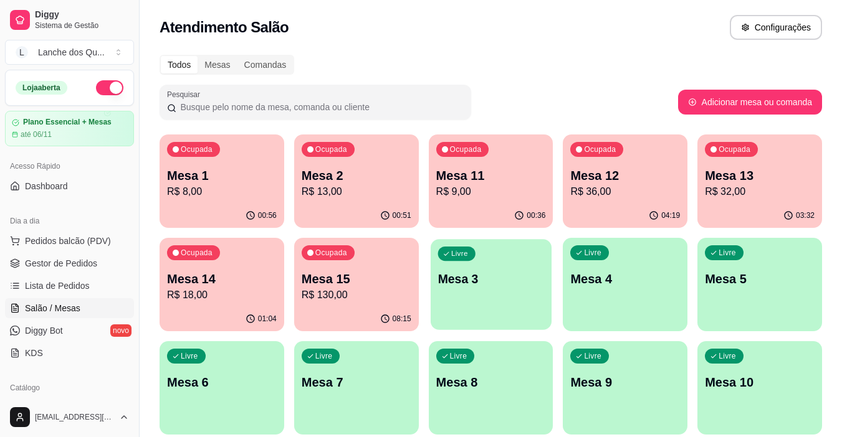
click at [495, 280] on p "Mesa 3" at bounding box center [490, 279] width 107 height 17
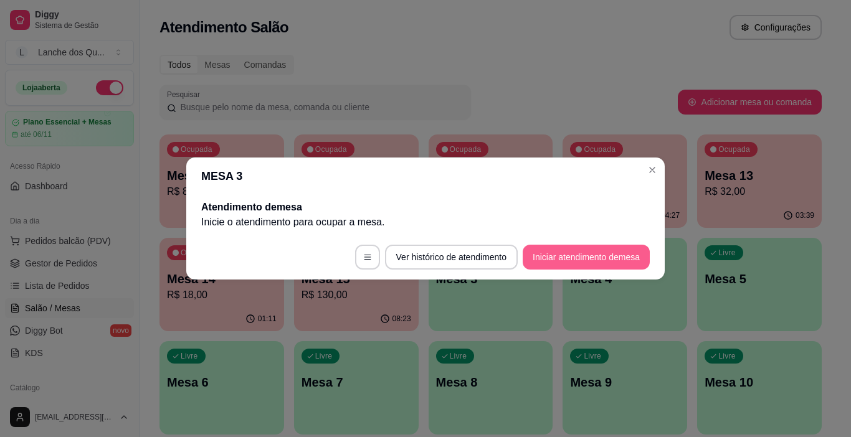
click at [587, 255] on button "Iniciar atendimento de mesa" at bounding box center [586, 257] width 127 height 25
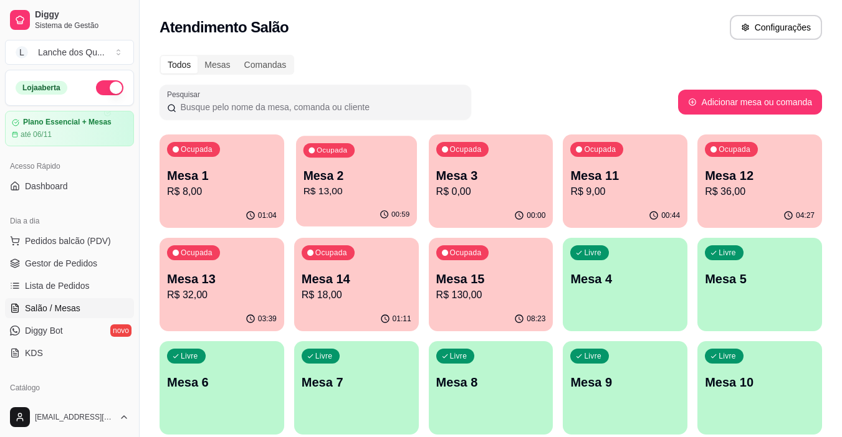
click at [371, 193] on p "R$ 13,00" at bounding box center [356, 191] width 107 height 14
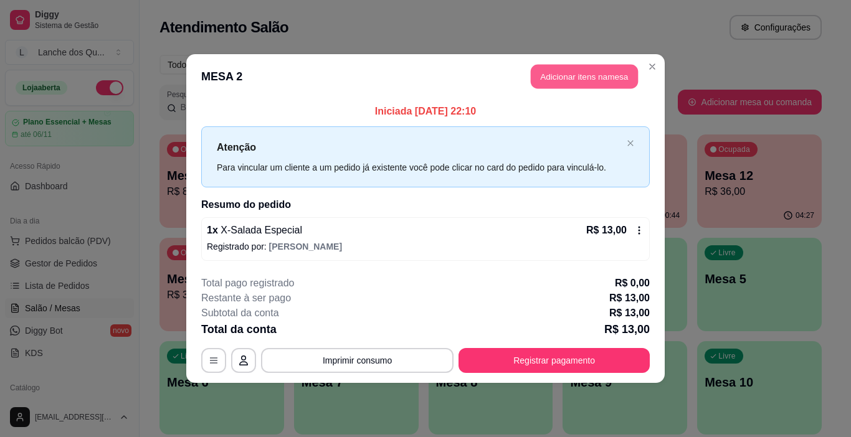
click at [586, 77] on button "Adicionar itens na mesa" at bounding box center [584, 77] width 107 height 24
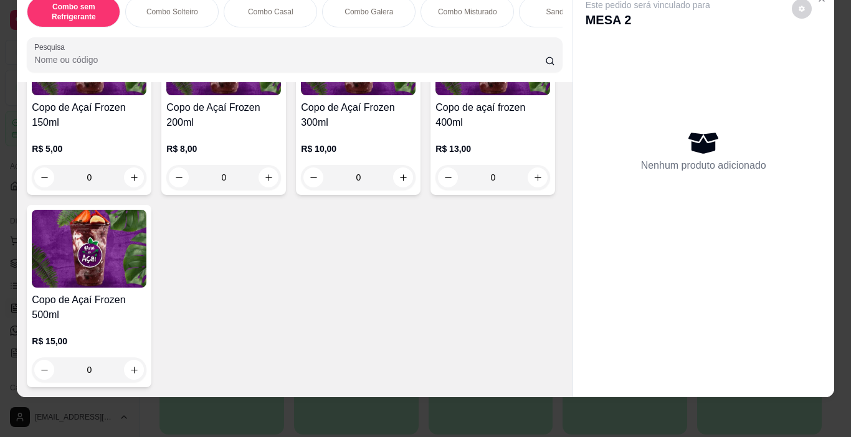
scroll to position [3795, 0]
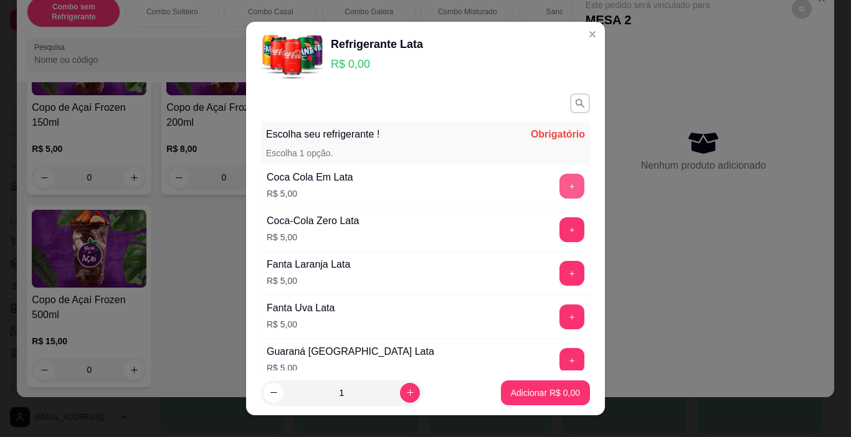
click at [559, 187] on button "+" at bounding box center [571, 186] width 25 height 25
click at [510, 408] on footer "1 Adicionar R$ 5,00" at bounding box center [425, 393] width 359 height 45
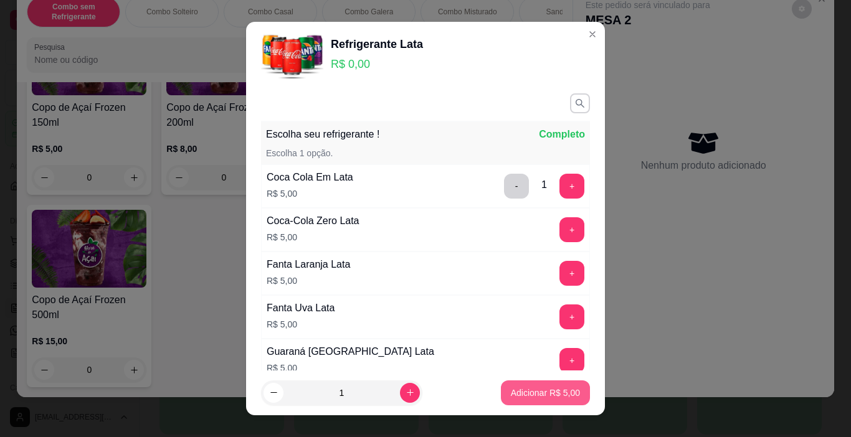
click at [515, 398] on p "Adicionar R$ 5,00" at bounding box center [545, 393] width 69 height 12
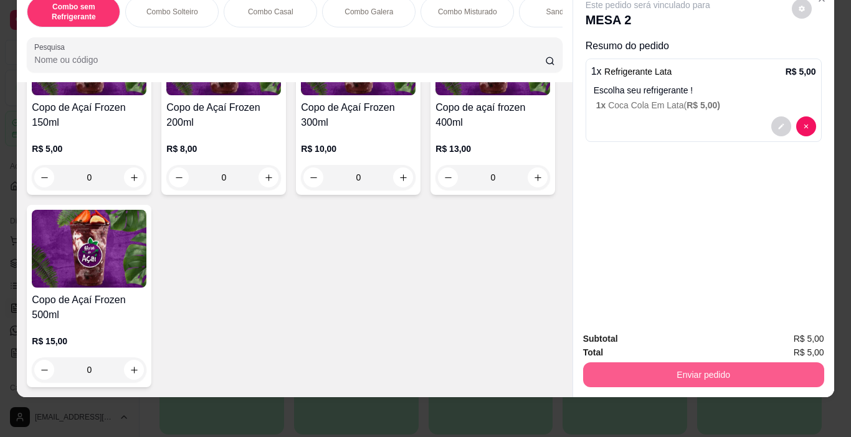
click at [696, 367] on button "Enviar pedido" at bounding box center [703, 375] width 241 height 25
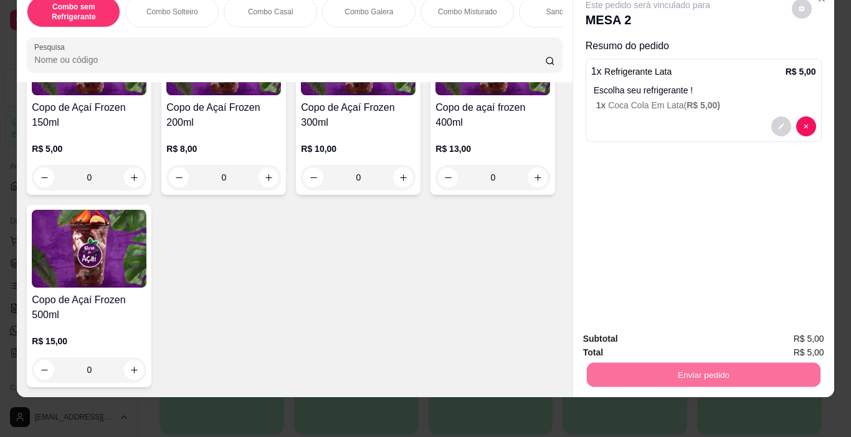
click at [824, 338] on button "Enviar pedido" at bounding box center [792, 334] width 69 height 23
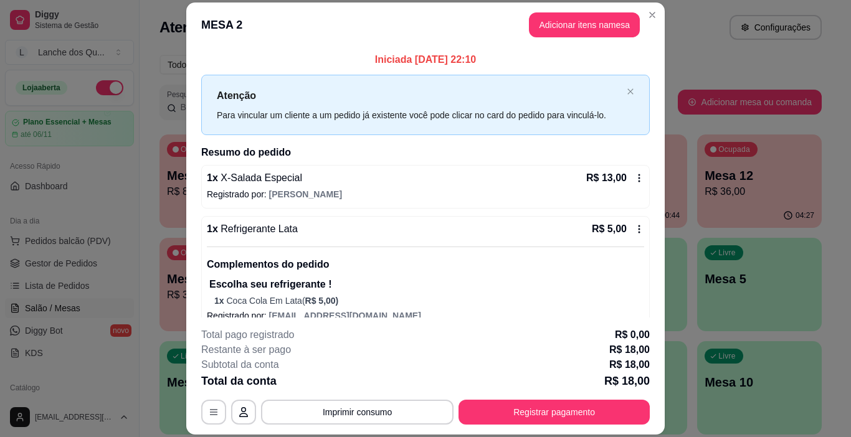
click at [538, 320] on section "**********" at bounding box center [425, 218] width 478 height 433
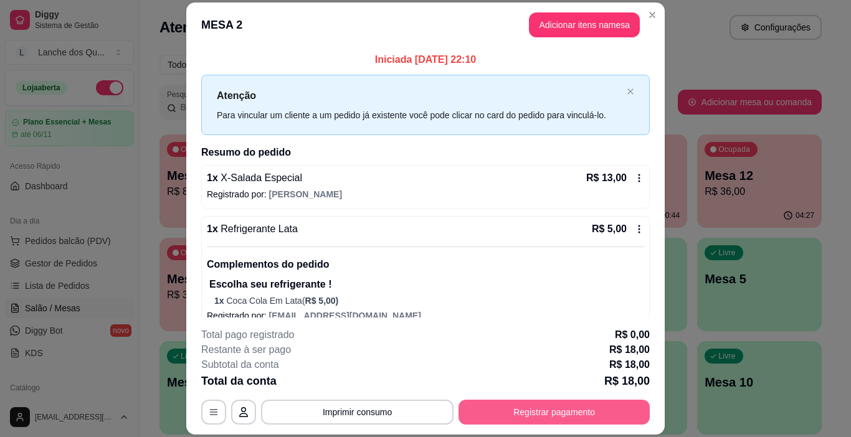
click at [523, 419] on button "Registrar pagamento" at bounding box center [554, 412] width 191 height 25
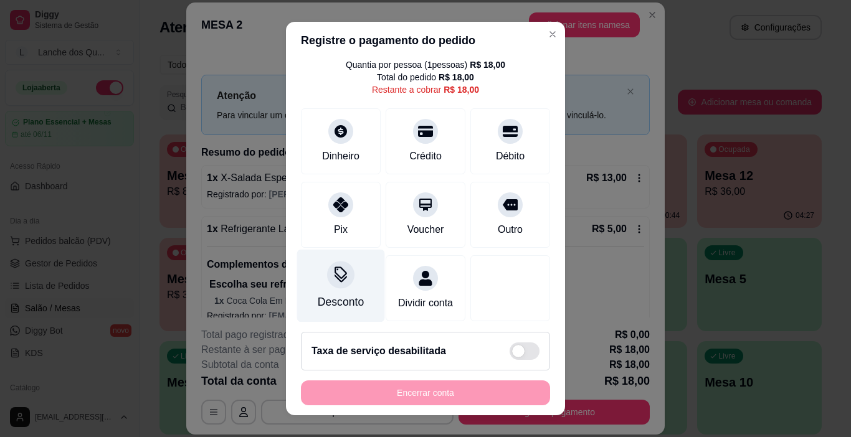
scroll to position [57, 0]
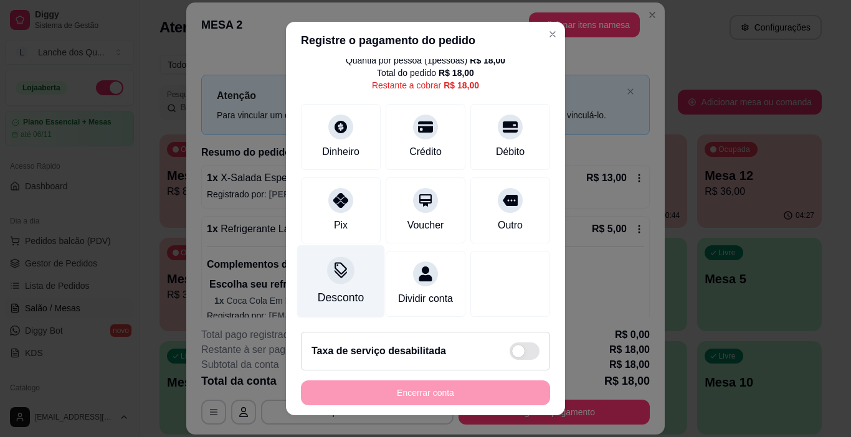
click at [343, 261] on div at bounding box center [340, 270] width 27 height 27
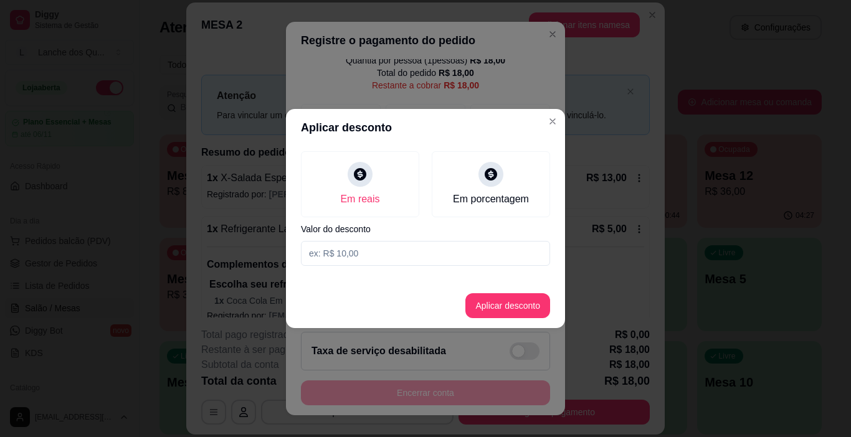
click at [350, 252] on input at bounding box center [425, 253] width 249 height 25
type input "1,00"
click at [521, 306] on button "Aplicar desconto" at bounding box center [507, 305] width 85 height 25
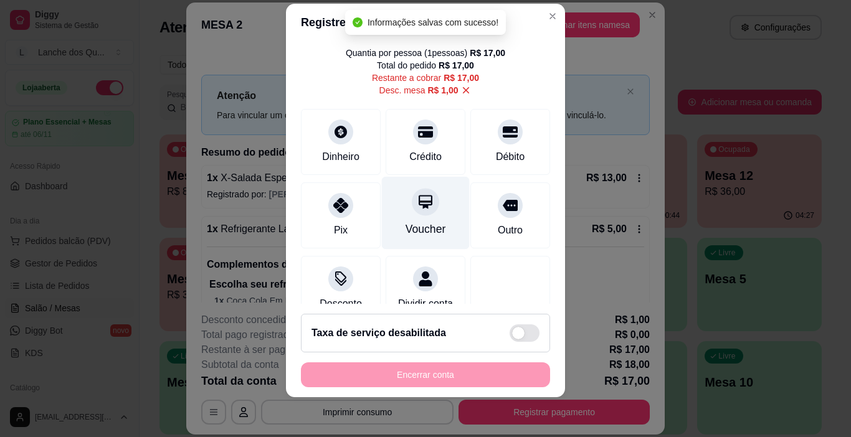
scroll to position [0, 0]
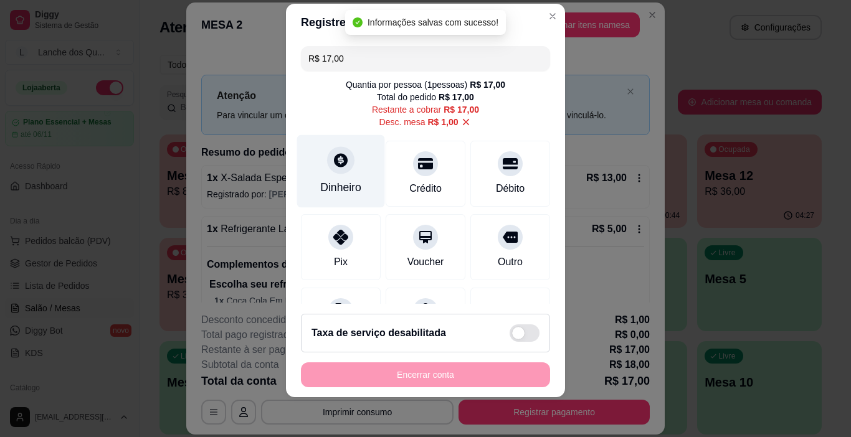
click at [325, 175] on div "Dinheiro" at bounding box center [341, 171] width 88 height 73
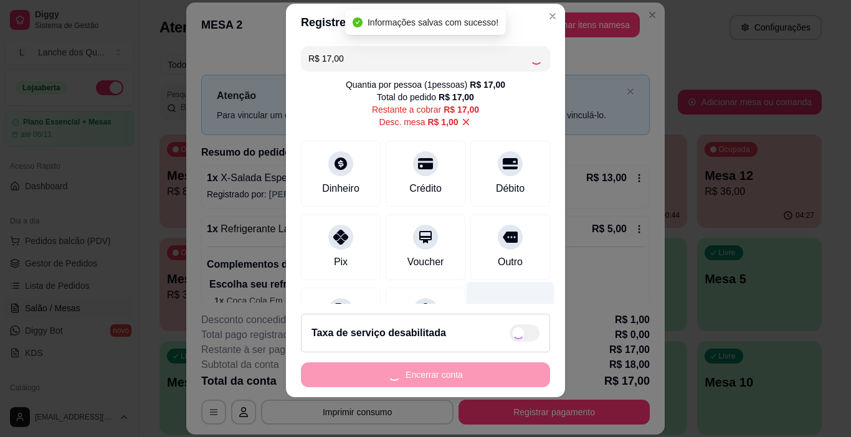
type input "R$ 0,00"
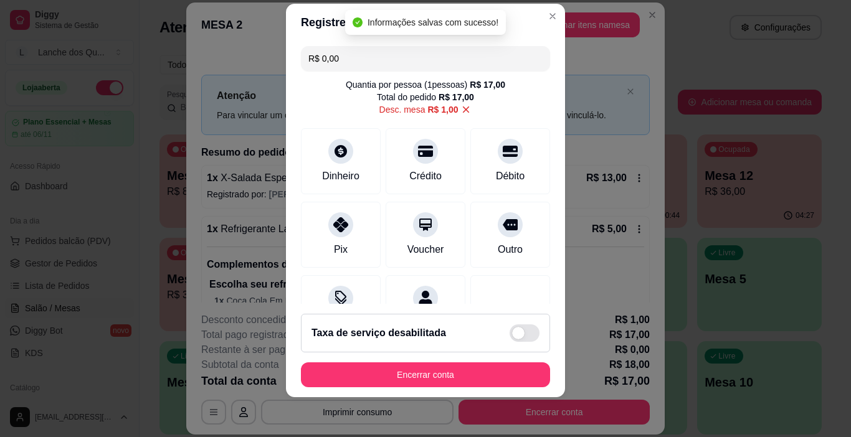
scroll to position [122, 0]
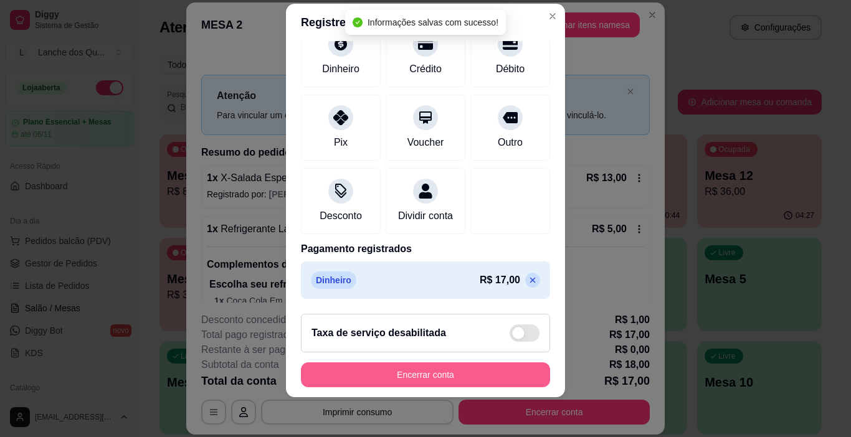
click at [449, 379] on button "Encerrar conta" at bounding box center [425, 375] width 249 height 25
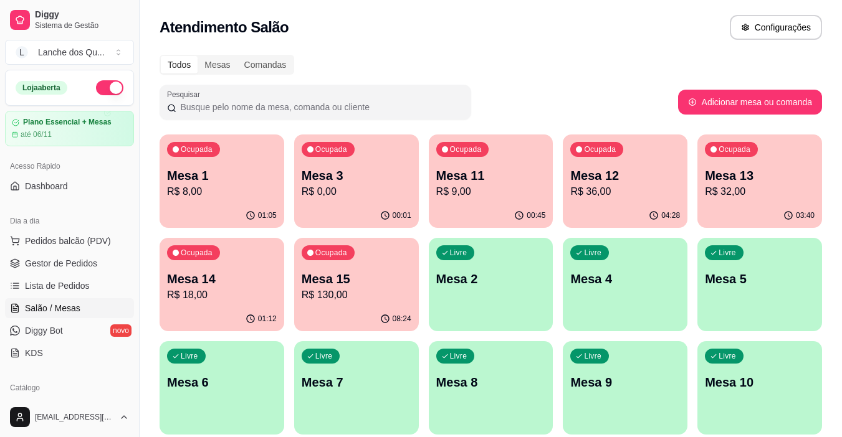
click at [225, 201] on div "Ocupada Mesa 1 R$ 8,00" at bounding box center [221, 169] width 125 height 69
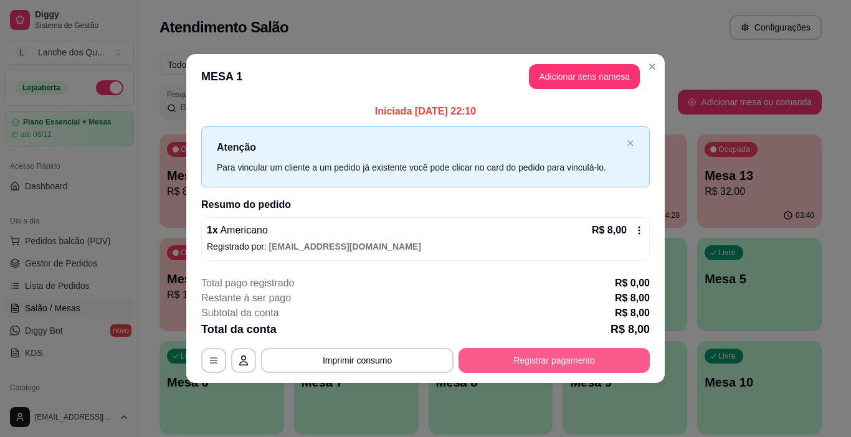
click at [603, 351] on button "Registrar pagamento" at bounding box center [554, 360] width 191 height 25
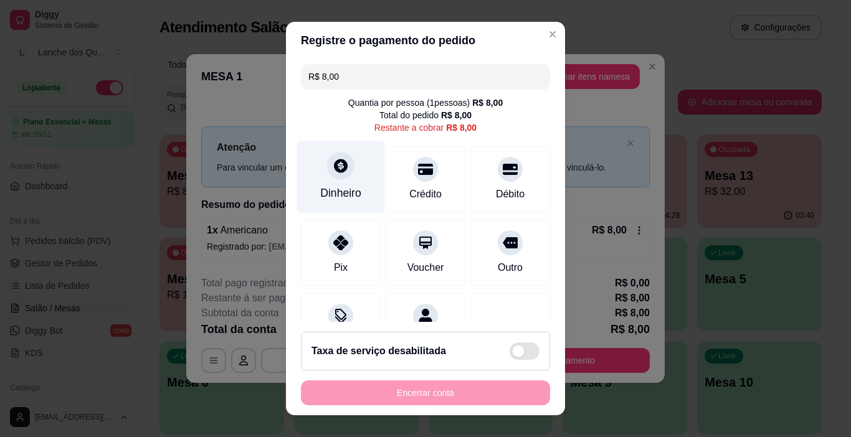
click at [329, 196] on div "Dinheiro" at bounding box center [340, 193] width 41 height 16
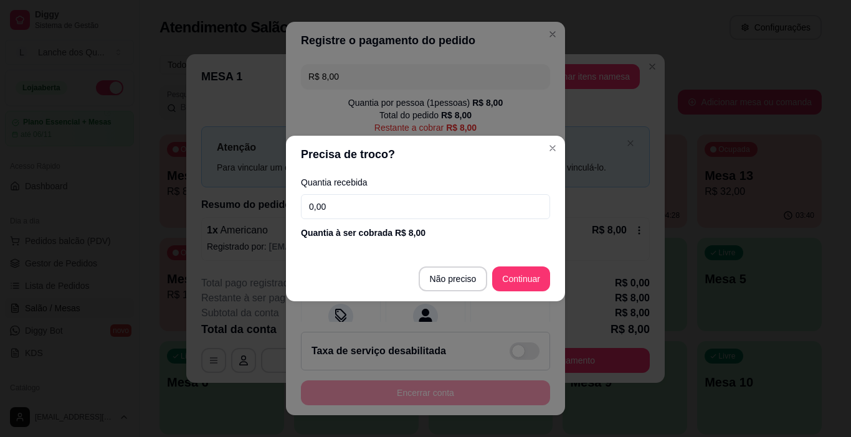
drag, startPoint x: 321, startPoint y: 204, endPoint x: 212, endPoint y: 203, distance: 109.6
click at [250, 205] on div "Precisa de troco? Quantia recebida 0,00 Quantia à ser cobrada R$ 8,00 Não preci…" at bounding box center [425, 218] width 851 height 437
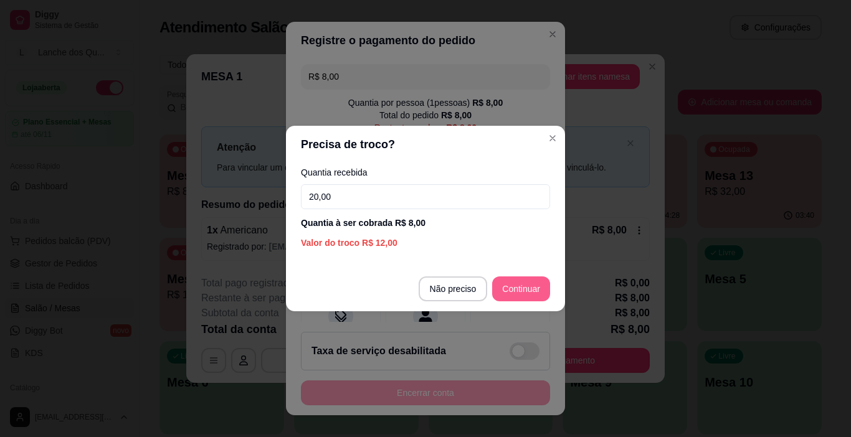
type input "20,00"
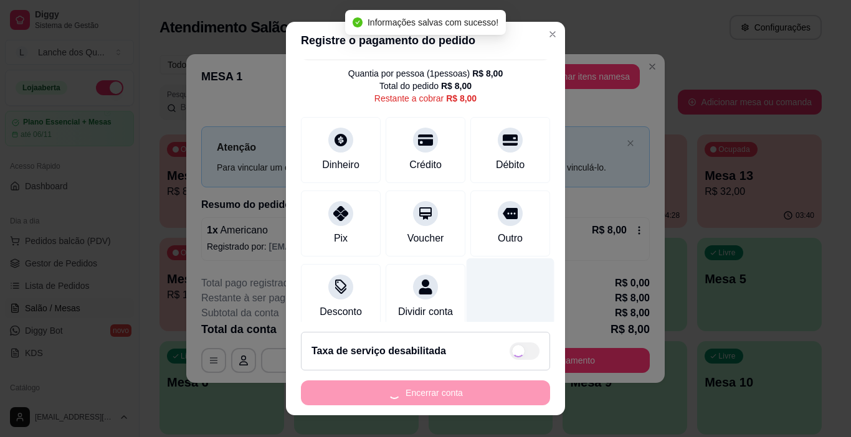
scroll to position [57, 0]
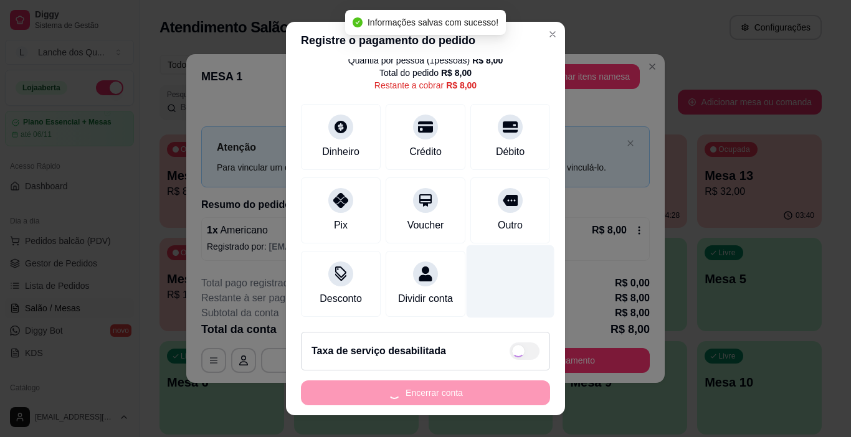
type input "R$ 0,00"
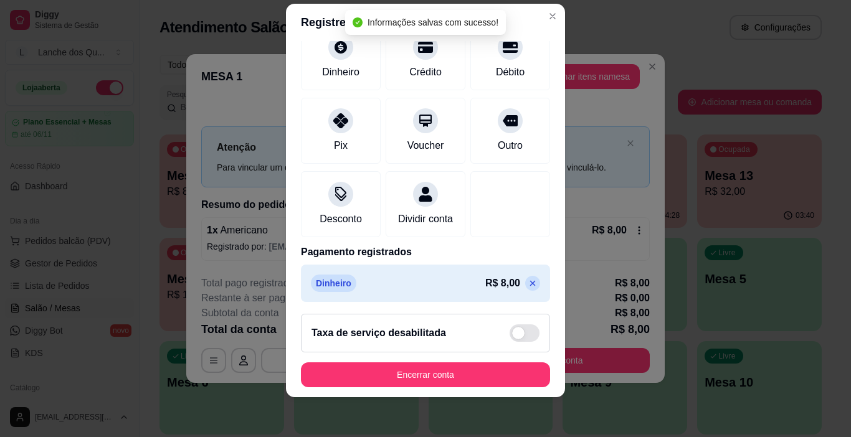
scroll to position [110, 0]
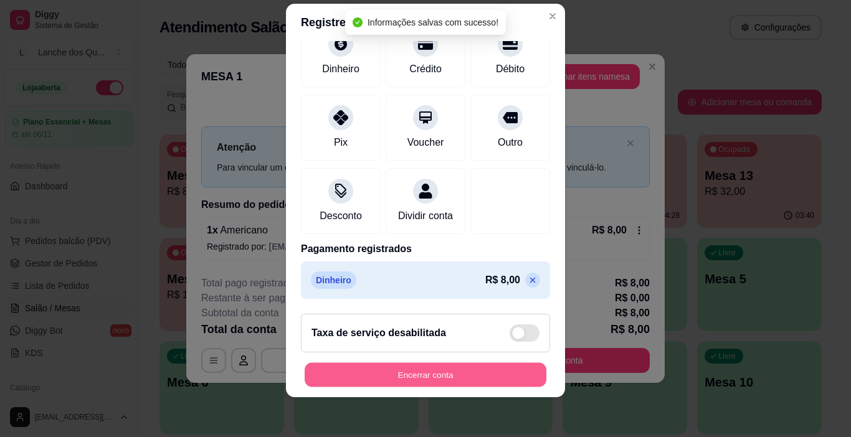
click at [464, 381] on button "Encerrar conta" at bounding box center [426, 375] width 242 height 24
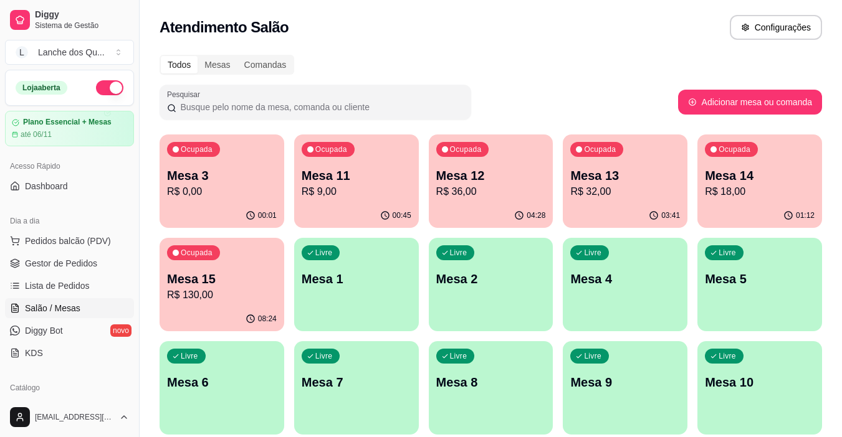
click at [201, 178] on p "Mesa 3" at bounding box center [222, 175] width 110 height 17
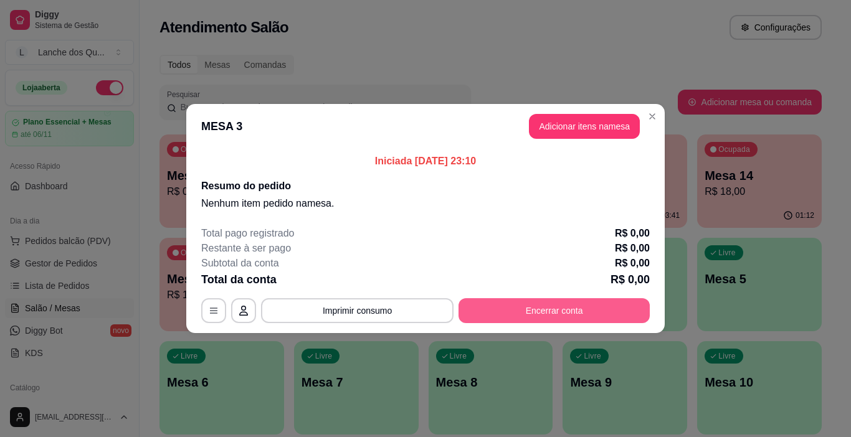
click at [549, 315] on button "Encerrar conta" at bounding box center [554, 310] width 191 height 25
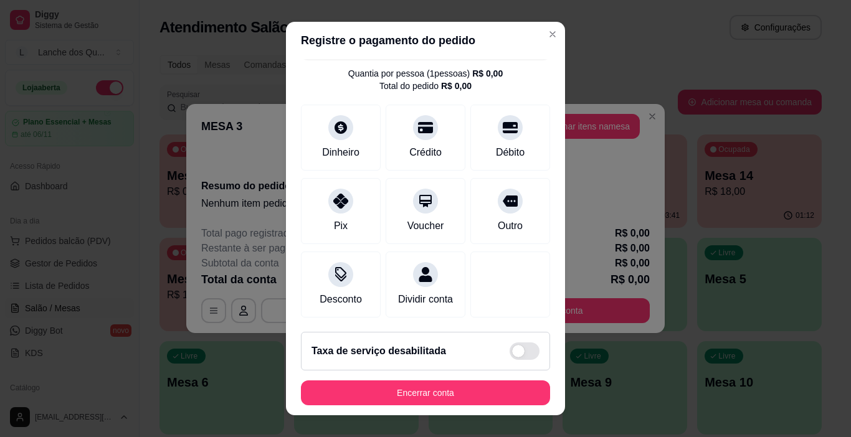
scroll to position [45, 0]
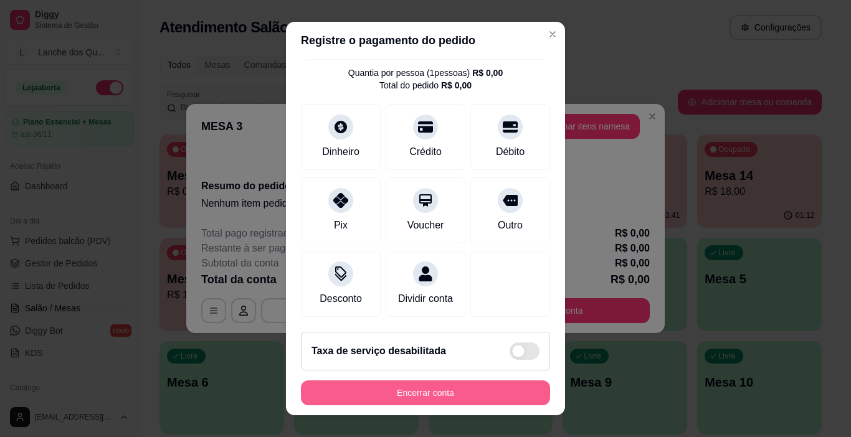
click at [414, 392] on button "Encerrar conta" at bounding box center [425, 393] width 249 height 25
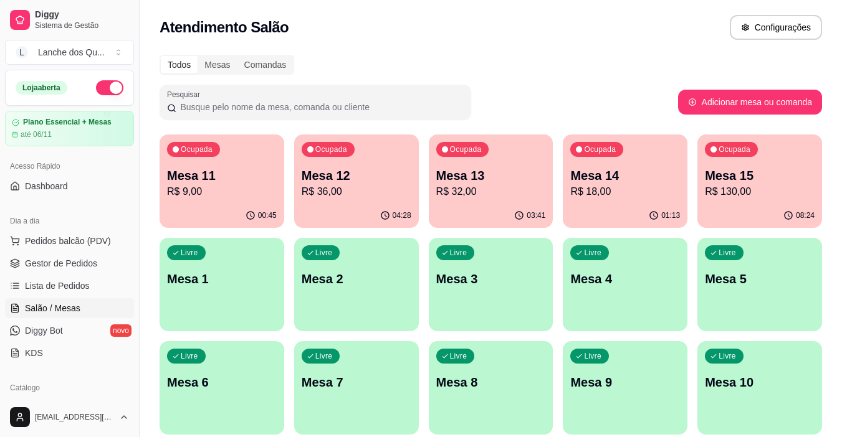
click at [234, 183] on p "Mesa 11" at bounding box center [222, 175] width 110 height 17
click at [339, 200] on div "Ocupada Mesa 12 R$ 36,00" at bounding box center [356, 169] width 125 height 69
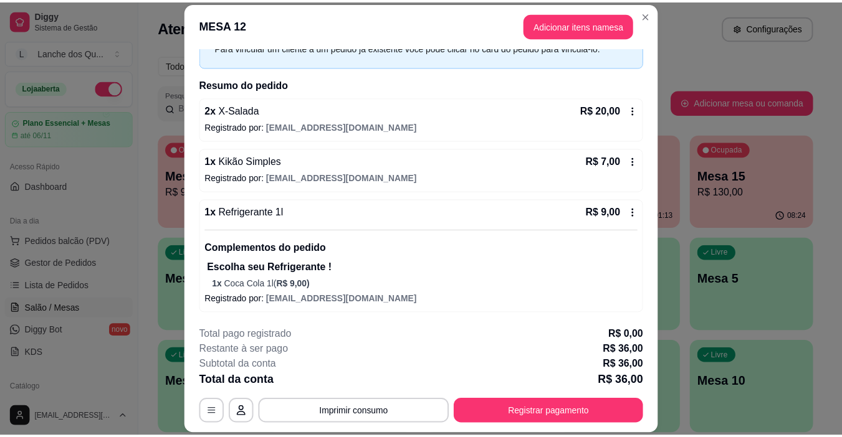
scroll to position [0, 0]
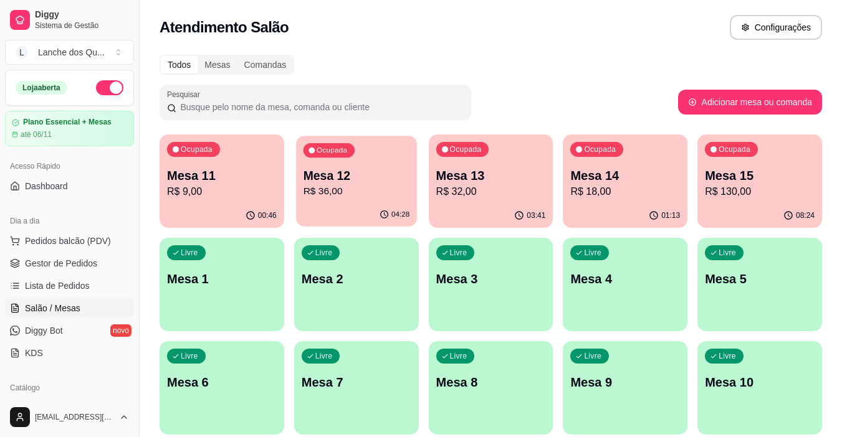
click at [354, 165] on div "Ocupada Mesa 12 R$ 36,00" at bounding box center [356, 169] width 121 height 67
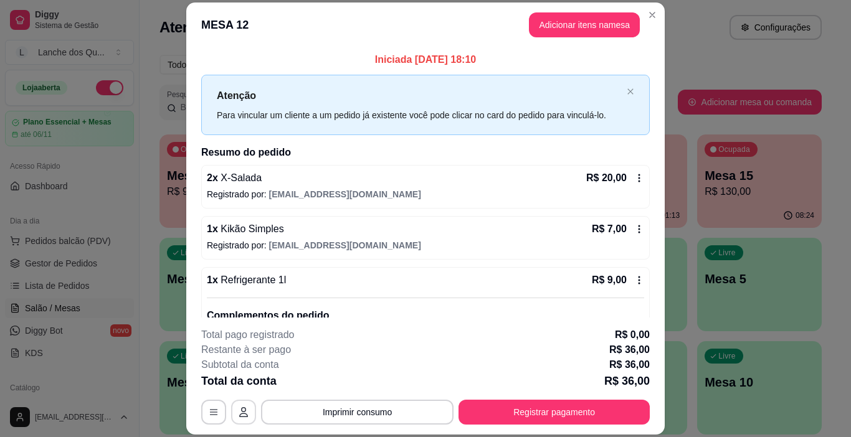
click at [234, 422] on button "button" at bounding box center [243, 412] width 25 height 25
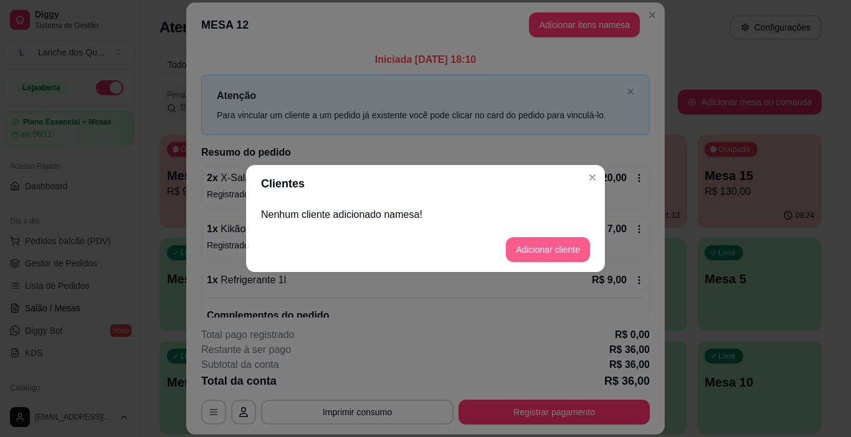
click at [557, 252] on button "Adicionar cliente" at bounding box center [548, 249] width 84 height 25
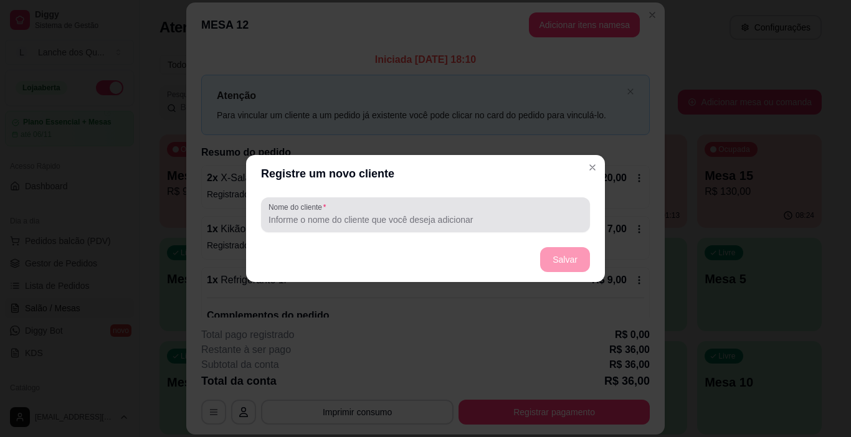
click at [366, 209] on div at bounding box center [426, 214] width 314 height 25
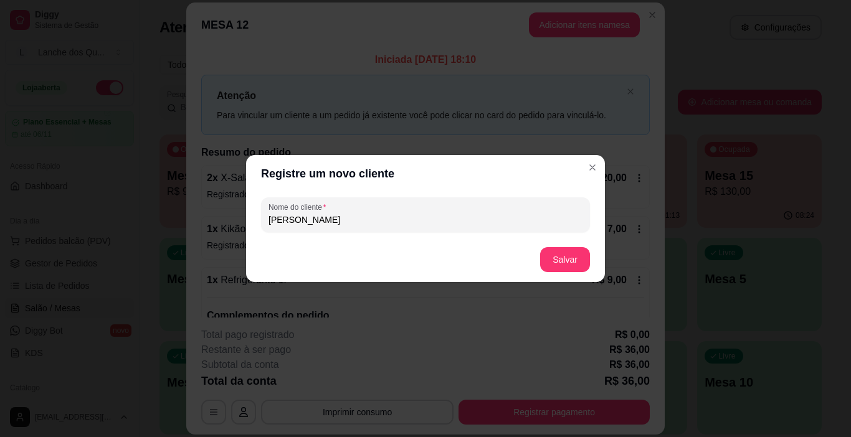
type input "[PERSON_NAME]"
click at [586, 262] on button "Salvar" at bounding box center [565, 259] width 50 height 25
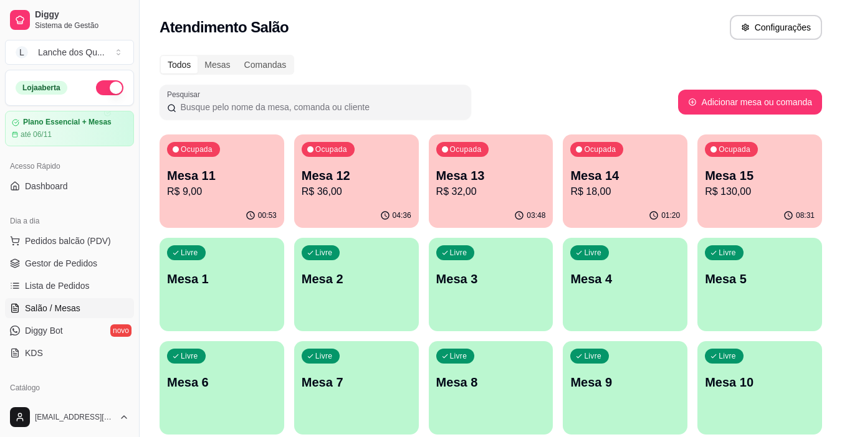
click at [654, 176] on p "Mesa 14" at bounding box center [625, 175] width 110 height 17
click at [721, 168] on p "Mesa 15" at bounding box center [760, 175] width 110 height 17
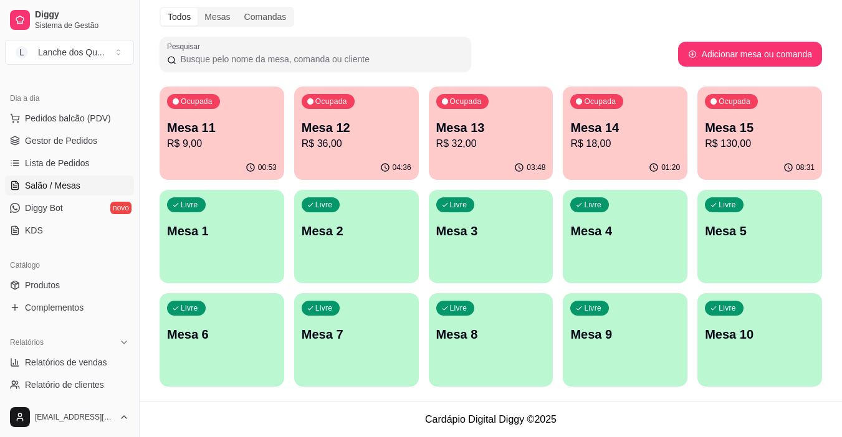
scroll to position [249, 0]
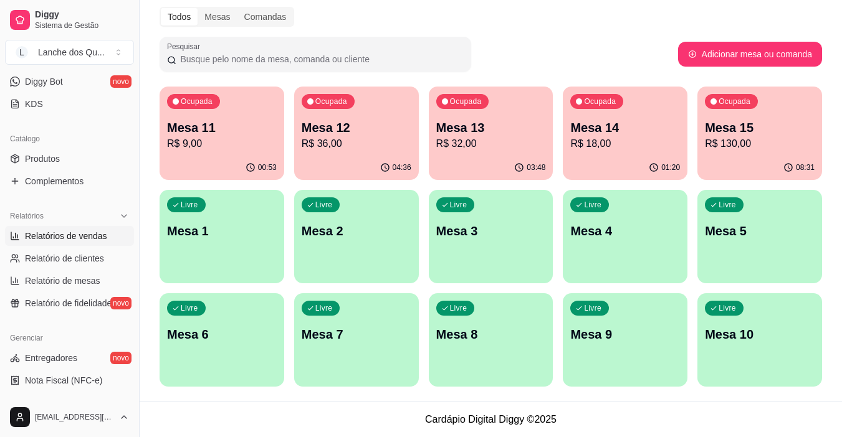
click at [79, 232] on span "Relatórios de vendas" at bounding box center [66, 236] width 82 height 12
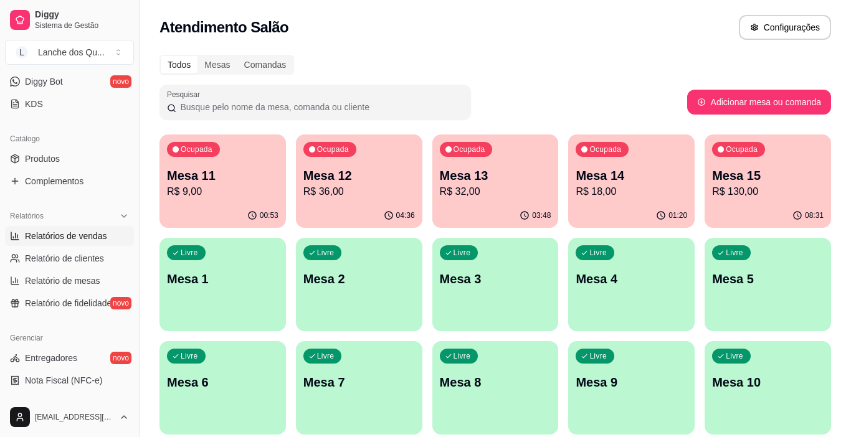
select select "ALL"
select select "0"
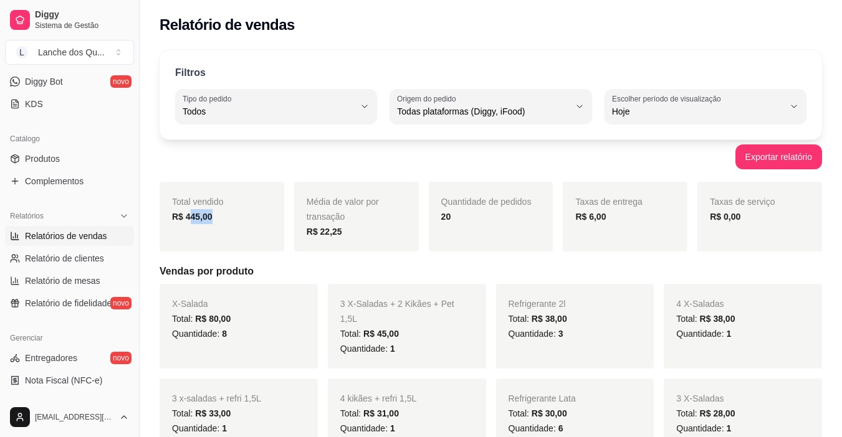
drag, startPoint x: 190, startPoint y: 221, endPoint x: 231, endPoint y: 221, distance: 41.1
click at [231, 221] on div "R$ 445,00" at bounding box center [222, 216] width 100 height 15
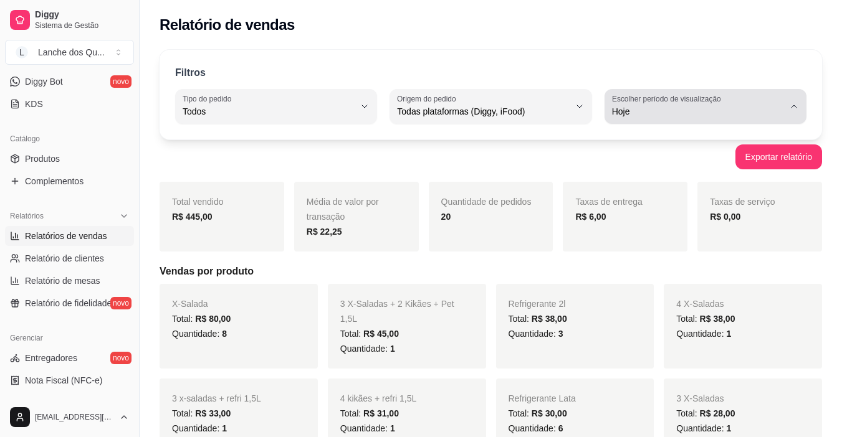
click at [630, 103] on label "Escolher período de visualização" at bounding box center [668, 98] width 113 height 11
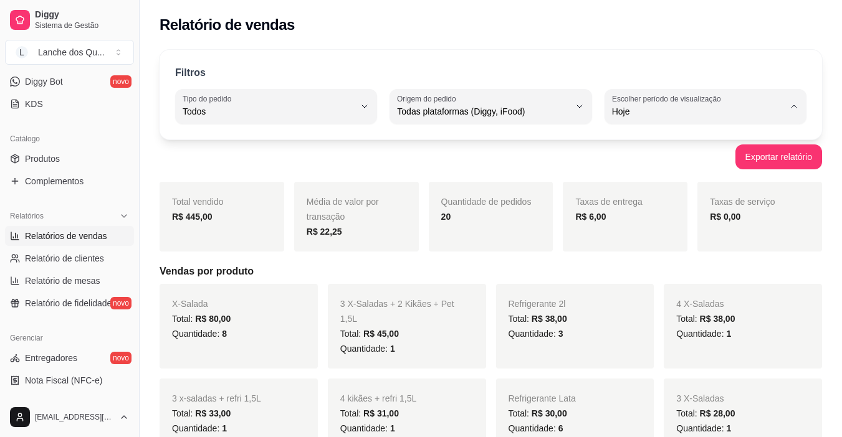
click at [657, 165] on span "Ontem" at bounding box center [698, 162] width 163 height 12
type input "1"
select select "1"
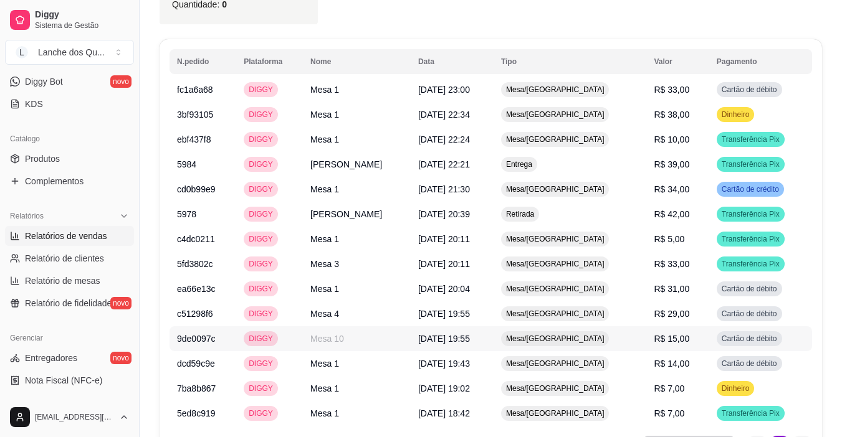
scroll to position [847, 0]
